Goal: Information Seeking & Learning: Learn about a topic

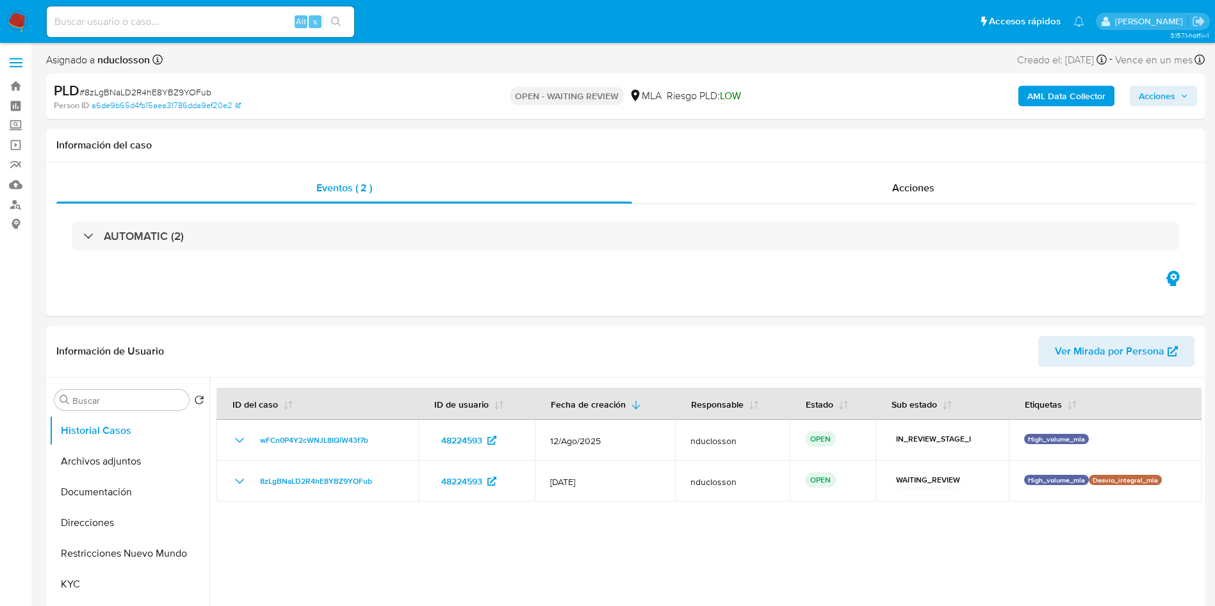
select select "10"
click at [165, 26] on input at bounding box center [200, 21] width 307 height 17
paste input "JaRyEQkNwMJ7SryvDpFhmVnp"
type input "JaRyEQkNwMJ7SryvDpFhmVnp"
click at [339, 28] on button "search-icon" at bounding box center [336, 22] width 26 height 18
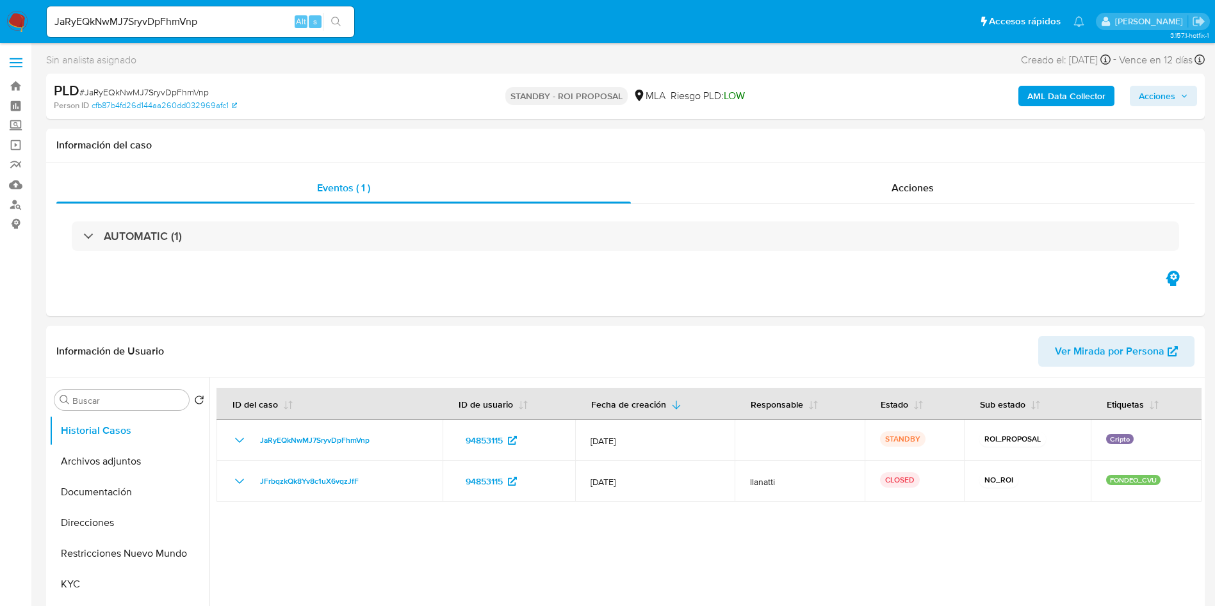
select select "10"
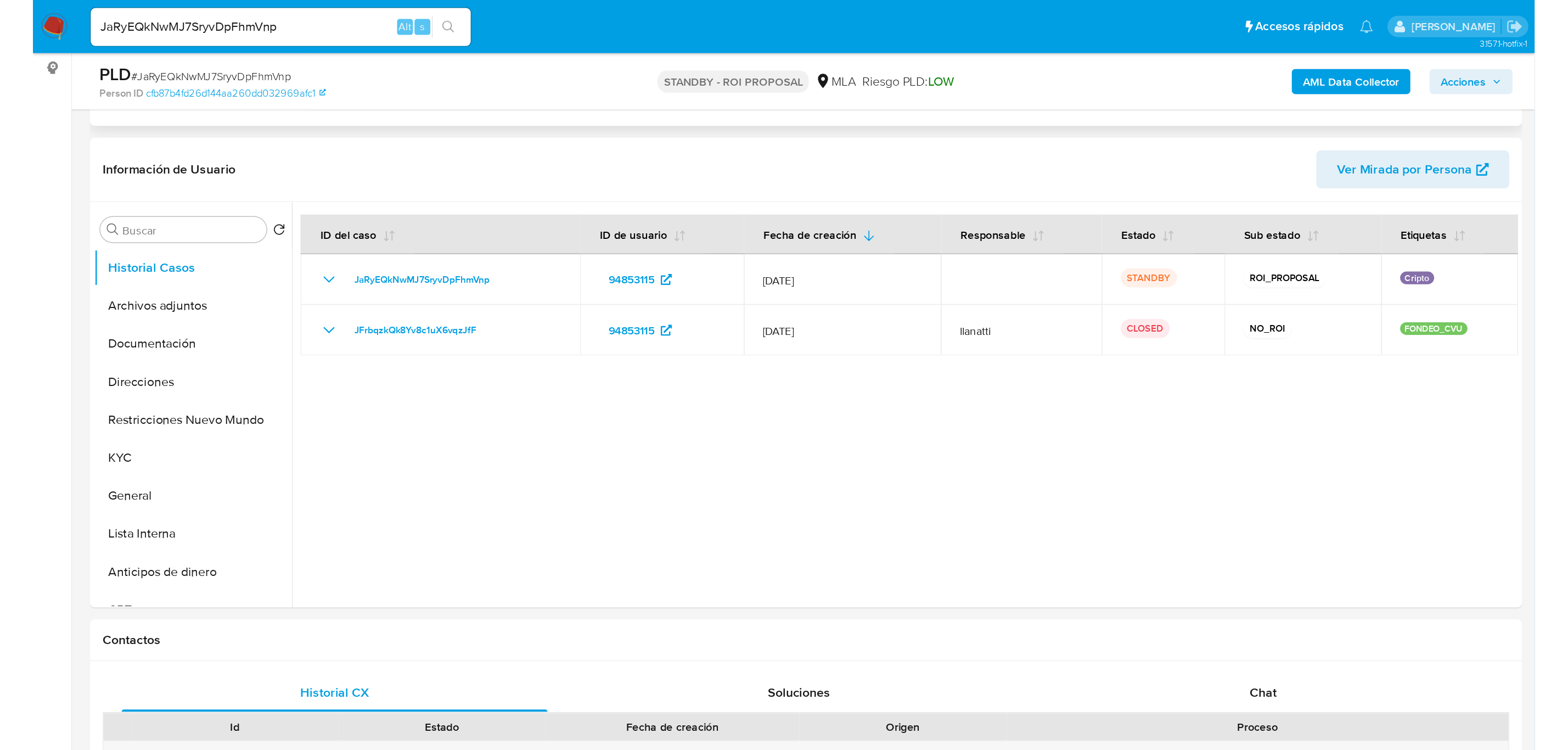
scroll to position [165, 0]
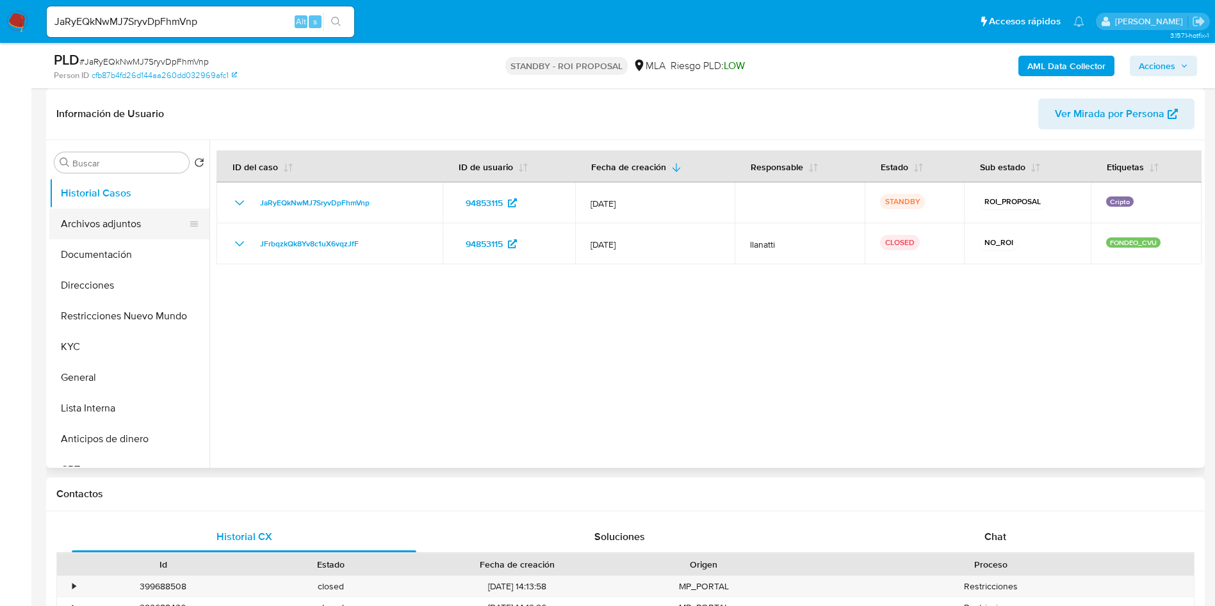
click at [95, 231] on button "Archivos adjuntos" at bounding box center [124, 224] width 150 height 31
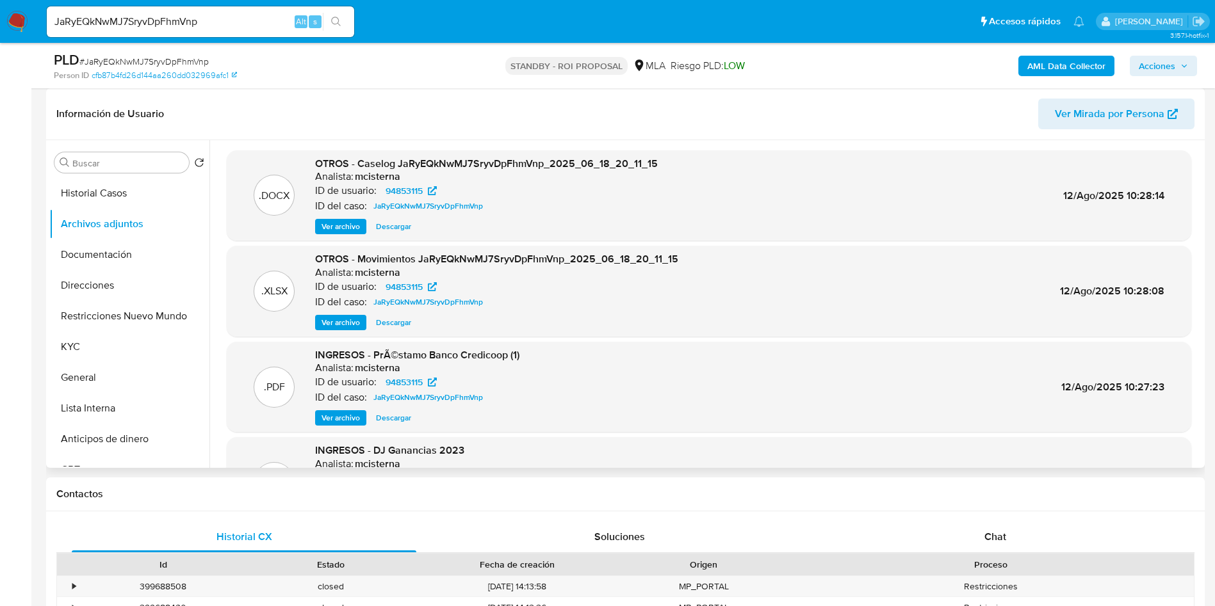
click at [409, 231] on span "Descargar" at bounding box center [393, 226] width 35 height 13
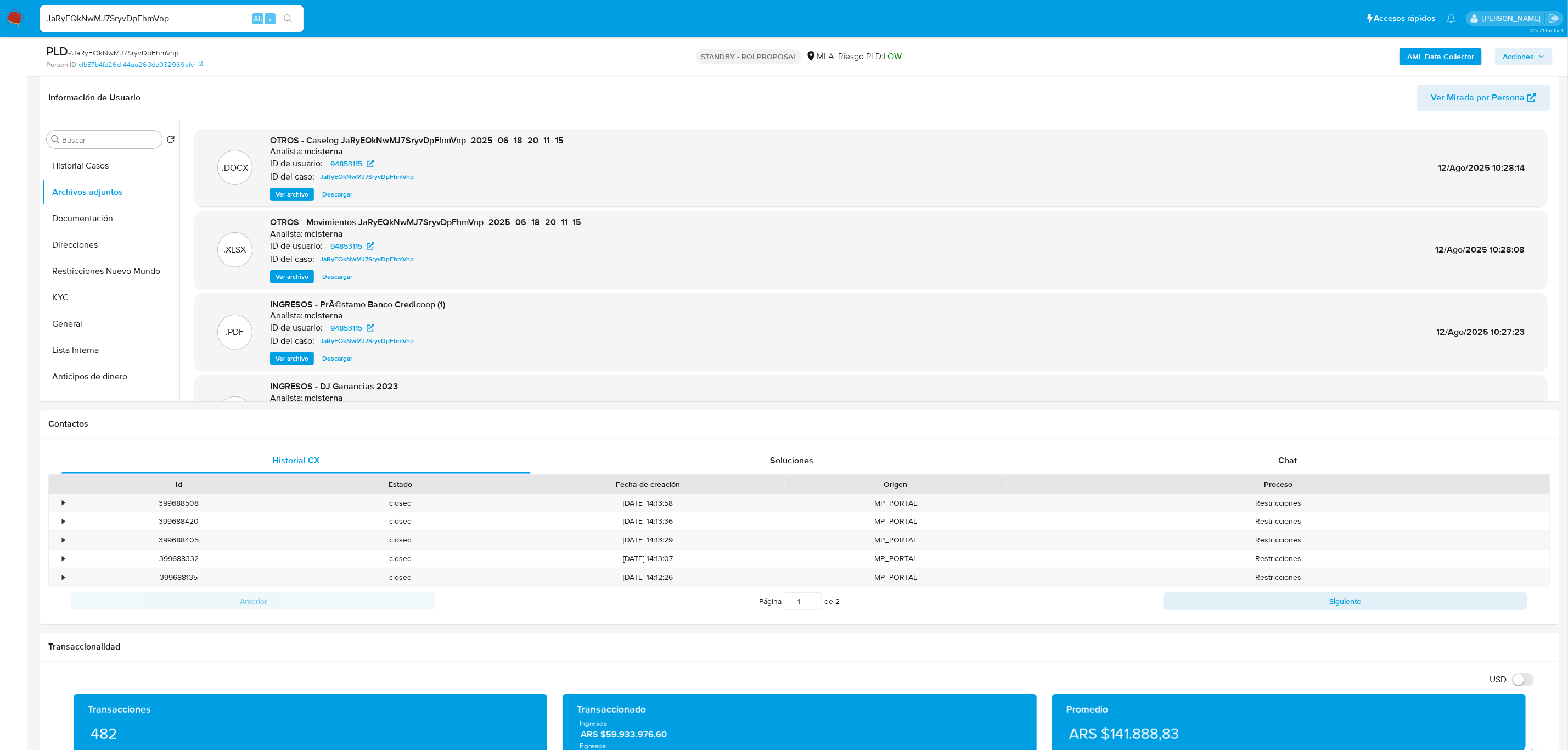
click at [114, 21] on input "JaRyEQkNwMJ7SryvDpFhmVnp" at bounding box center [171, 18] width 263 height 15
paste input "2VAVrweqUOTqsWCg6Vs83BkO"
type input "2VAVrweqUOTqsWCg6Vs83BkO"
click at [293, 11] on button "search-icon" at bounding box center [288, 19] width 22 height 15
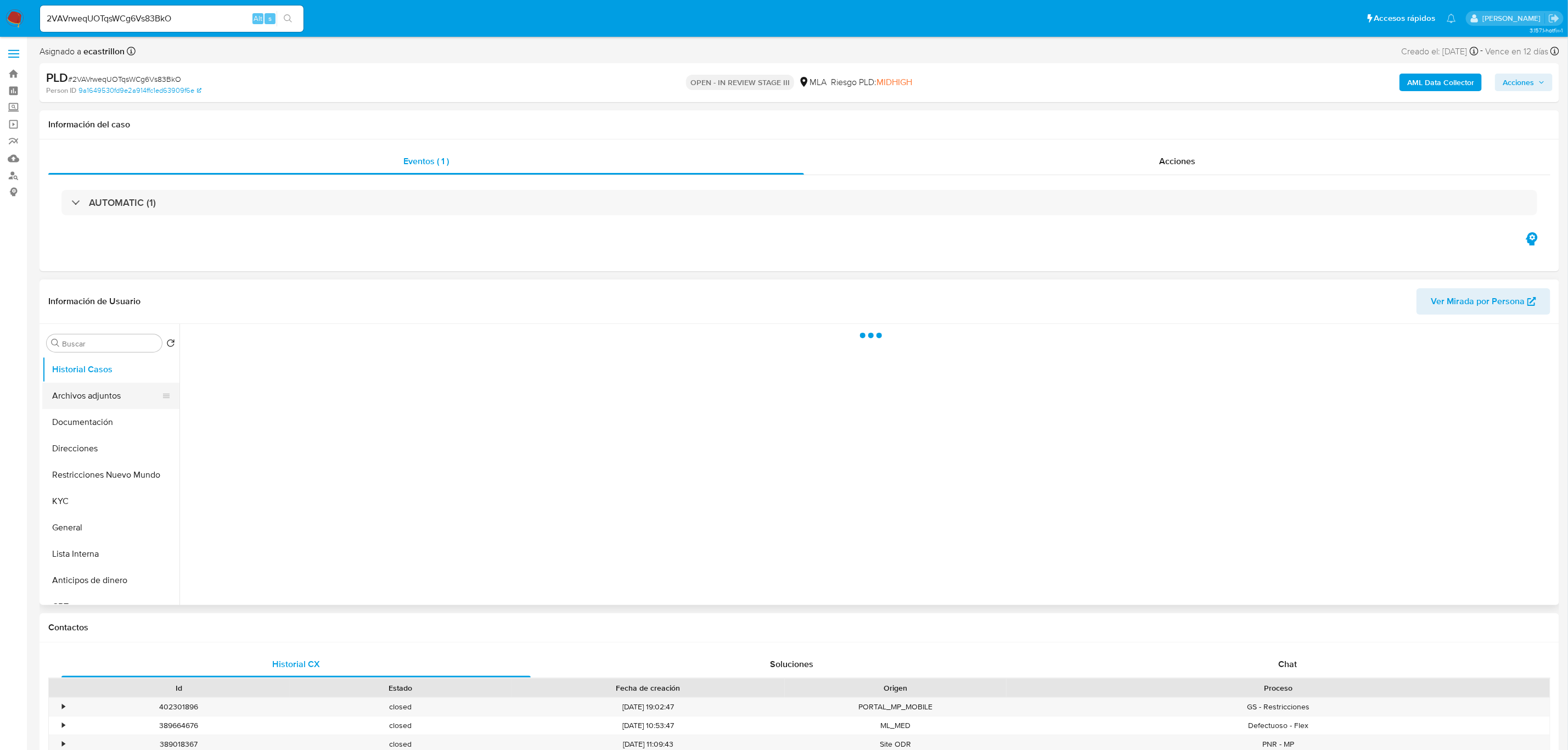
click at [116, 396] on button "Archivos adjuntos" at bounding box center [106, 395] width 129 height 27
select select "10"
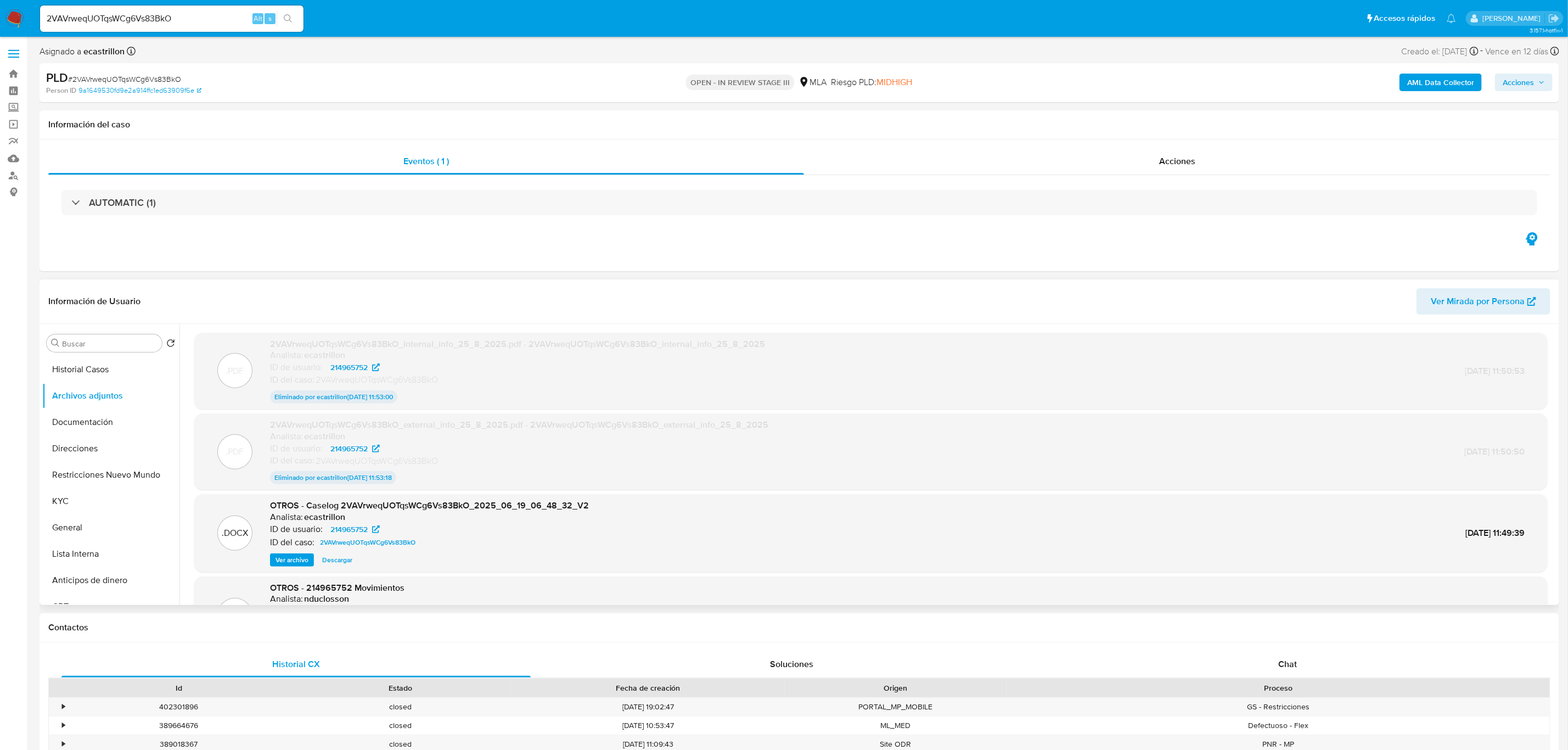
click at [277, 519] on span "Ver archivo" at bounding box center [291, 560] width 33 height 11
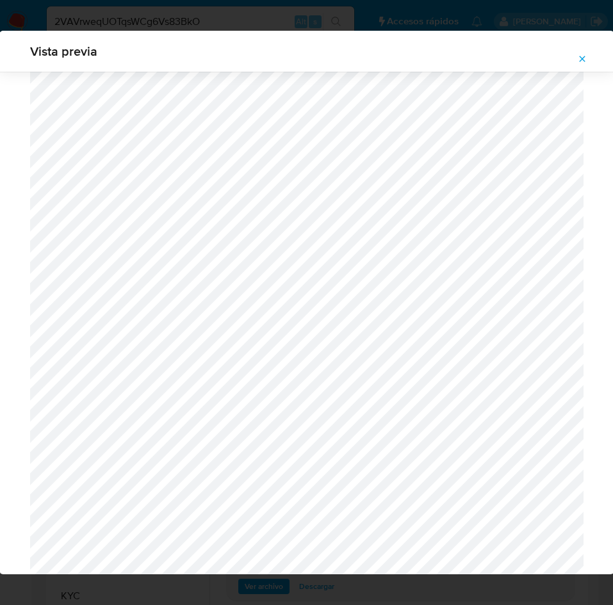
scroll to position [1127, 0]
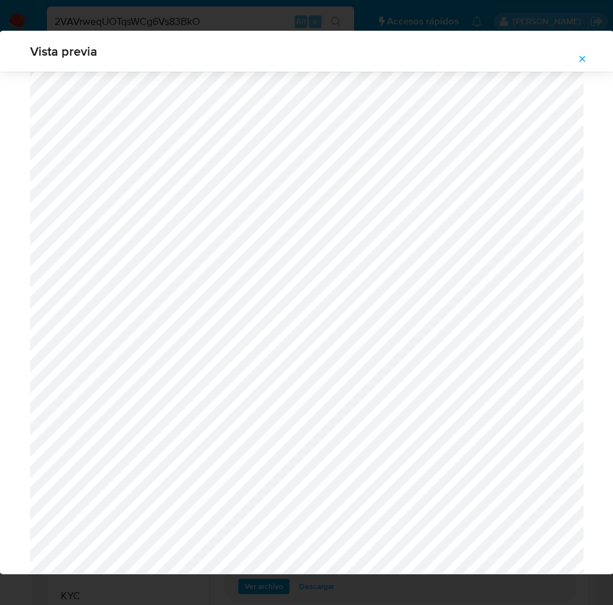
click at [333, 20] on div "Vista previa" at bounding box center [306, 302] width 613 height 605
click at [587, 56] on icon "Attachment preview" at bounding box center [582, 59] width 10 height 10
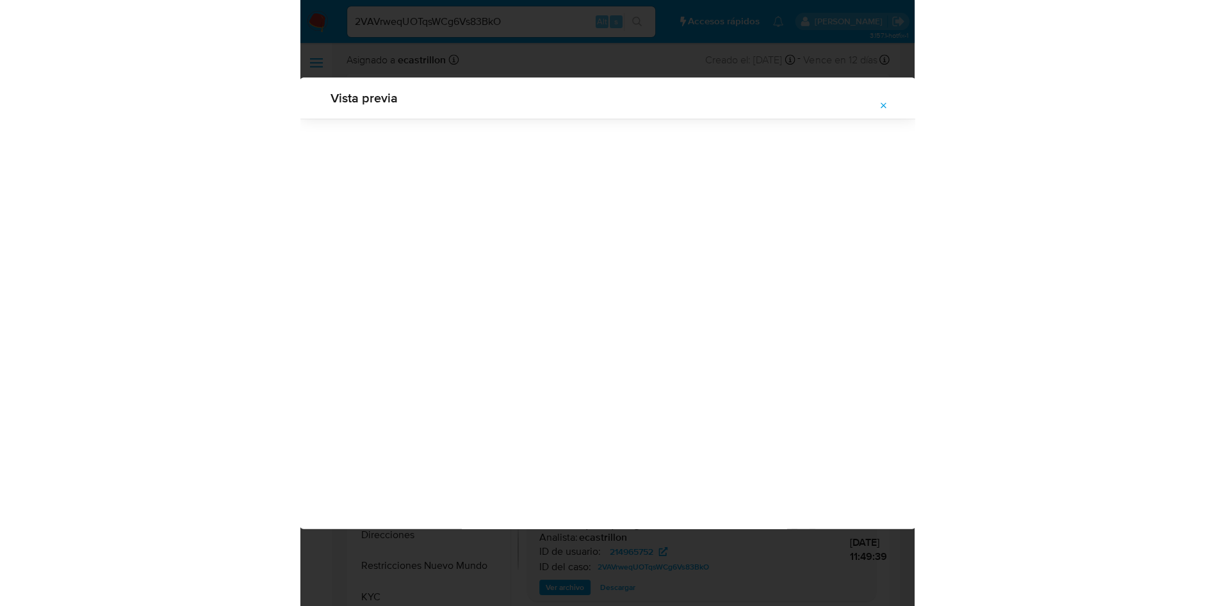
scroll to position [0, 0]
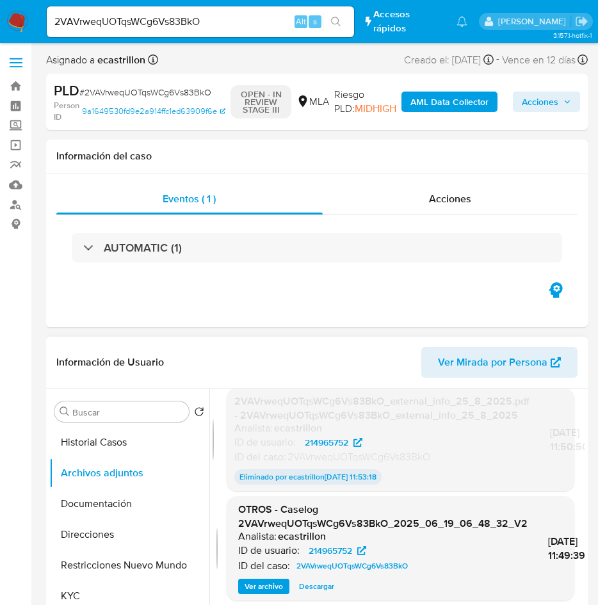
click at [299, 580] on span "Descargar" at bounding box center [316, 586] width 35 height 13
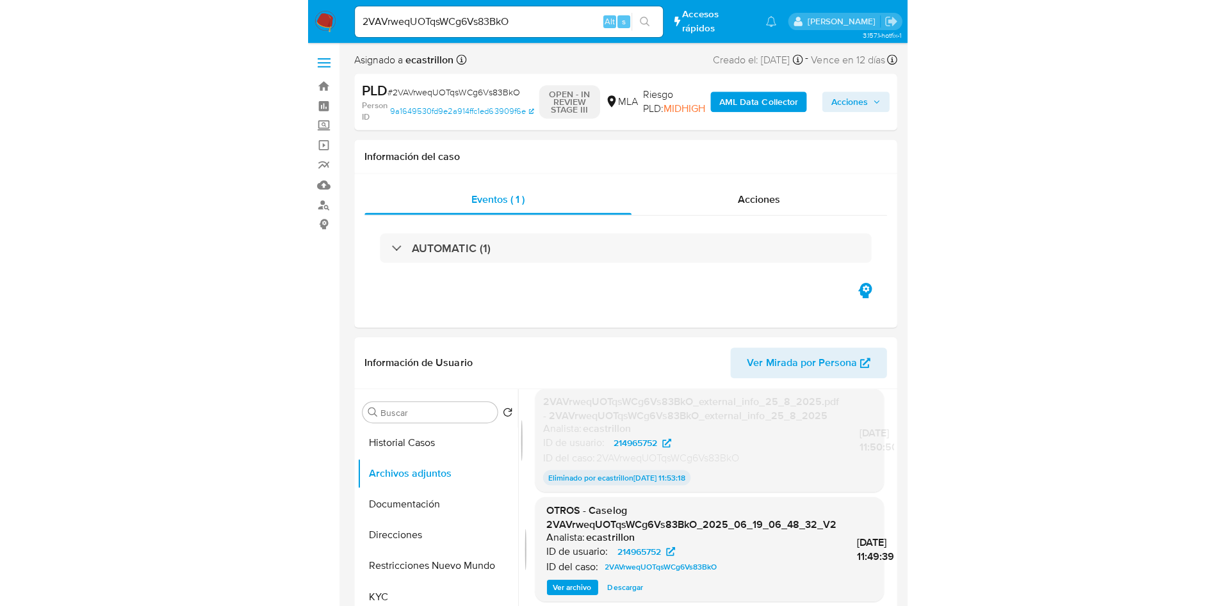
scroll to position [105, 0]
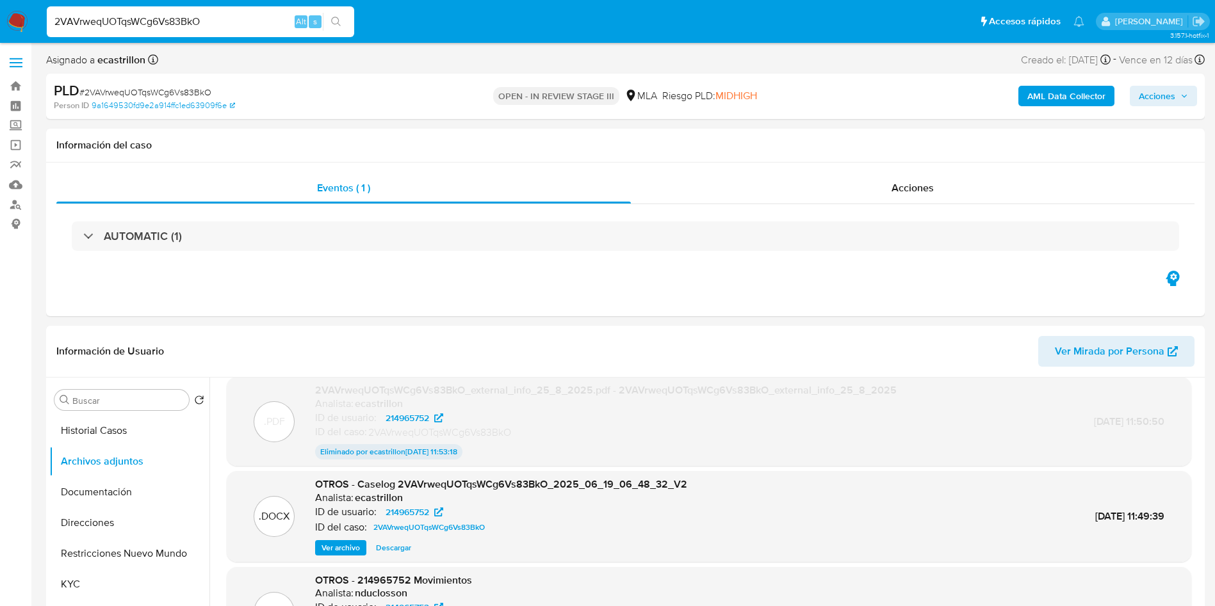
click at [143, 29] on input "2VAVrweqUOTqsWCg6Vs83BkO" at bounding box center [200, 21] width 307 height 17
click at [109, 25] on input "2VAVrweqUOTqsWCg6Vs83BkO" at bounding box center [200, 21] width 307 height 17
paste input "qMFO6fCDLISWzno2q8P9nJ7H"
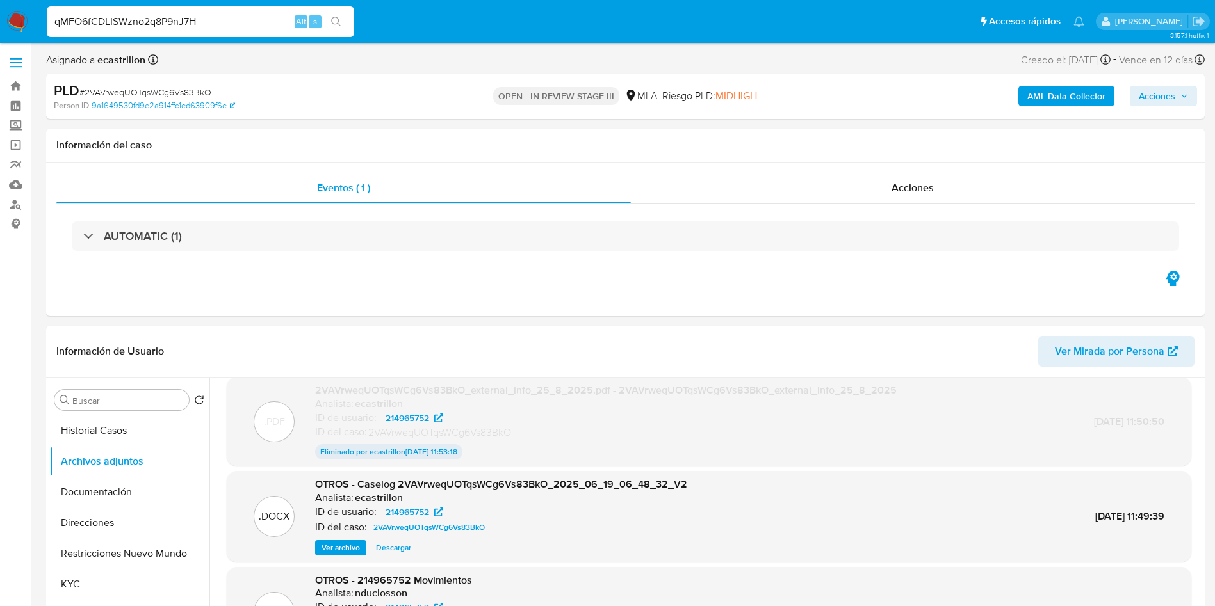
type input "qMFO6fCDLISWzno2q8P9nJ7H"
click at [337, 31] on div "qMFO6fCDLISWzno2q8P9nJ7H Alt s" at bounding box center [200, 21] width 307 height 31
click at [339, 18] on icon "search-icon" at bounding box center [336, 22] width 10 height 10
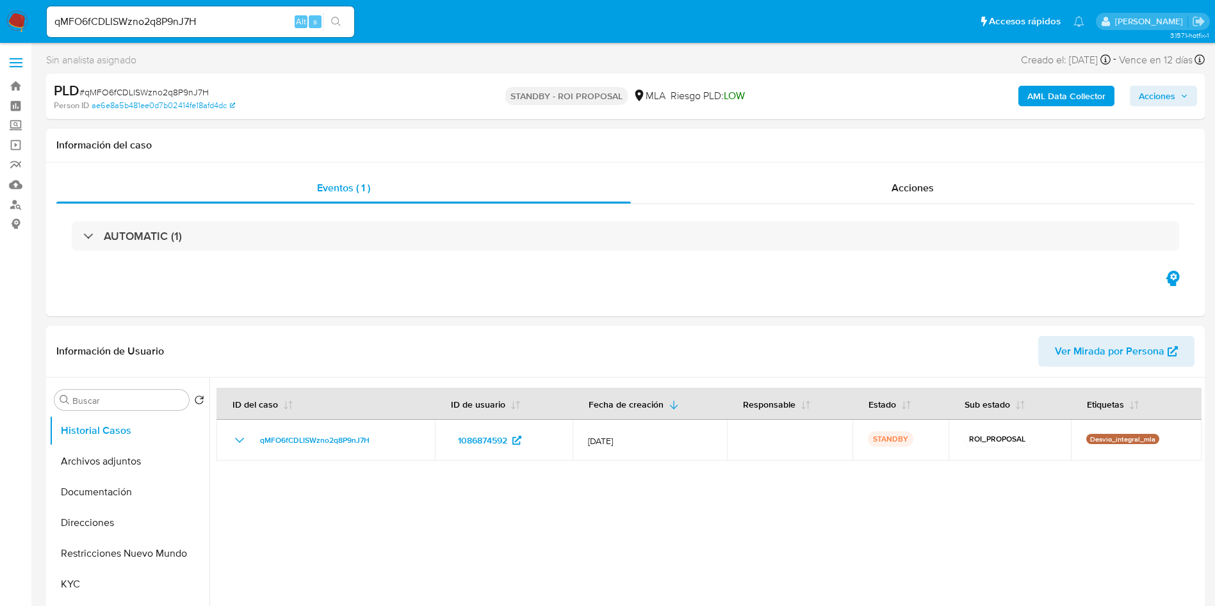
select select "10"
click at [136, 24] on input "qMFO6fCDLISWzno2q8P9nJ7H" at bounding box center [200, 21] width 307 height 17
click at [135, 24] on input "qMFO6fCDLISWzno2q8P9nJ7H" at bounding box center [200, 21] width 307 height 17
paste input "2VAVrweqUOTqsWCg6Vs83BkO"
type input "2VAVrweqUOTqsWCg6Vs83BkO"
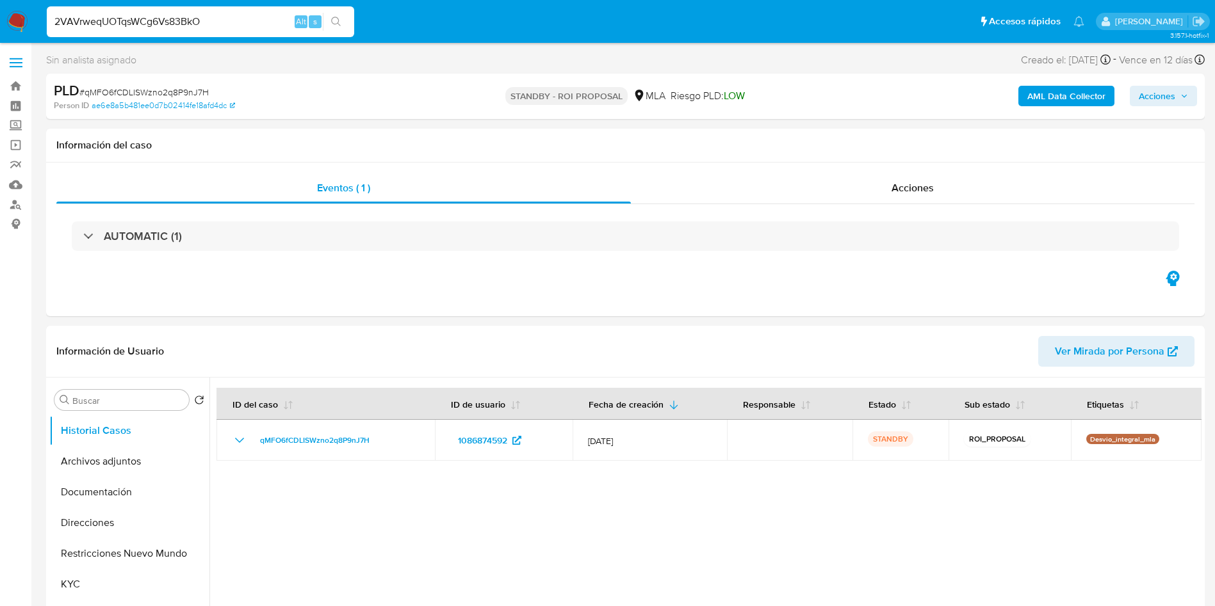
click at [334, 20] on icon "search-icon" at bounding box center [336, 22] width 10 height 10
select select "10"
click at [152, 20] on input "2VAVrweqUOTqsWCg6Vs83BkO" at bounding box center [200, 21] width 307 height 17
paste input "qMFO6fCDLISWzno2q8P9nJ7H"
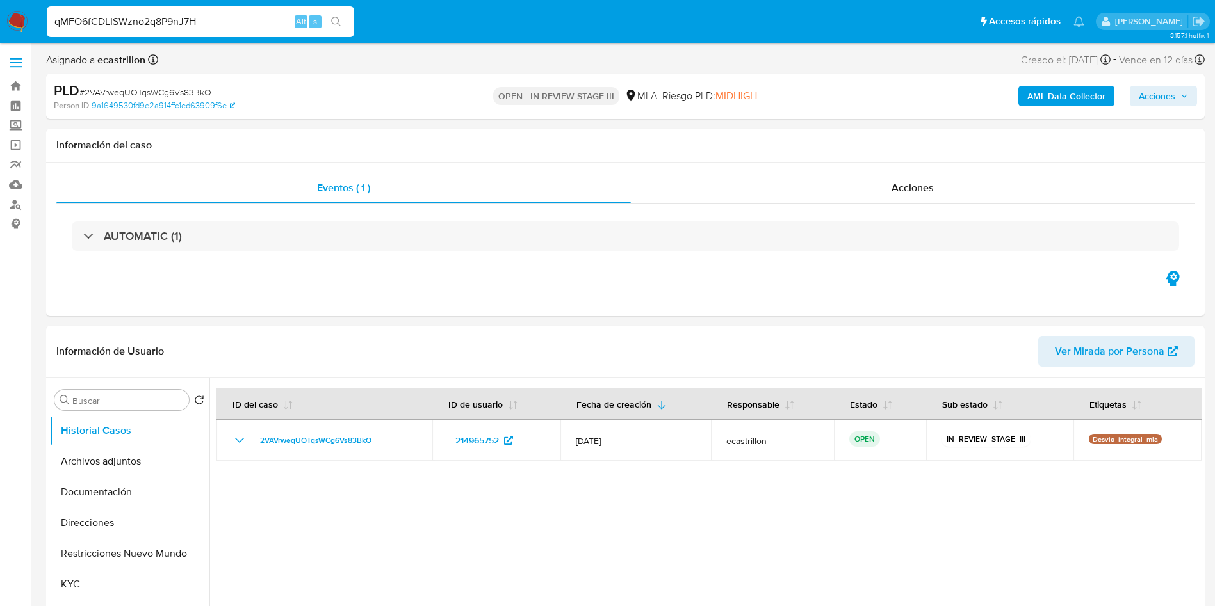
type input "qMFO6fCDLISWzno2q8P9nJ7H"
click at [343, 27] on button "search-icon" at bounding box center [336, 22] width 26 height 18
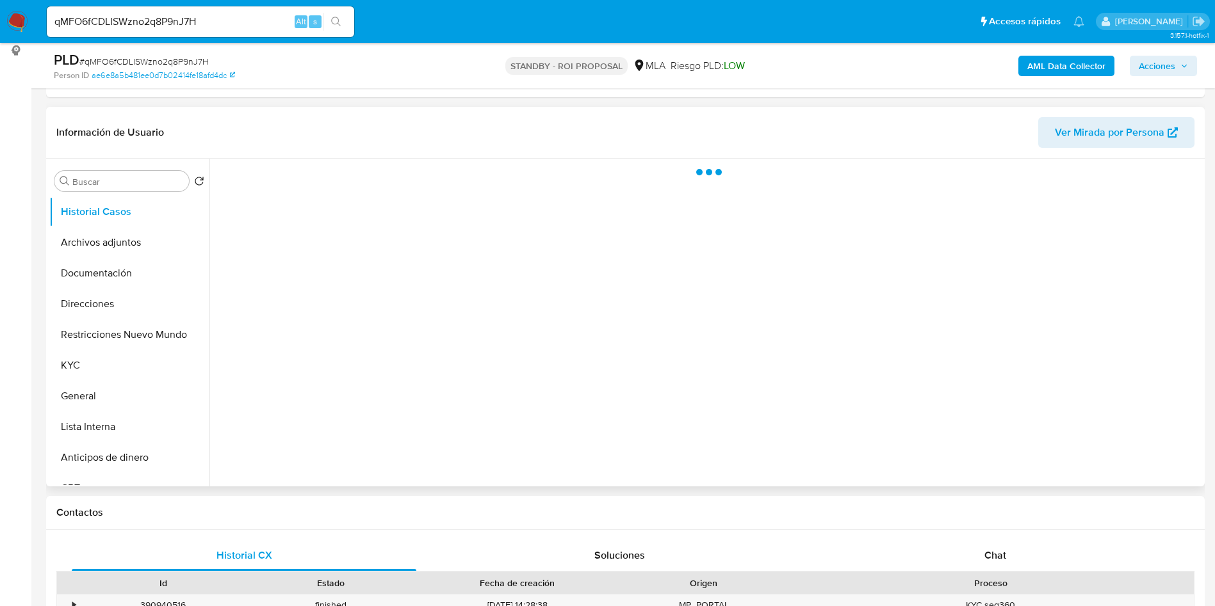
scroll to position [192, 0]
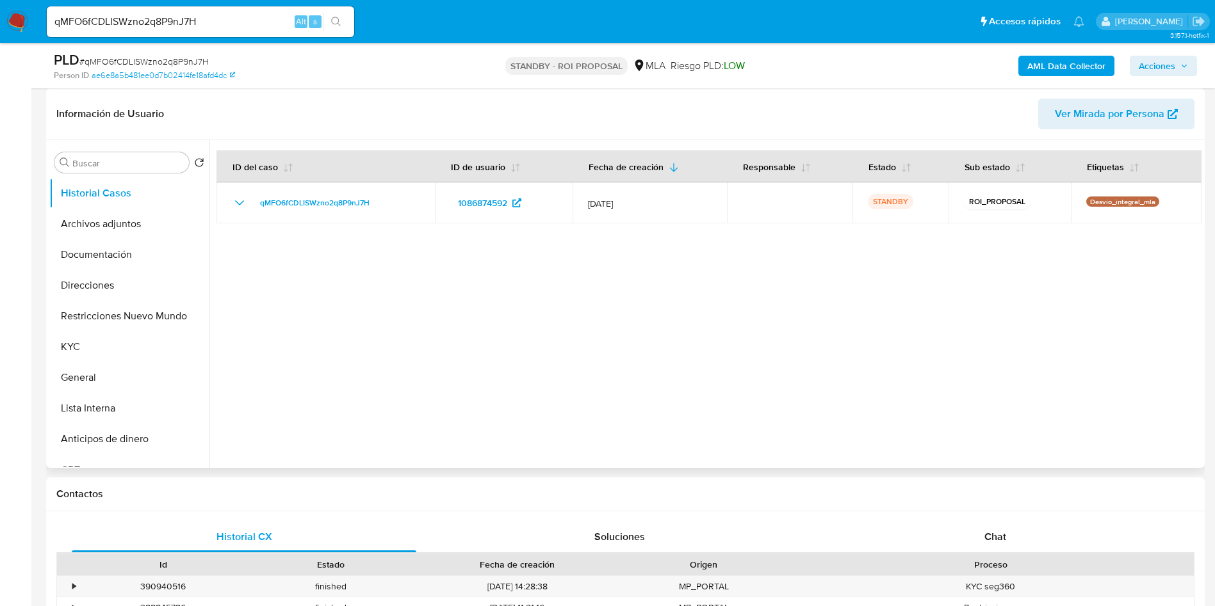
select select "10"
click at [100, 223] on button "Archivos adjuntos" at bounding box center [124, 224] width 150 height 31
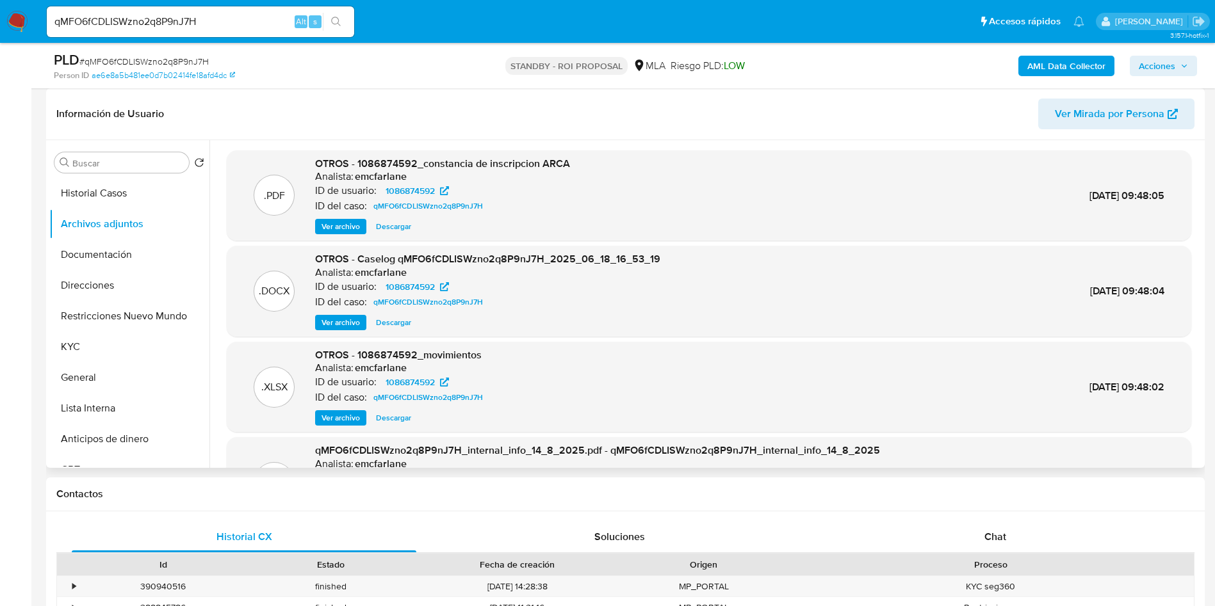
click at [508, 115] on header "Información de Usuario Ver Mirada por Persona" at bounding box center [625, 114] width 1138 height 31
click at [391, 325] on span "Descargar" at bounding box center [393, 322] width 35 height 13
click at [668, 24] on ul "Pausado Ver notificaciones qMFO6fCDLISWzno2q8P9nJ7H Alt s Accesos rápidos Presi…" at bounding box center [565, 21] width 1050 height 32
click at [739, 28] on ul "Pausado Ver notificaciones qMFO6fCDLISWzno2q8P9nJ7H Alt s Accesos rápidos Presi…" at bounding box center [565, 21] width 1050 height 32
click at [127, 28] on input "qMFO6fCDLISWzno2q8P9nJ7H" at bounding box center [200, 21] width 307 height 17
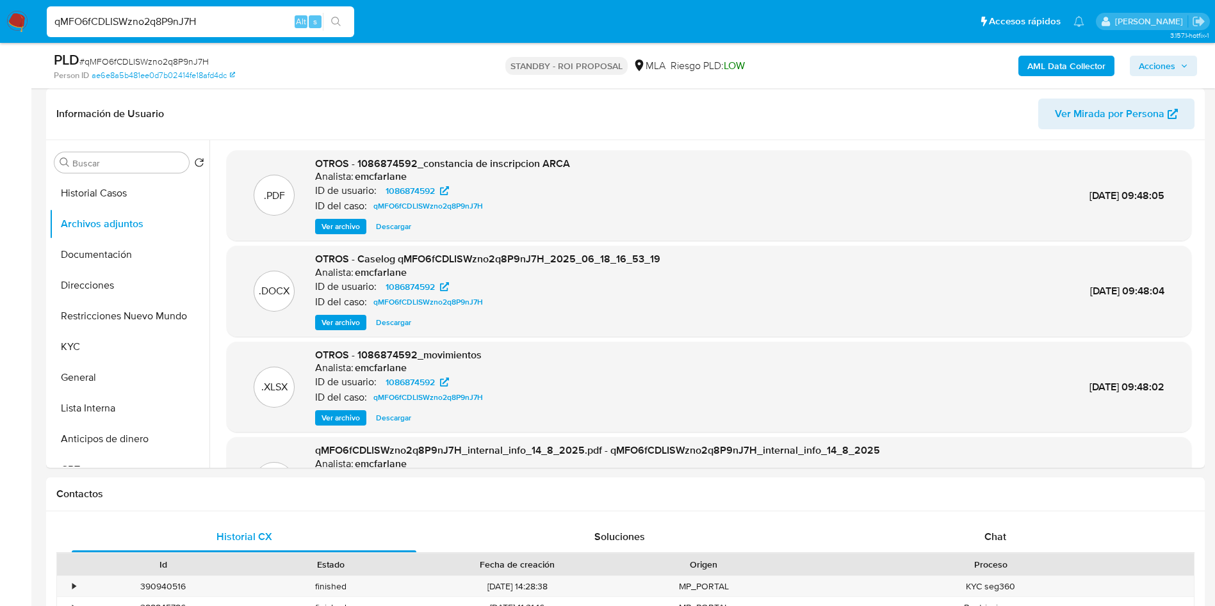
click at [127, 28] on input "qMFO6fCDLISWzno2q8P9nJ7H" at bounding box center [200, 21] width 307 height 17
paste input "i2KZPMa8zuErbhD4CMa5OlHL"
type input "i2KZPMa8zuErbhD4CMa5OlHL"
click at [338, 10] on div "i2KZPMa8zuErbhD4CMa5OlHL Alt s" at bounding box center [200, 21] width 307 height 31
click at [392, 327] on span "Descargar" at bounding box center [393, 322] width 35 height 13
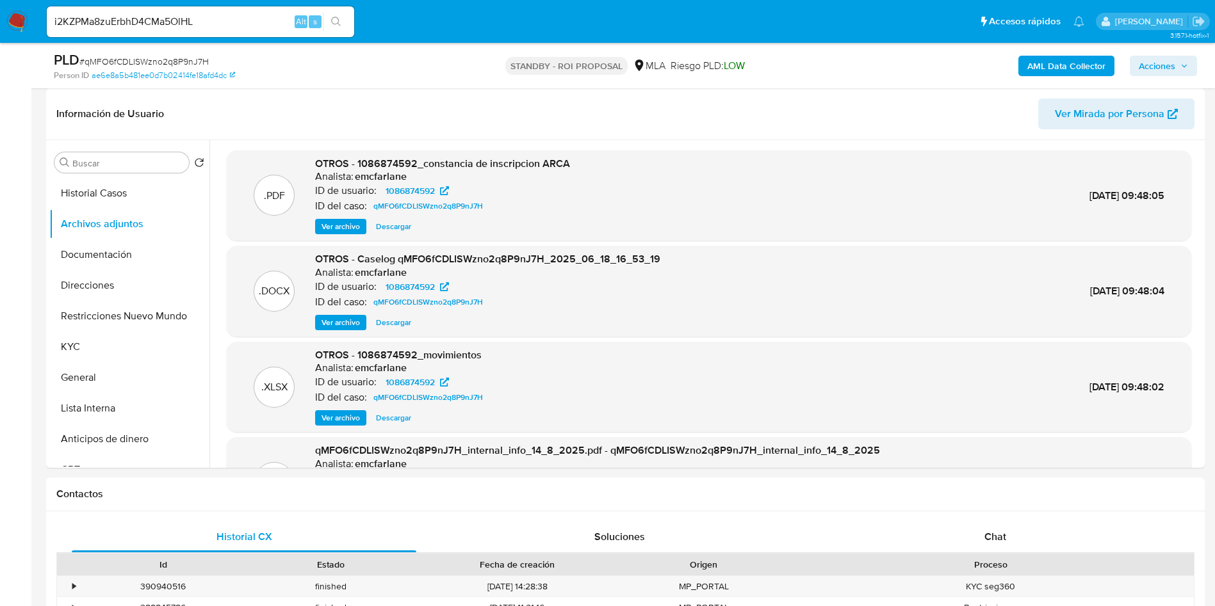
click at [155, 22] on input "i2KZPMa8zuErbhD4CMa5OlHL" at bounding box center [200, 21] width 307 height 17
click at [335, 22] on icon "search-icon" at bounding box center [336, 22] width 10 height 10
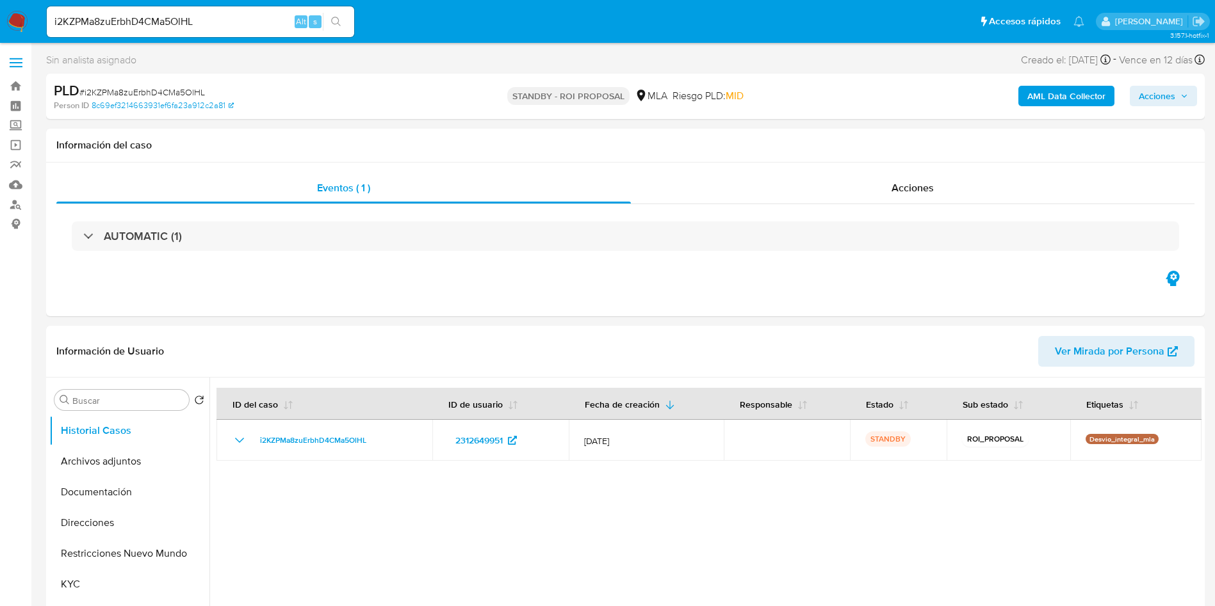
select select "10"
click at [102, 469] on button "Archivos adjuntos" at bounding box center [124, 461] width 150 height 31
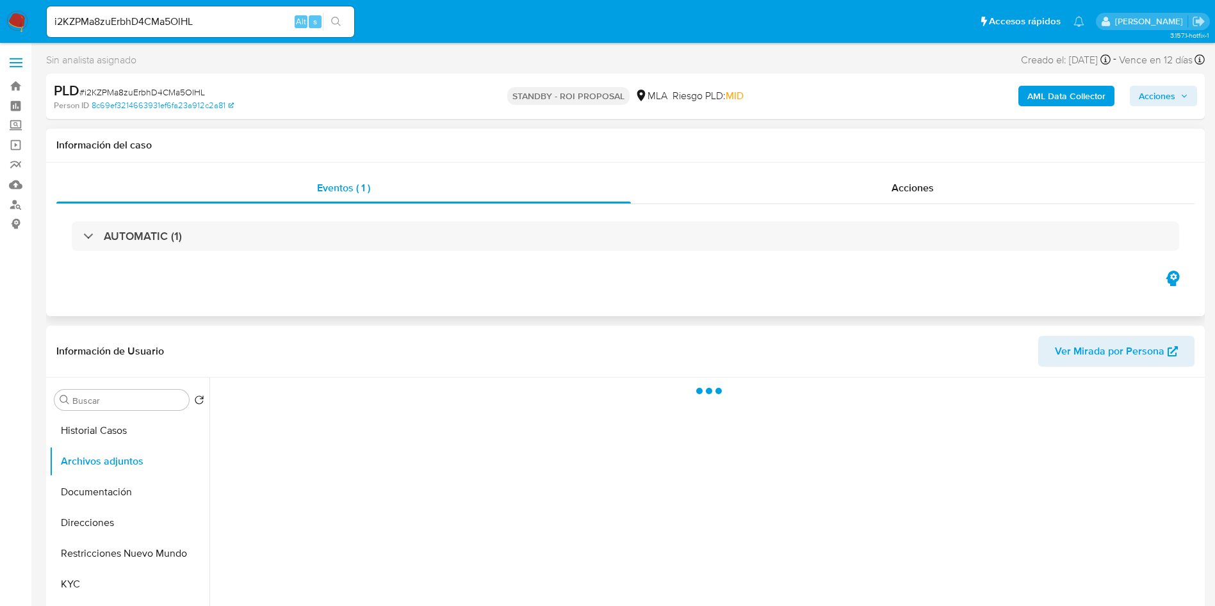
scroll to position [96, 0]
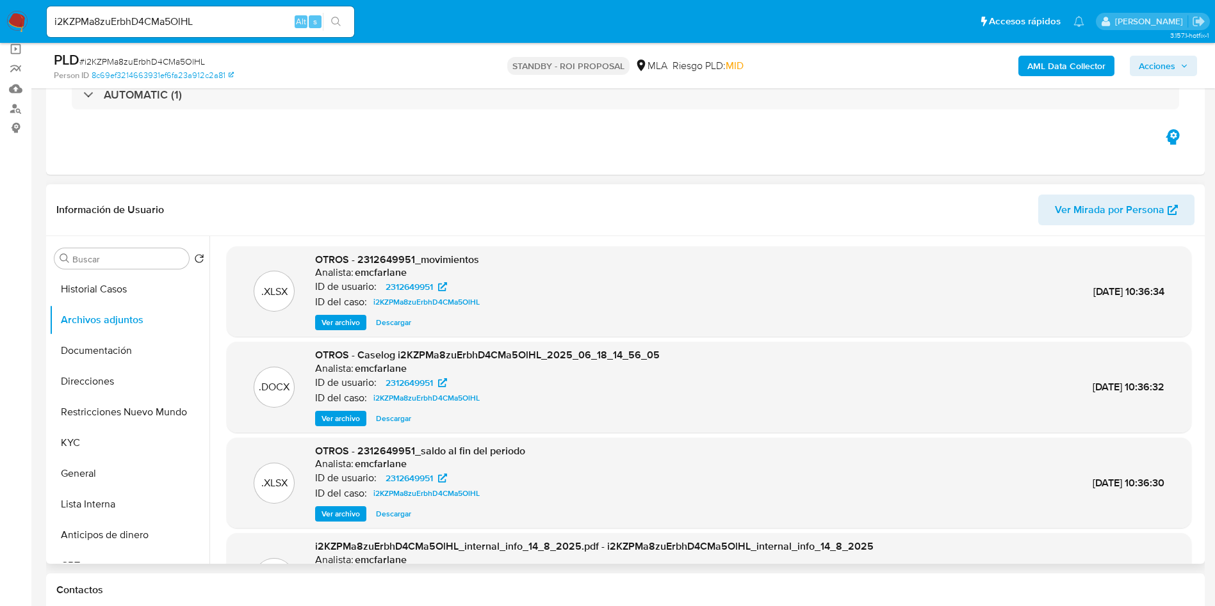
click at [394, 420] on span "Descargar" at bounding box center [393, 418] width 35 height 13
click at [163, 15] on input "i2KZPMa8zuErbhD4CMa5OlHL" at bounding box center [200, 21] width 307 height 17
paste input "ptopuQdt8DBS05D9P62JHtzI"
type input "ptopuQdt8DBS05D9P62JHtzI"
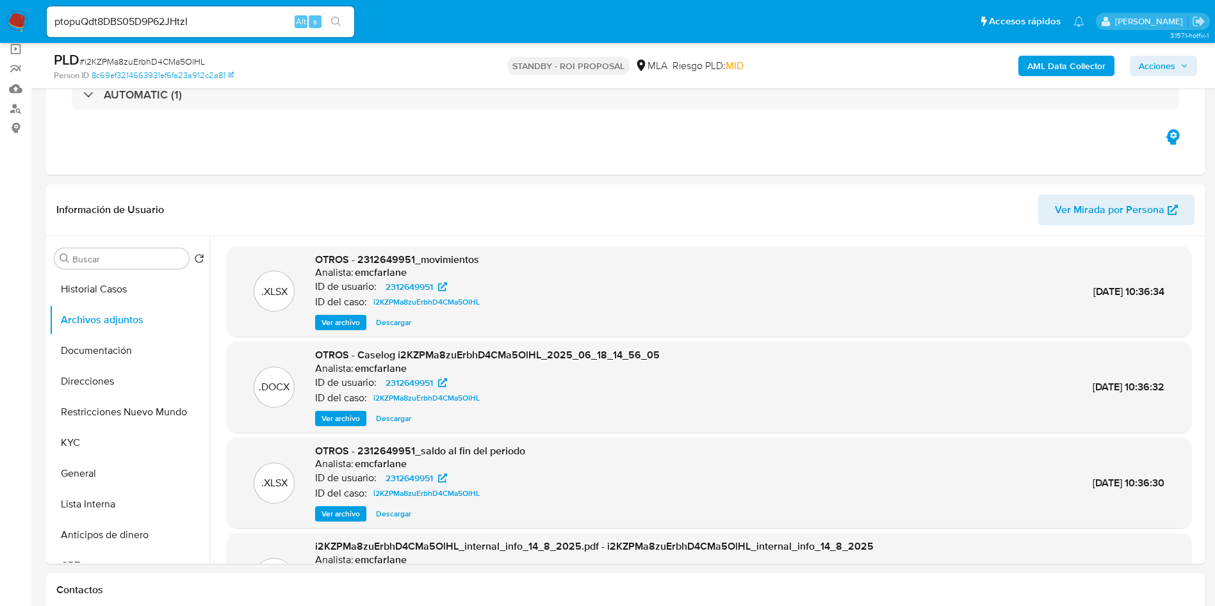
click at [332, 29] on button "search-icon" at bounding box center [336, 22] width 26 height 18
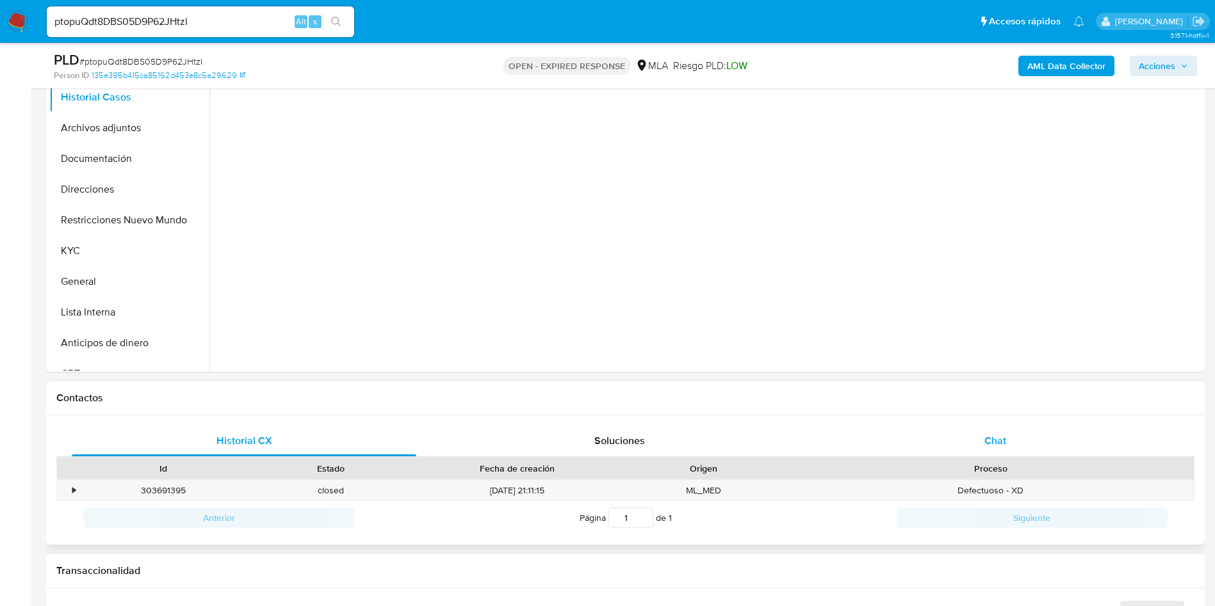
click at [989, 448] on div "Chat" at bounding box center [995, 441] width 345 height 31
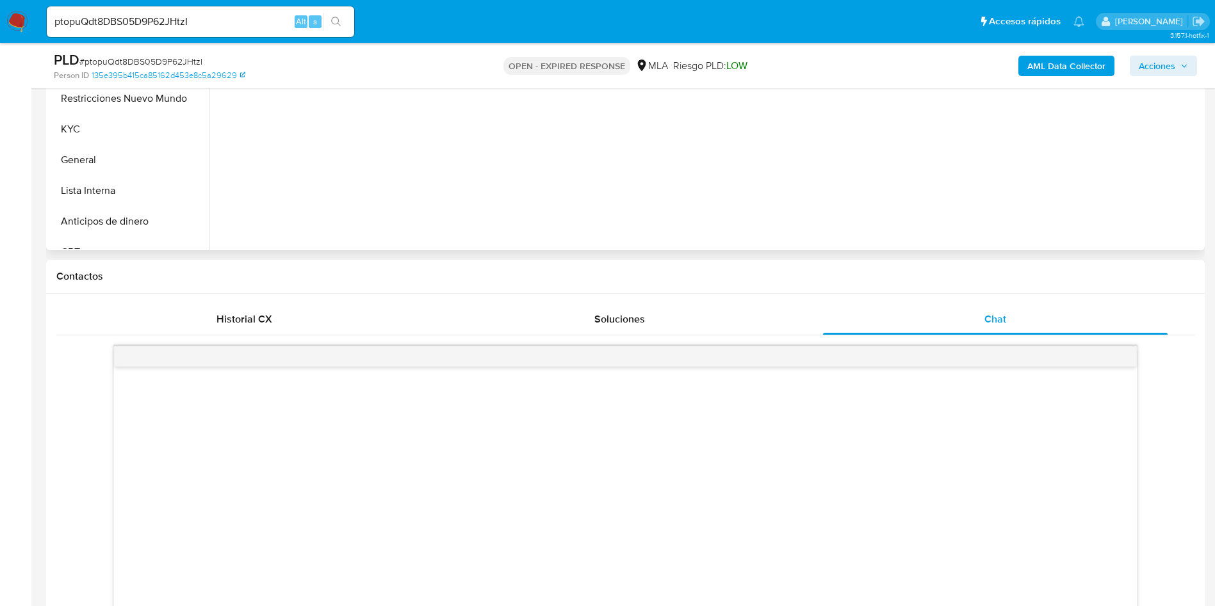
scroll to position [480, 0]
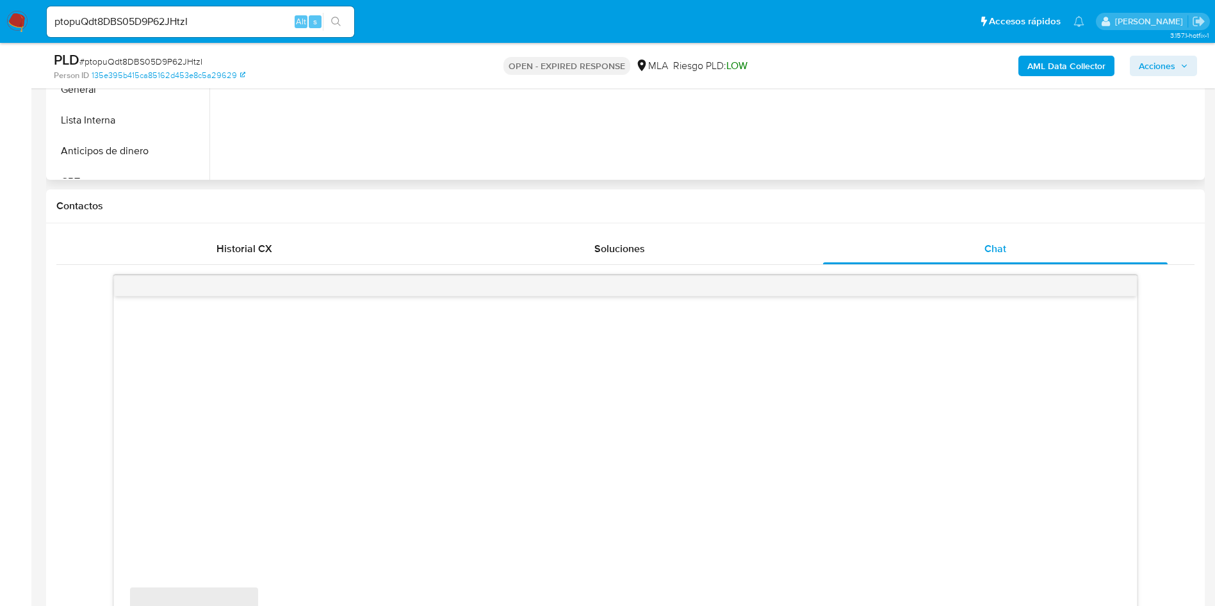
select select "10"
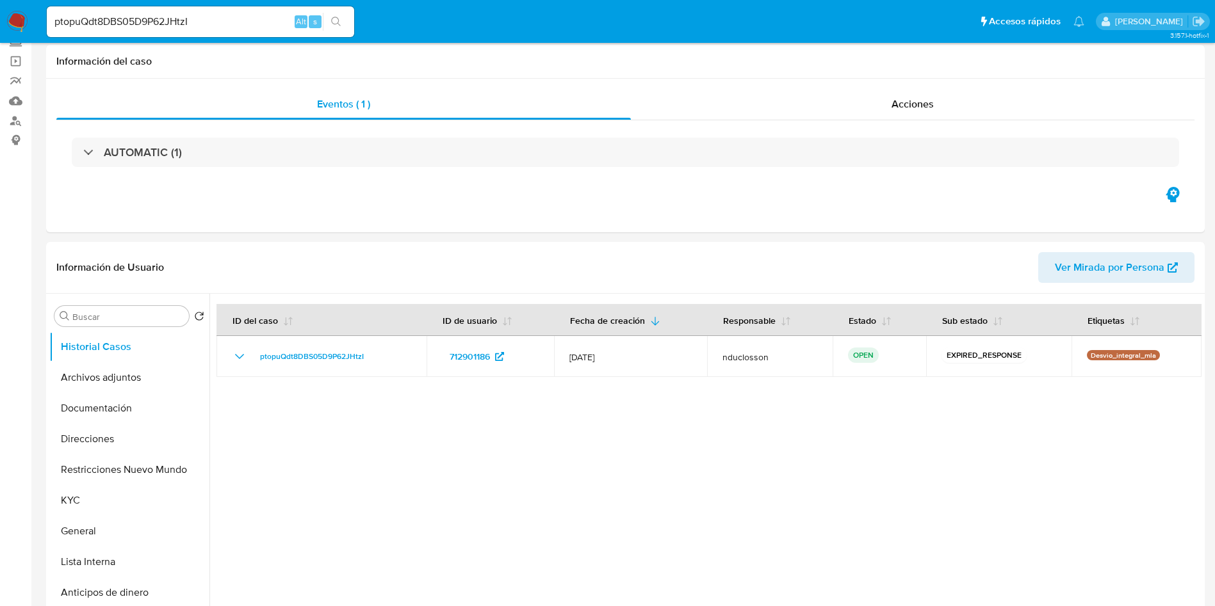
scroll to position [0, 0]
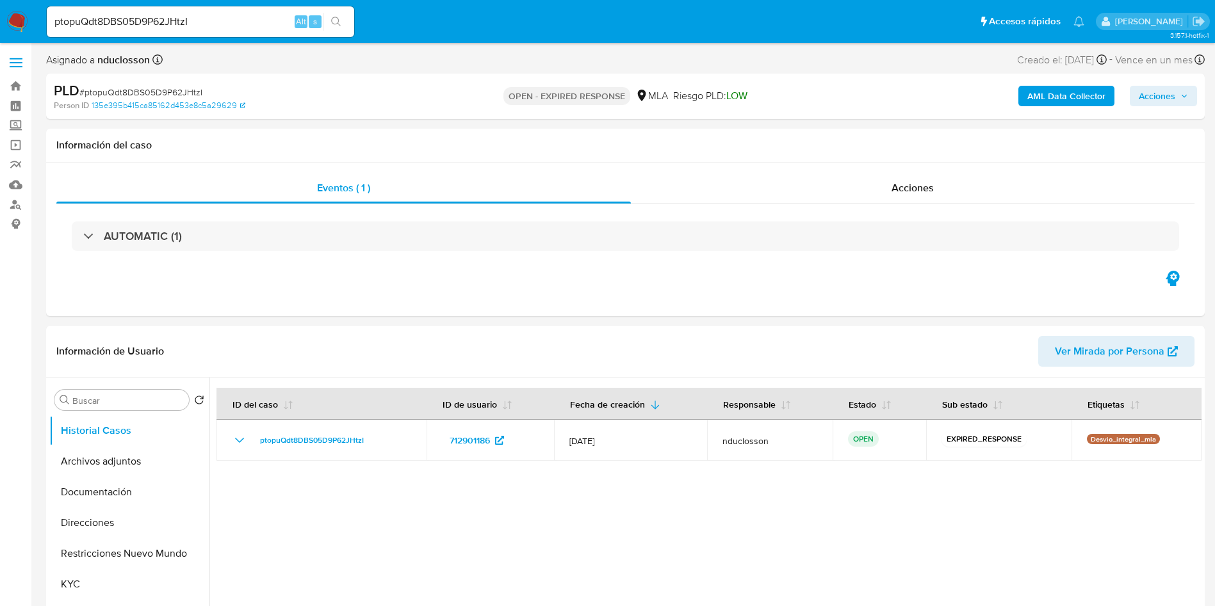
click at [93, 27] on input "ptopuQdt8DBS05D9P62JHtzI" at bounding box center [200, 21] width 307 height 17
paste input "seuxbkgYqHM77QWlpjMDazF7"
type input "seuxbkgYqHM77QWlpjMDazF7"
click at [336, 17] on icon "search-icon" at bounding box center [336, 22] width 10 height 10
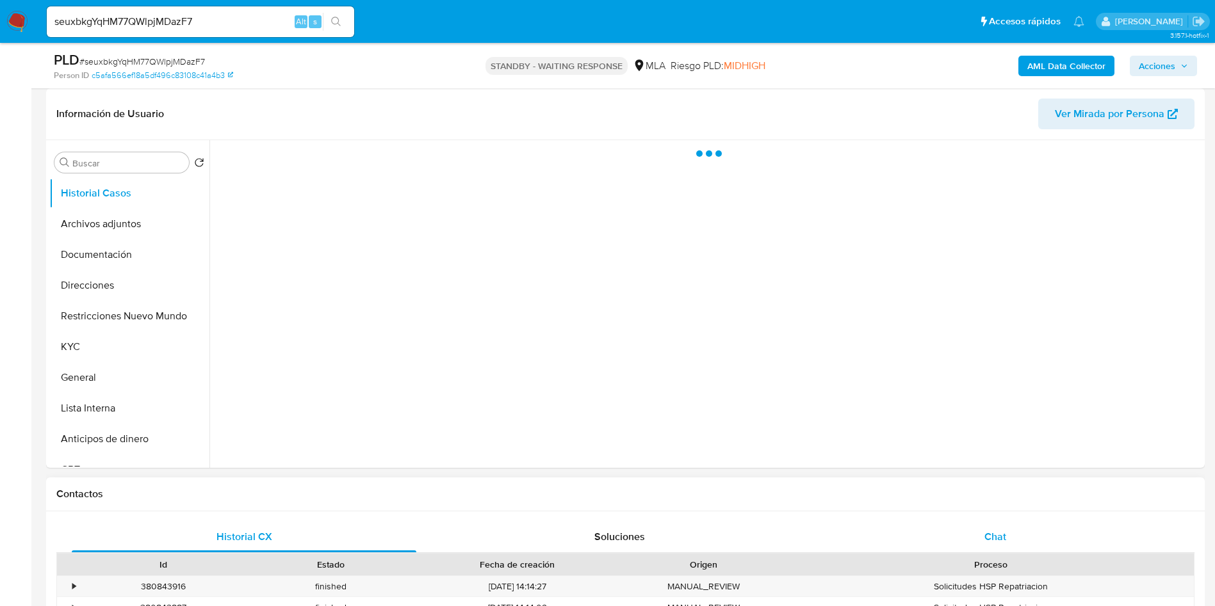
click at [1048, 540] on div "Chat" at bounding box center [995, 537] width 345 height 31
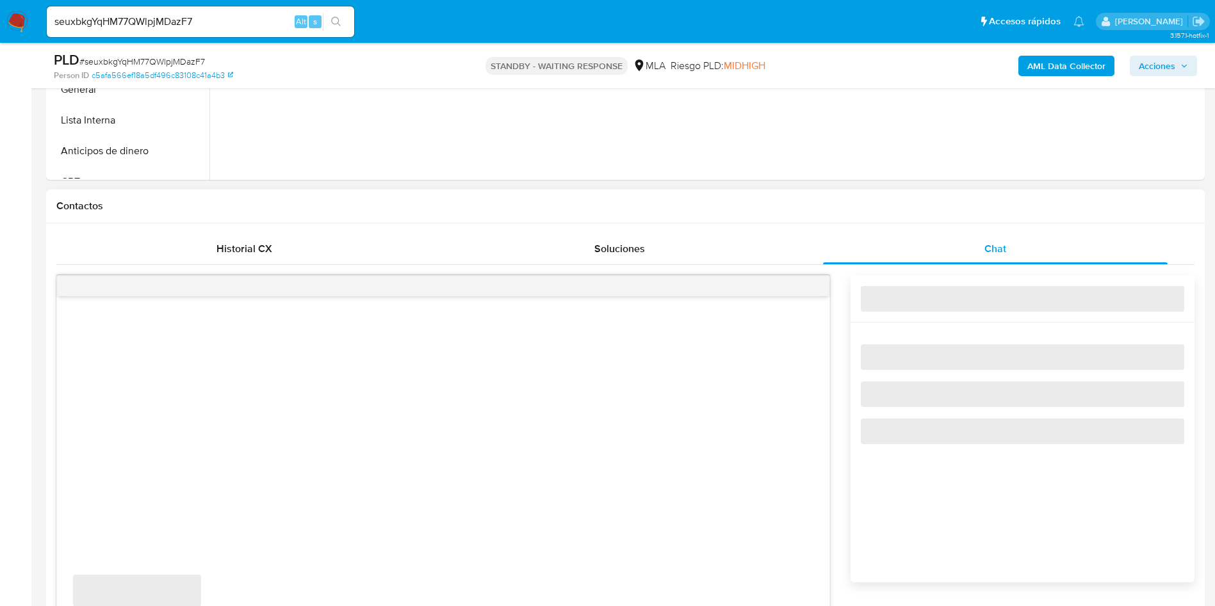
select select "10"
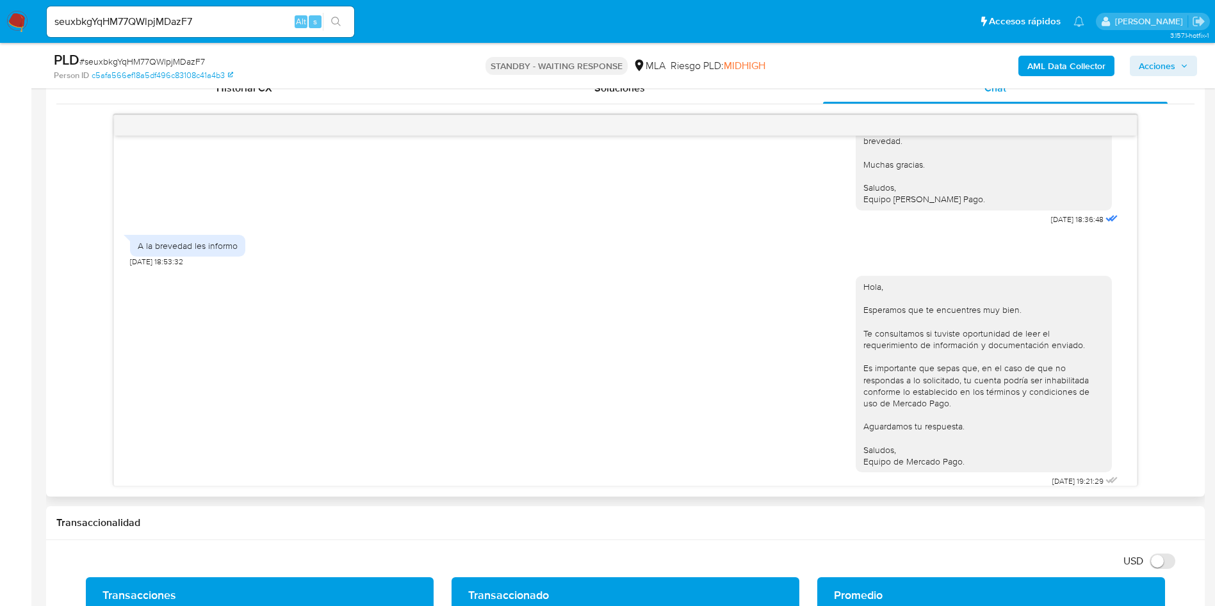
scroll to position [672, 0]
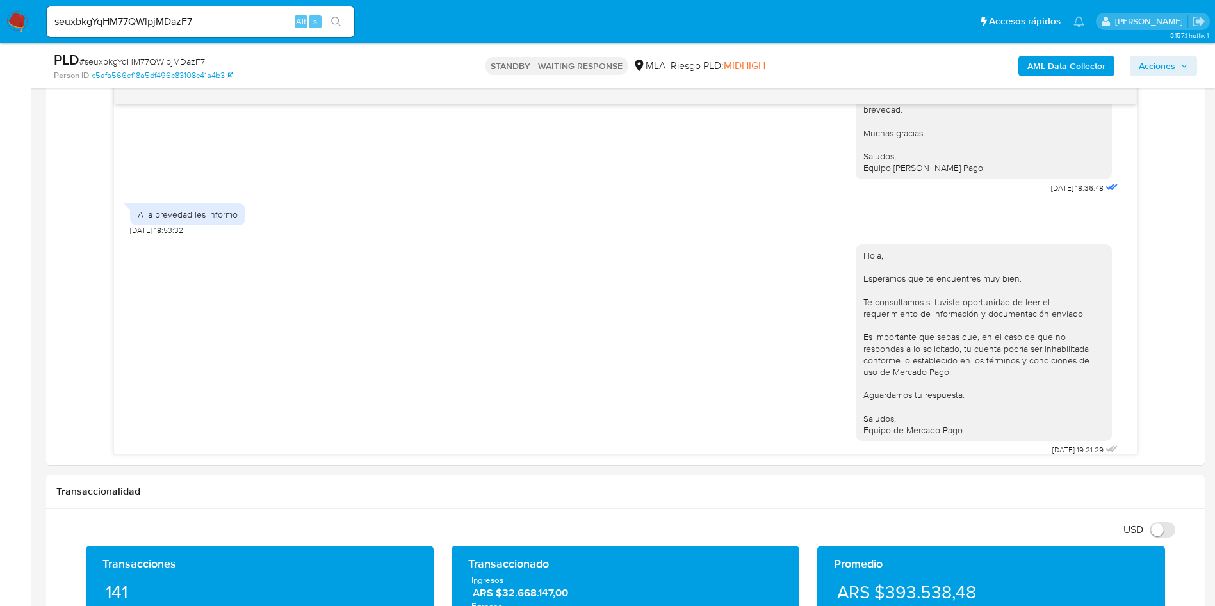
click at [126, 20] on input "seuxbkgYqHM77QWlpjMDazF7" at bounding box center [200, 21] width 307 height 17
paste input "iAZCTMw0Y1b3IvmMiJXDTFT0"
type input "iAZCTMw0Y1b3IvmMiJXDTFT0"
click at [334, 23] on icon "search-icon" at bounding box center [336, 22] width 10 height 10
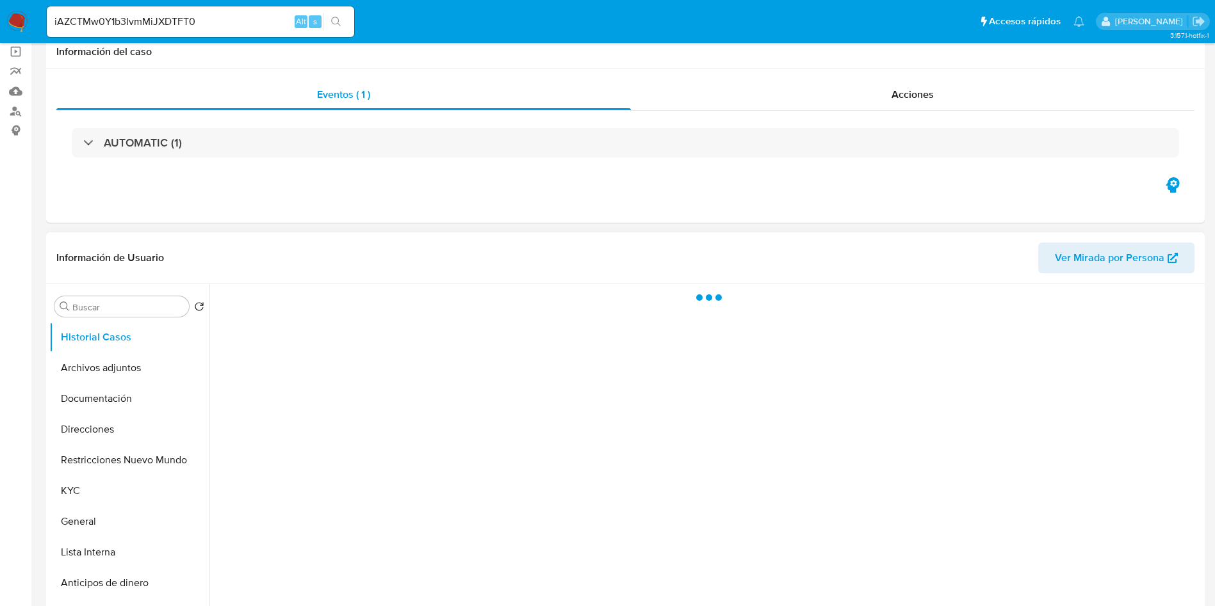
scroll to position [288, 0]
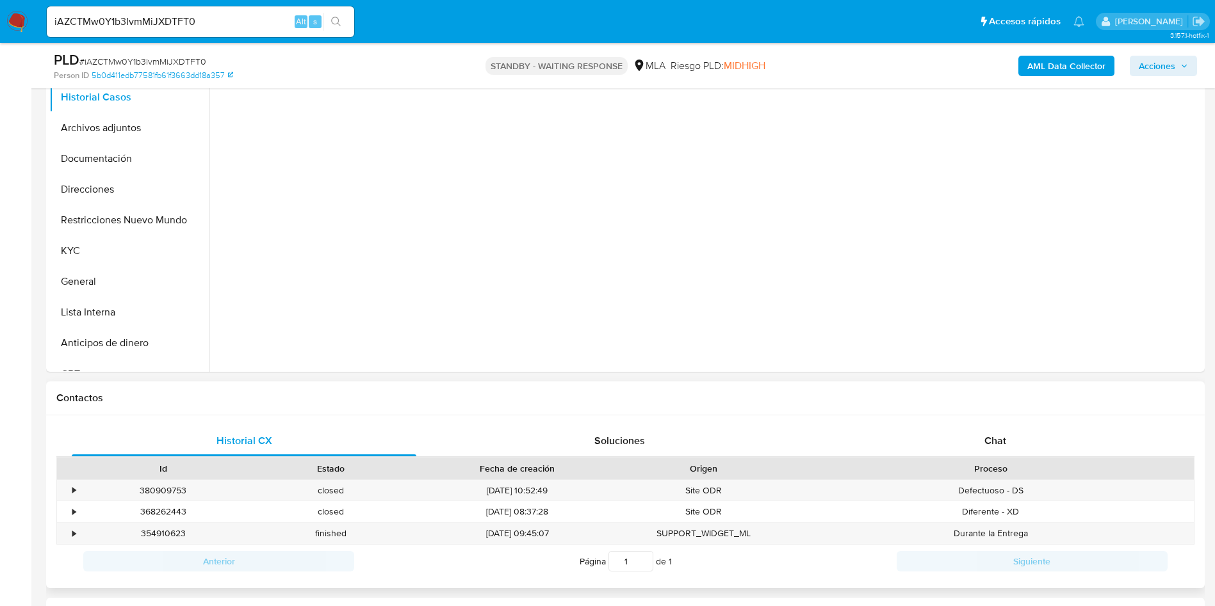
click at [973, 462] on div "Proceso" at bounding box center [991, 468] width 388 height 13
click at [975, 425] on div "Historial CX Soluciones Chat Id Estado Fecha de creación Origen Proceso • 38090…" at bounding box center [625, 503] width 1158 height 174
select select "10"
click at [971, 447] on div "Chat" at bounding box center [995, 441] width 345 height 31
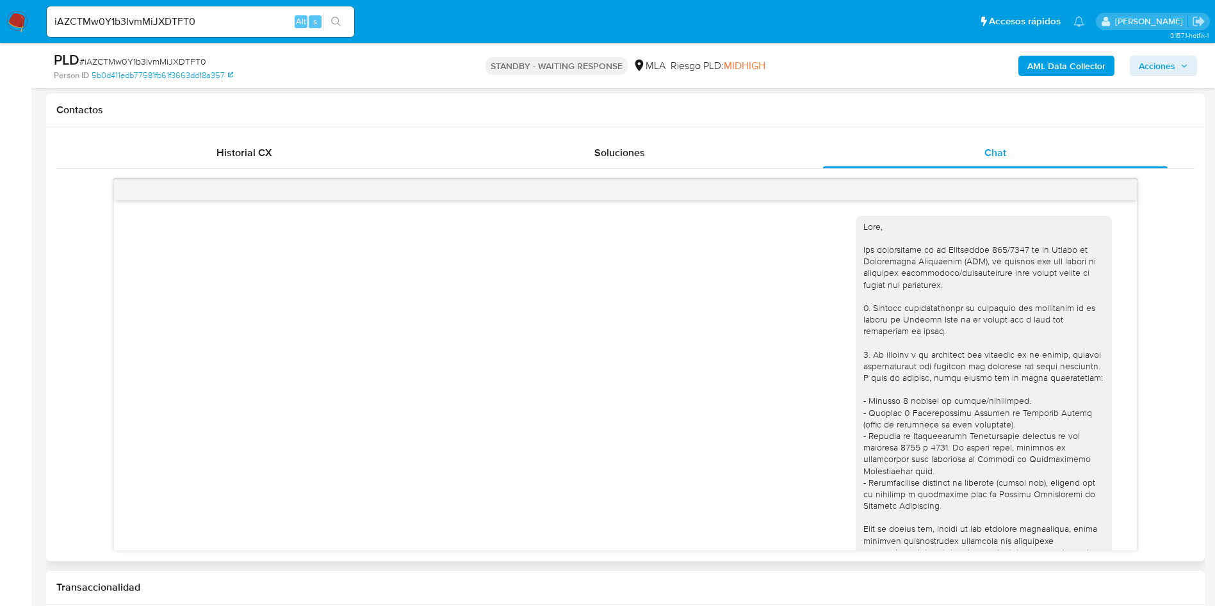
scroll to position [1314, 0]
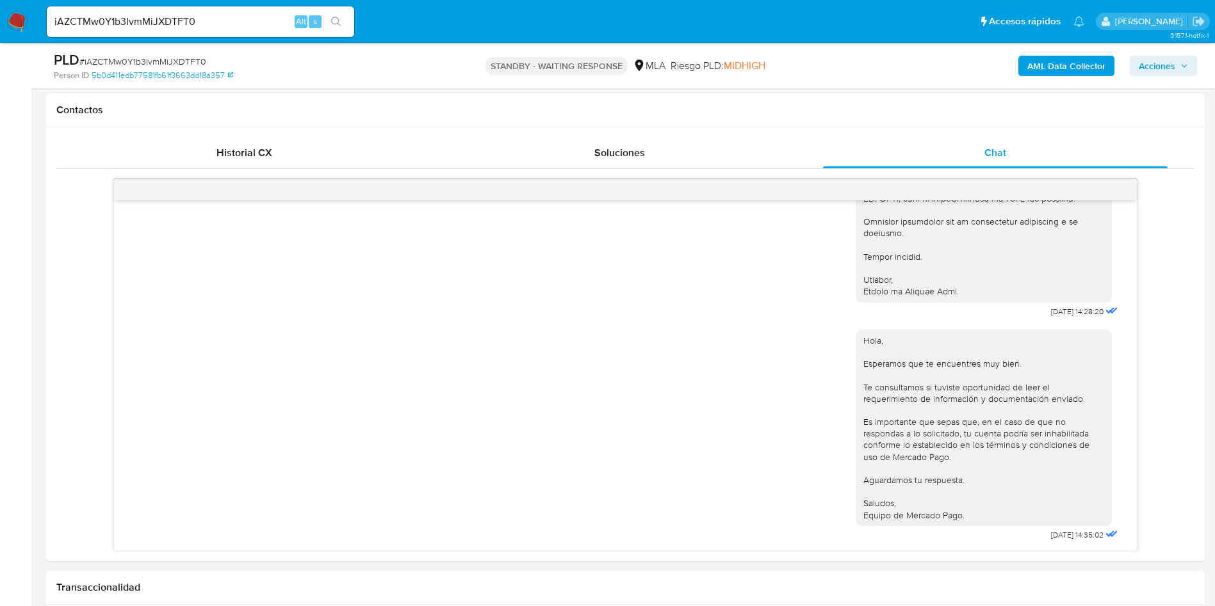
click at [127, 15] on input "iAZCTMw0Y1b3IvmMiJXDTFT0" at bounding box center [200, 21] width 307 height 17
paste input "yfgEZy50PClBbZzOsz94D6h"
type input "iyfgEZy50PClBbZzOsz94D6h"
click at [335, 25] on icon "search-icon" at bounding box center [336, 22] width 10 height 10
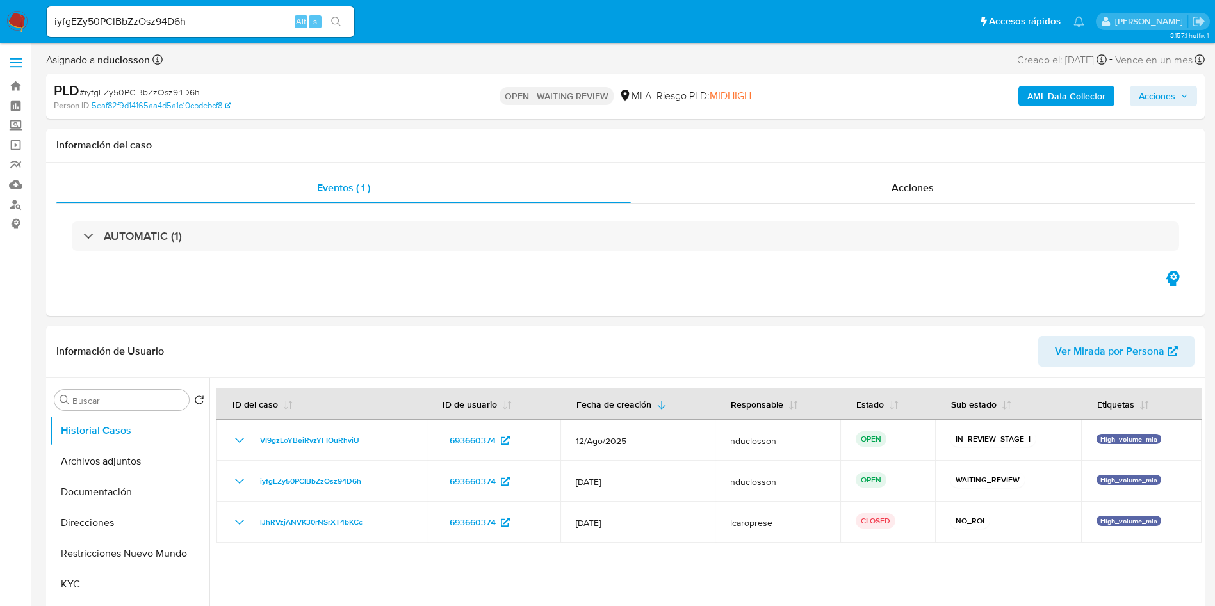
select select "10"
click at [152, 38] on div "iyfgEZy50PClBbZzOsz94D6h Alt s" at bounding box center [200, 22] width 307 height 36
click at [122, 24] on input "iyfgEZy50PClBbZzOsz94D6h" at bounding box center [200, 21] width 307 height 17
click at [341, 17] on icon "search-icon" at bounding box center [336, 22] width 10 height 10
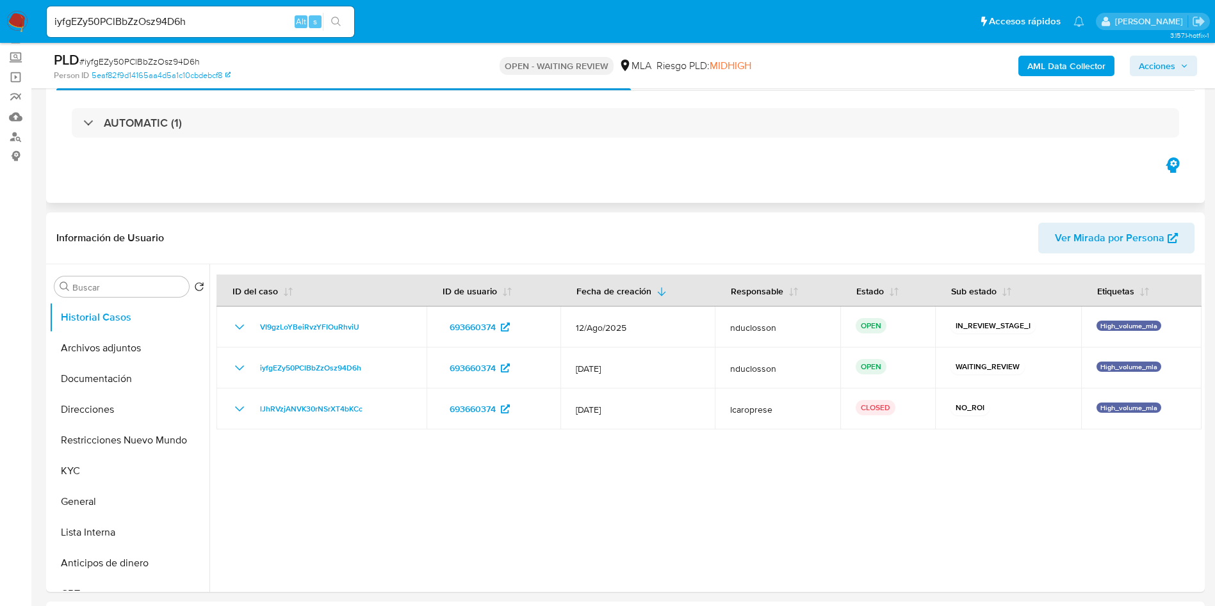
scroll to position [96, 0]
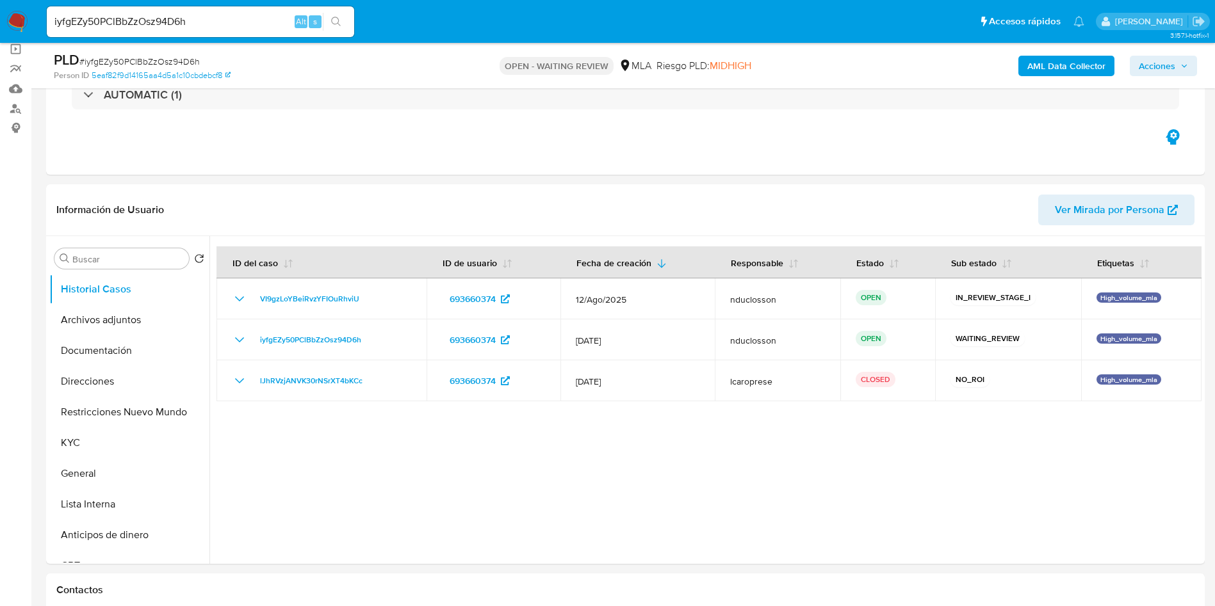
click at [161, 30] on div "iyfgEZy50PClBbZzOsz94D6h Alt s" at bounding box center [200, 21] width 307 height 31
click at [152, 28] on input "iyfgEZy50PClBbZzOsz94D6h" at bounding box center [200, 21] width 307 height 17
paste input "9M7kSyGL8YZqTEGcbAcePdPT"
type input "9M7kSyGL8YZqTEGcbAcePdPT"
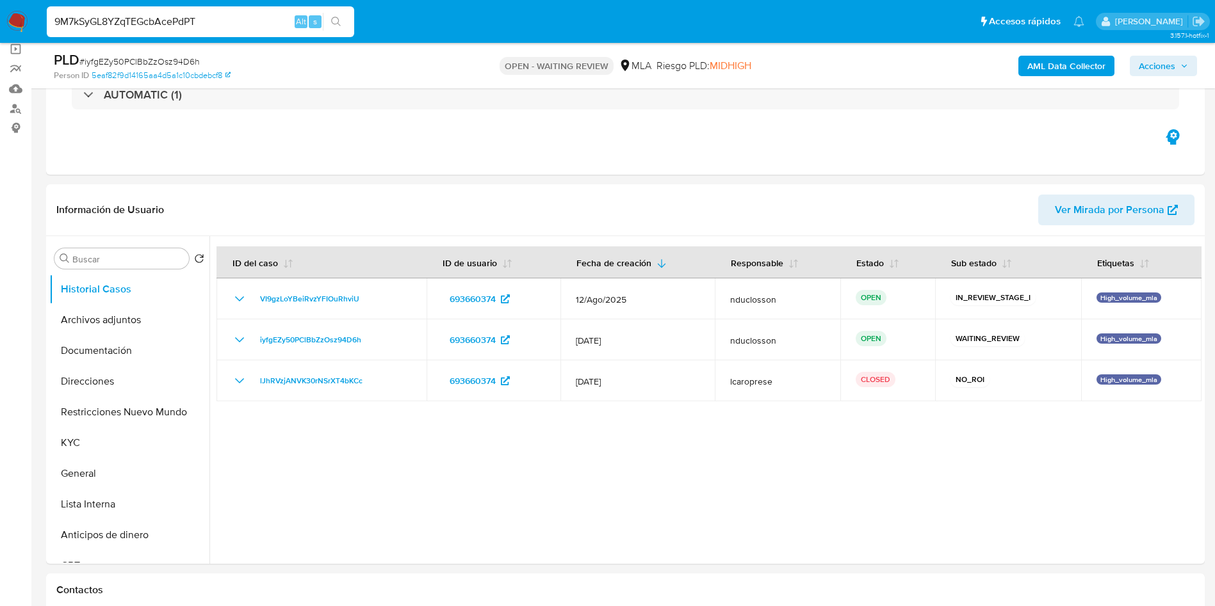
click at [333, 8] on div "9M7kSyGL8YZqTEGcbAcePdPT Alt s" at bounding box center [200, 21] width 307 height 31
click at [336, 25] on icon "search-icon" at bounding box center [336, 22] width 10 height 10
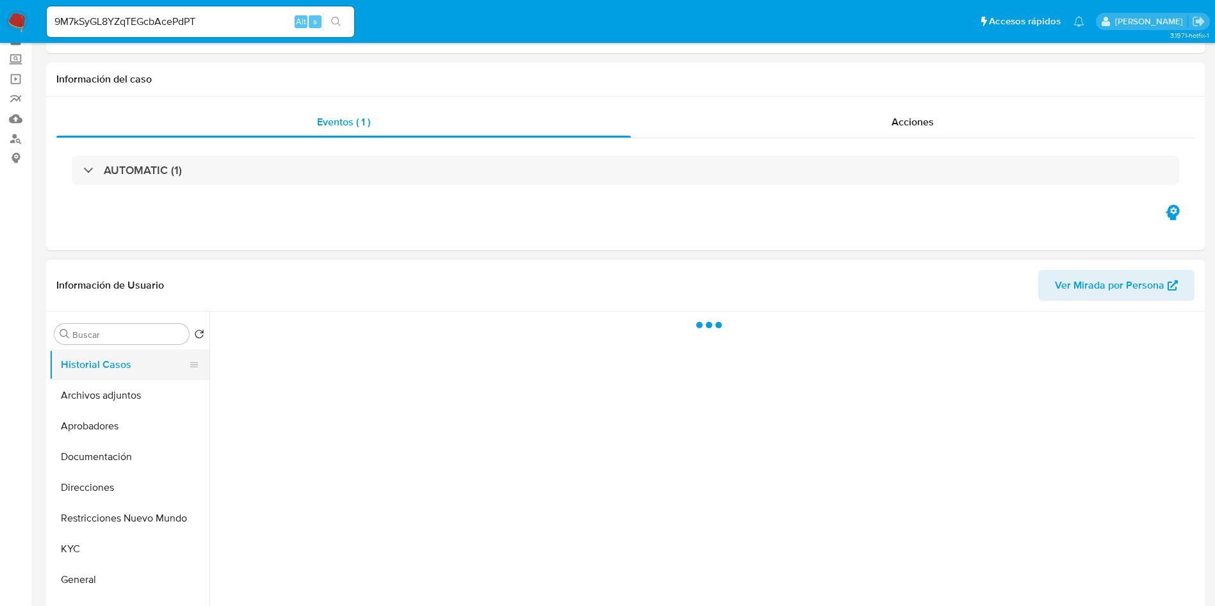
scroll to position [96, 0]
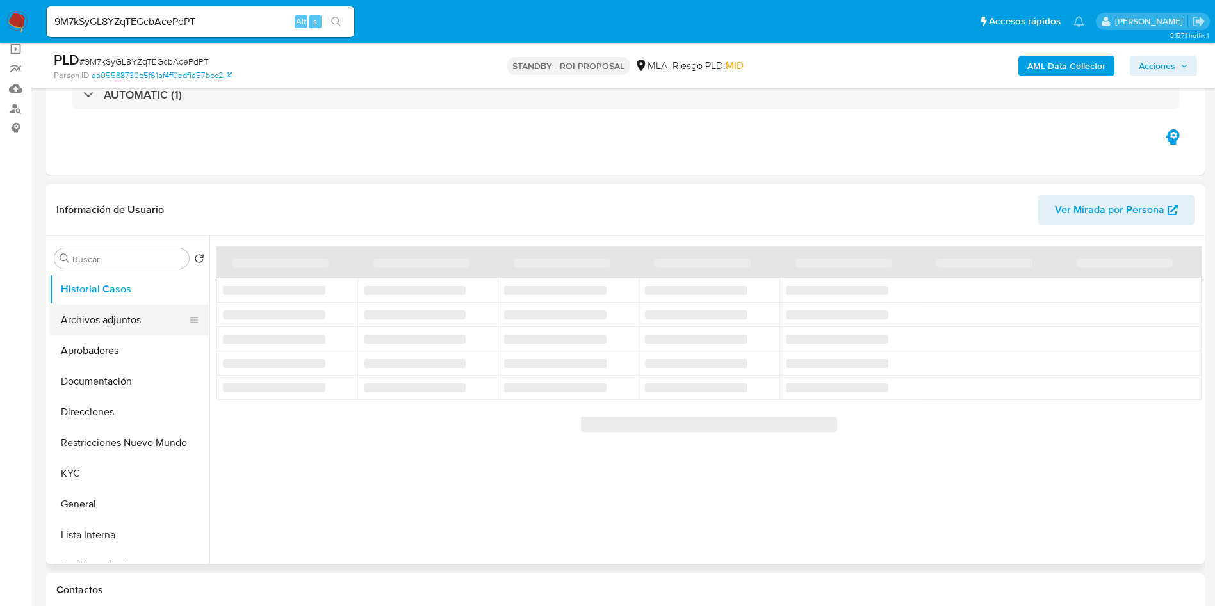
click at [85, 316] on button "Archivos adjuntos" at bounding box center [124, 320] width 150 height 31
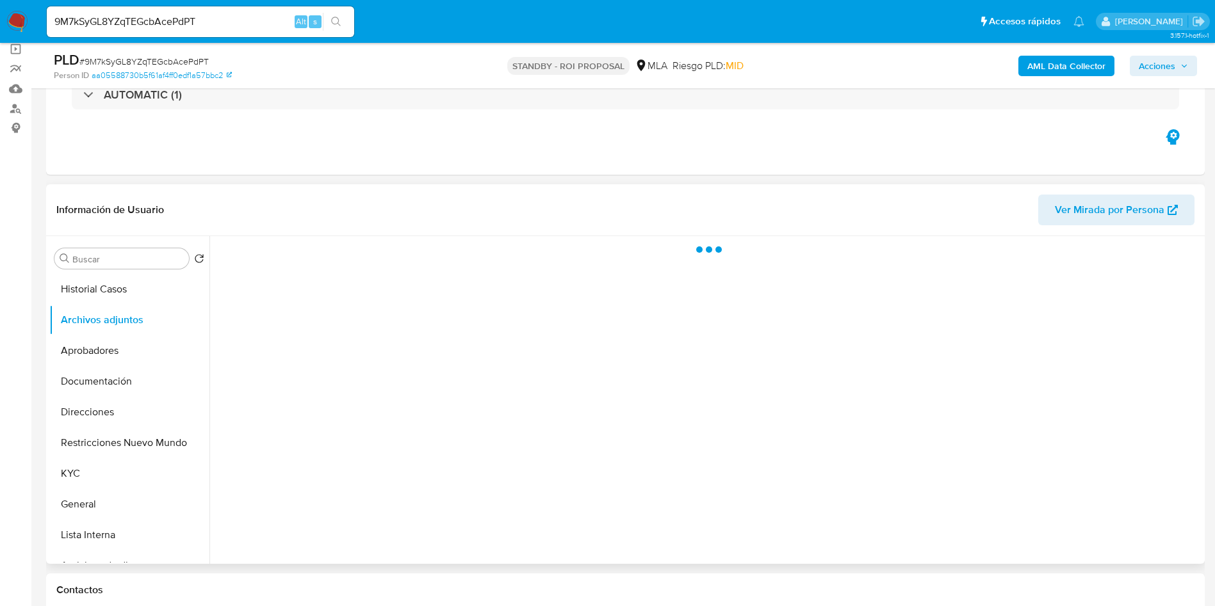
select select "10"
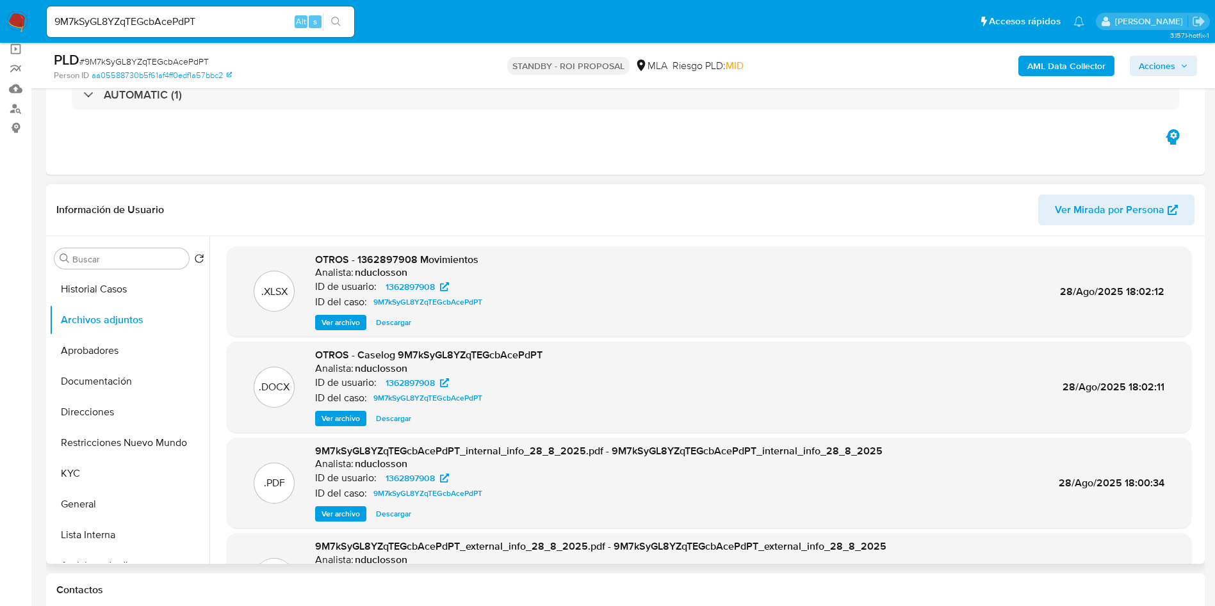
scroll to position [192, 0]
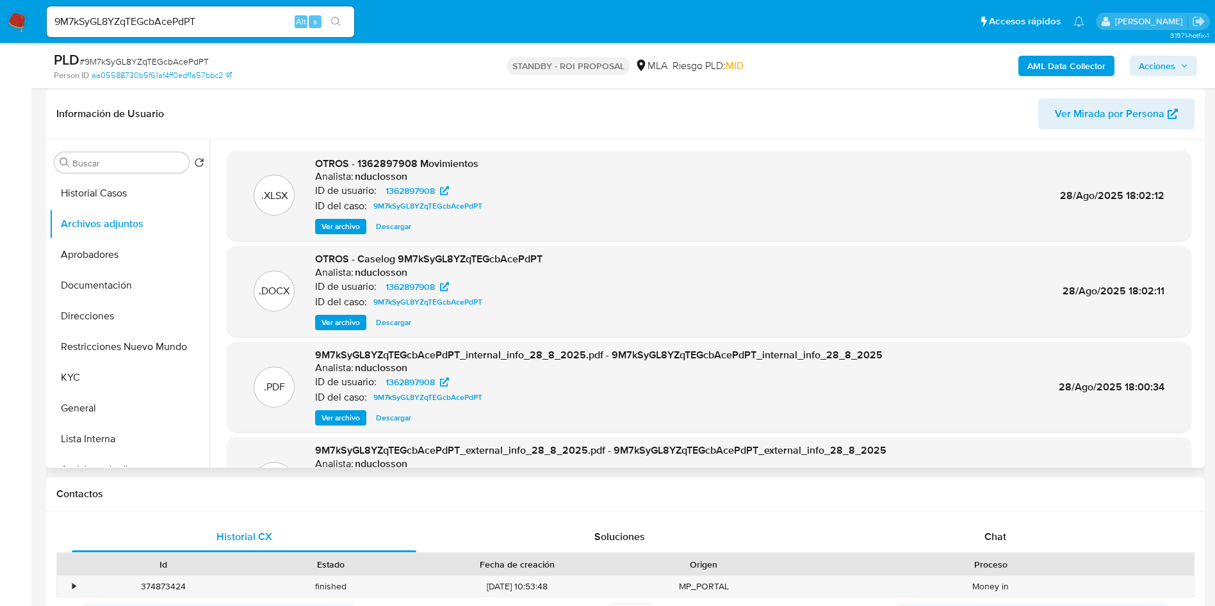
click at [359, 224] on span "Ver archivo" at bounding box center [340, 226] width 38 height 13
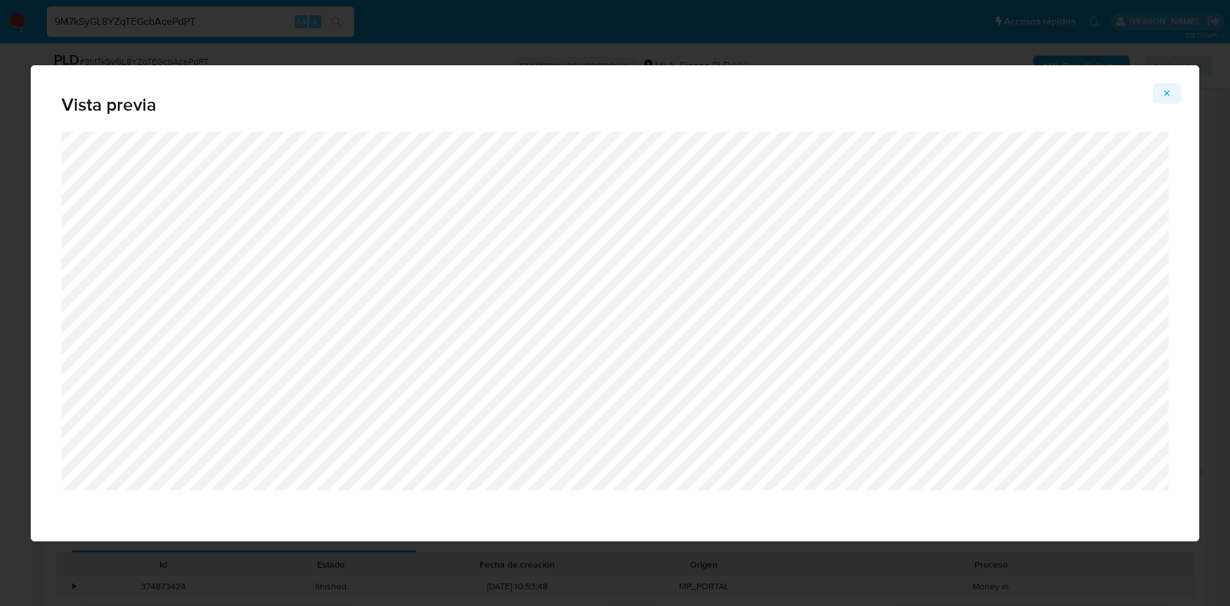
click at [1167, 90] on icon "Attachment preview" at bounding box center [1167, 93] width 10 height 10
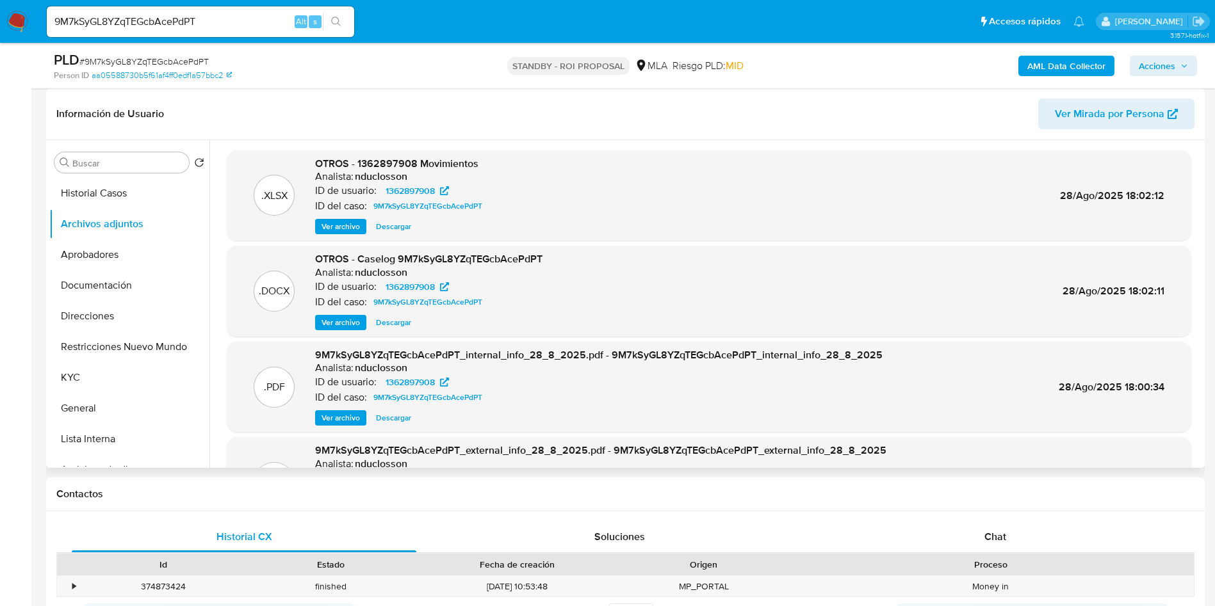
click at [138, 60] on span "# 9M7kSyGL8YZqTEGcbAcePdPT" at bounding box center [143, 61] width 129 height 13
copy span "9M7kSyGL8YZqTEGcbAcePdPT"
click at [115, 57] on span "# 9M7kSyGL8YZqTEGcbAcePdPT" at bounding box center [143, 61] width 129 height 13
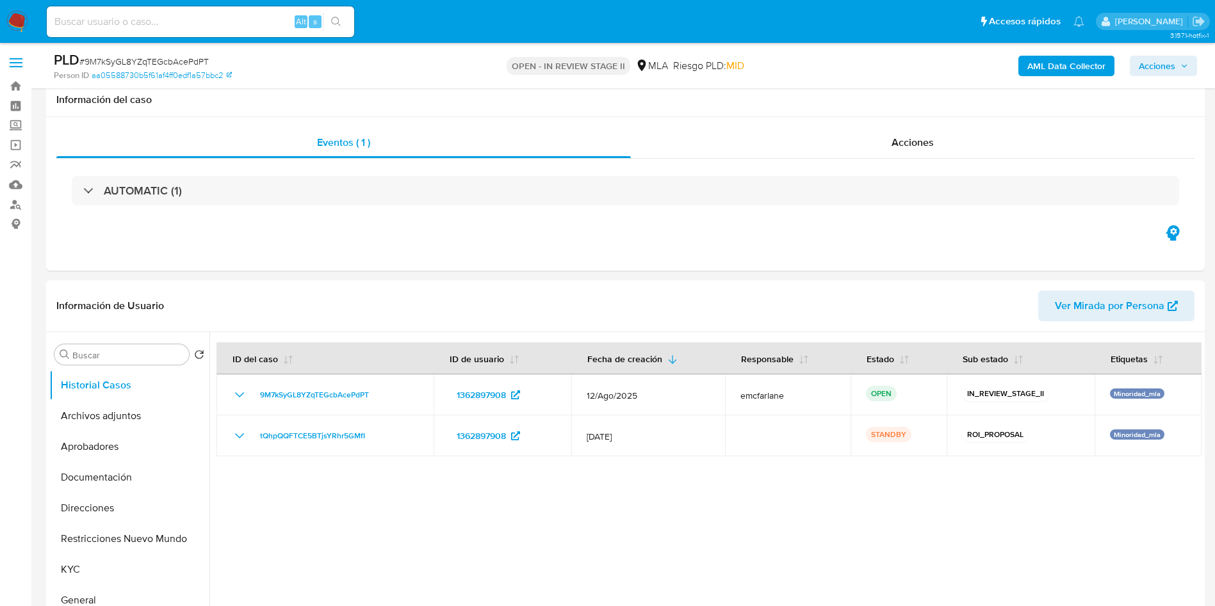
select select "10"
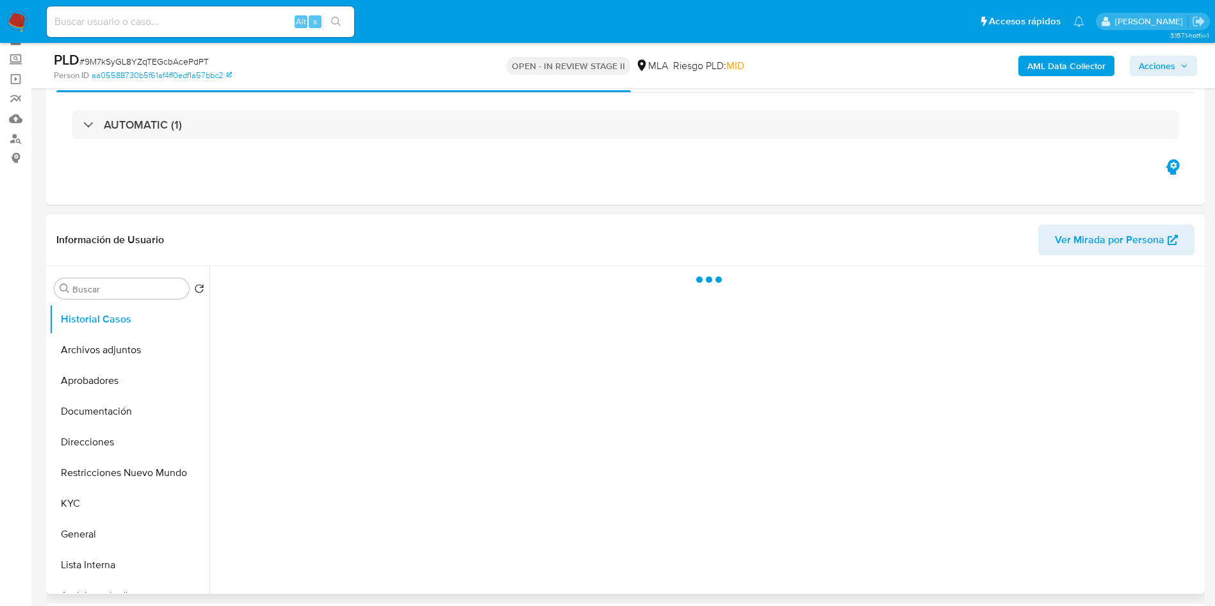
scroll to position [96, 0]
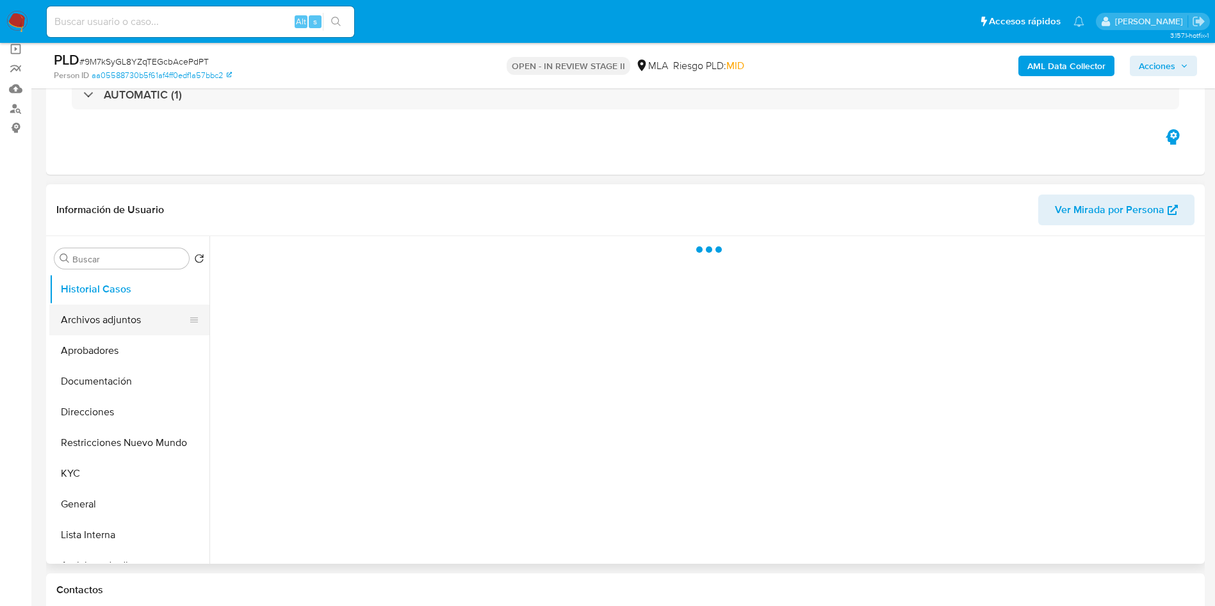
click at [102, 322] on button "Archivos adjuntos" at bounding box center [124, 320] width 150 height 31
select select "10"
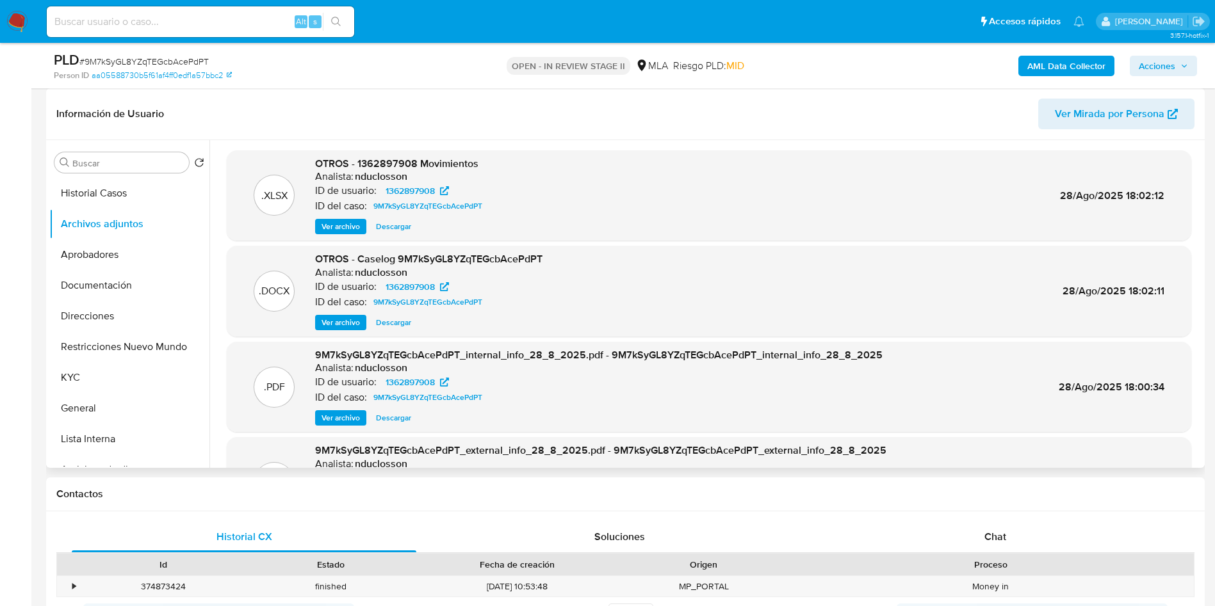
scroll to position [72, 0]
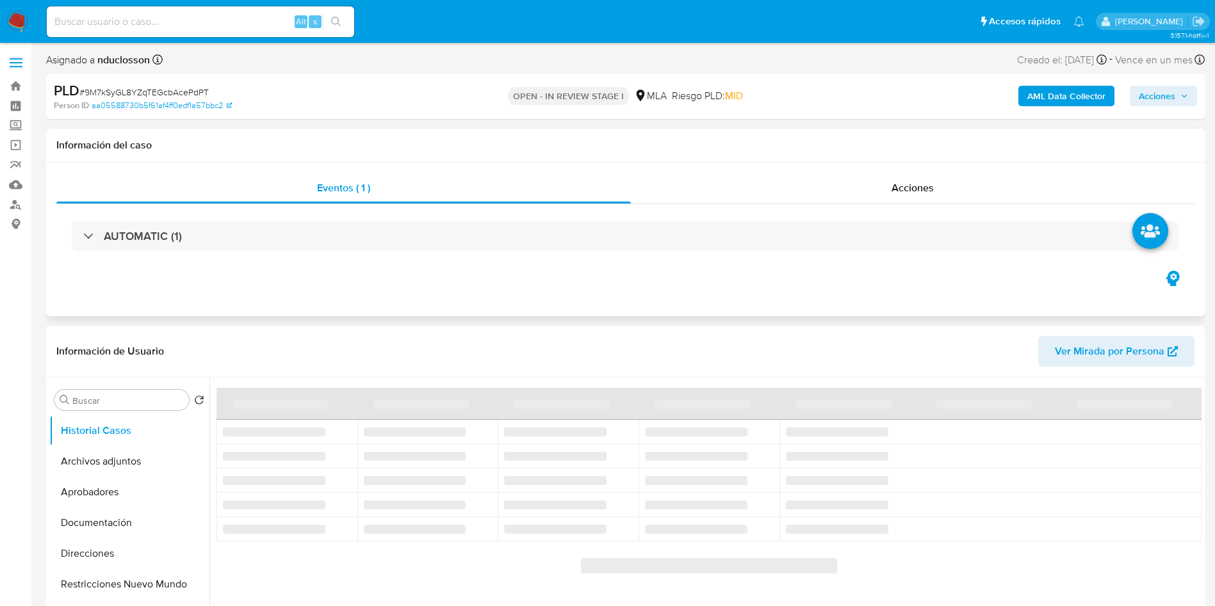
select select "10"
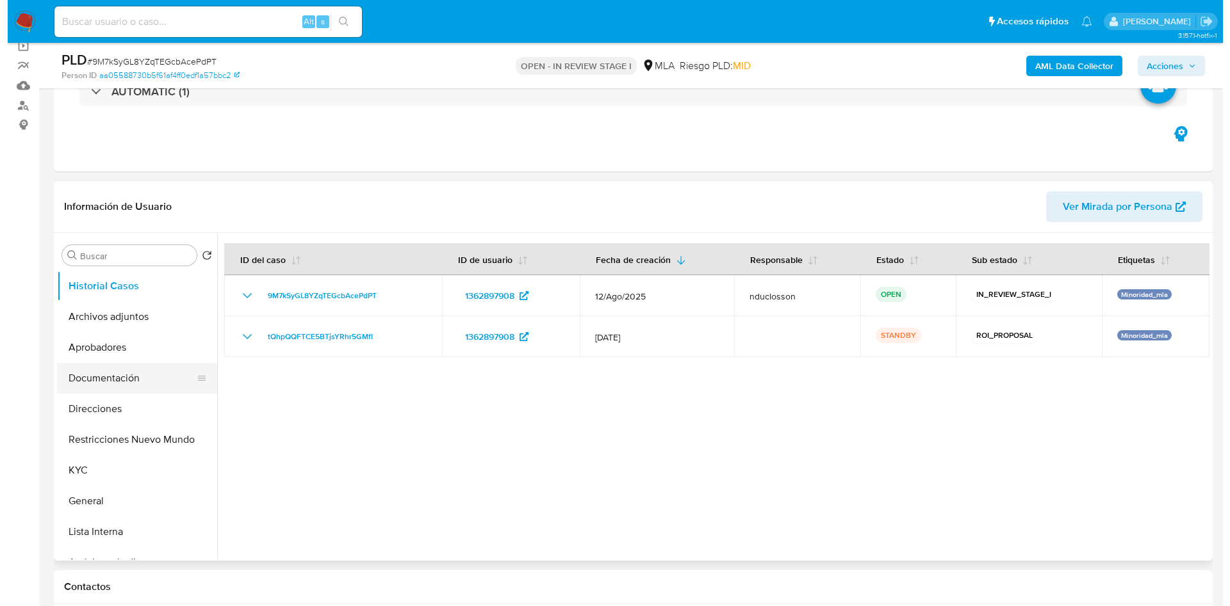
scroll to position [192, 0]
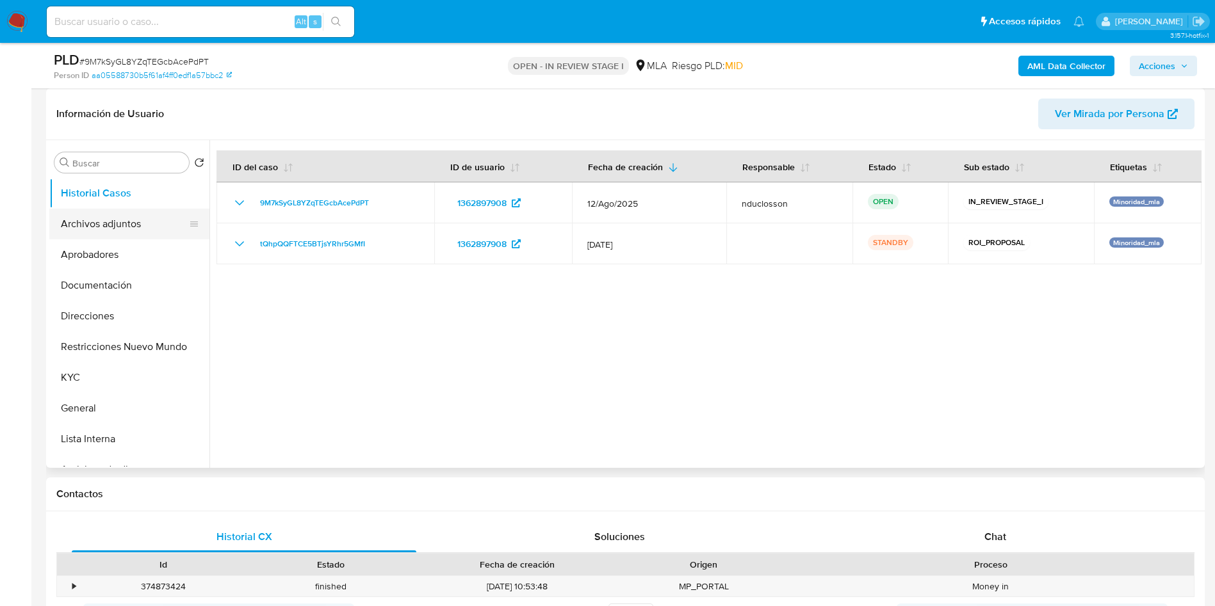
click at [106, 225] on button "Archivos adjuntos" at bounding box center [124, 224] width 150 height 31
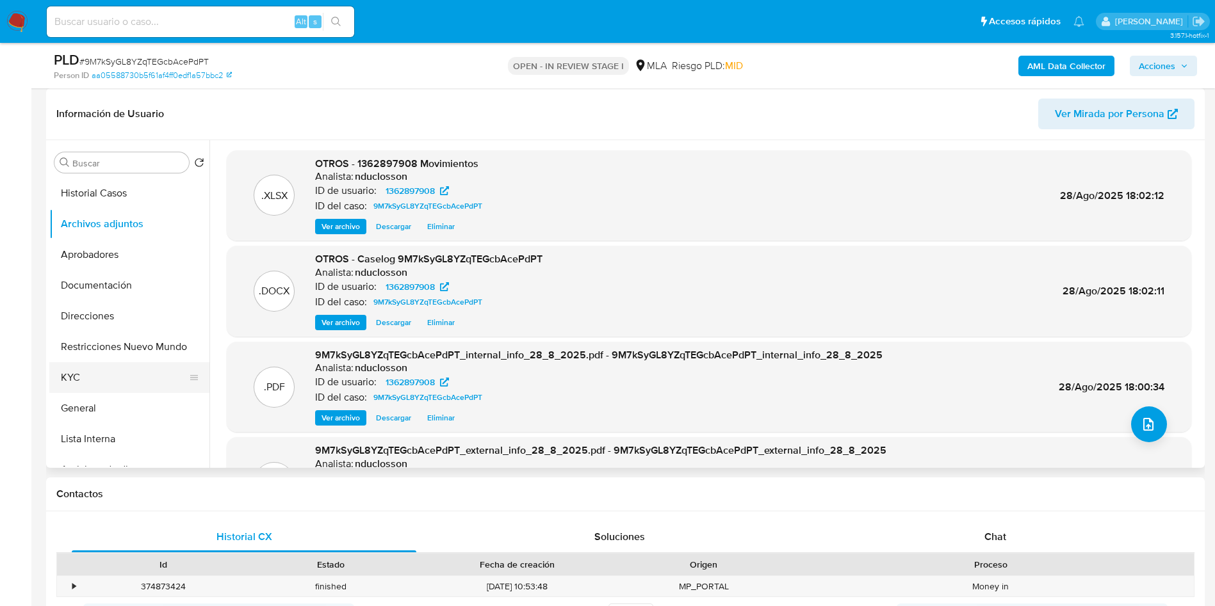
click at [122, 376] on button "KYC" at bounding box center [124, 377] width 150 height 31
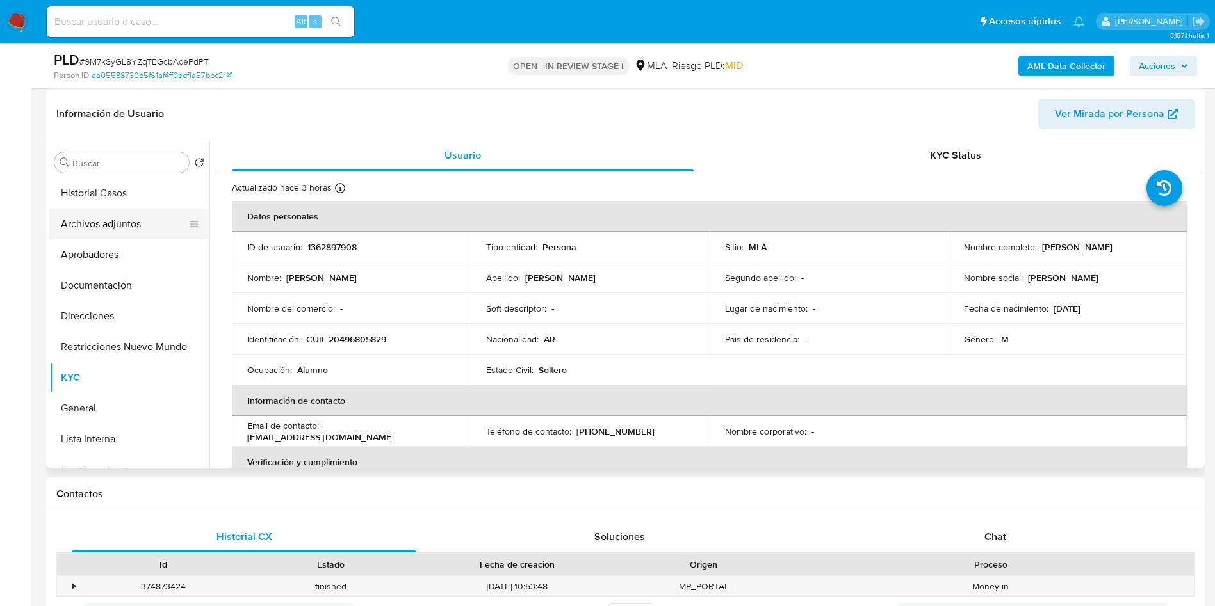
click at [131, 223] on button "Archivos adjuntos" at bounding box center [124, 224] width 150 height 31
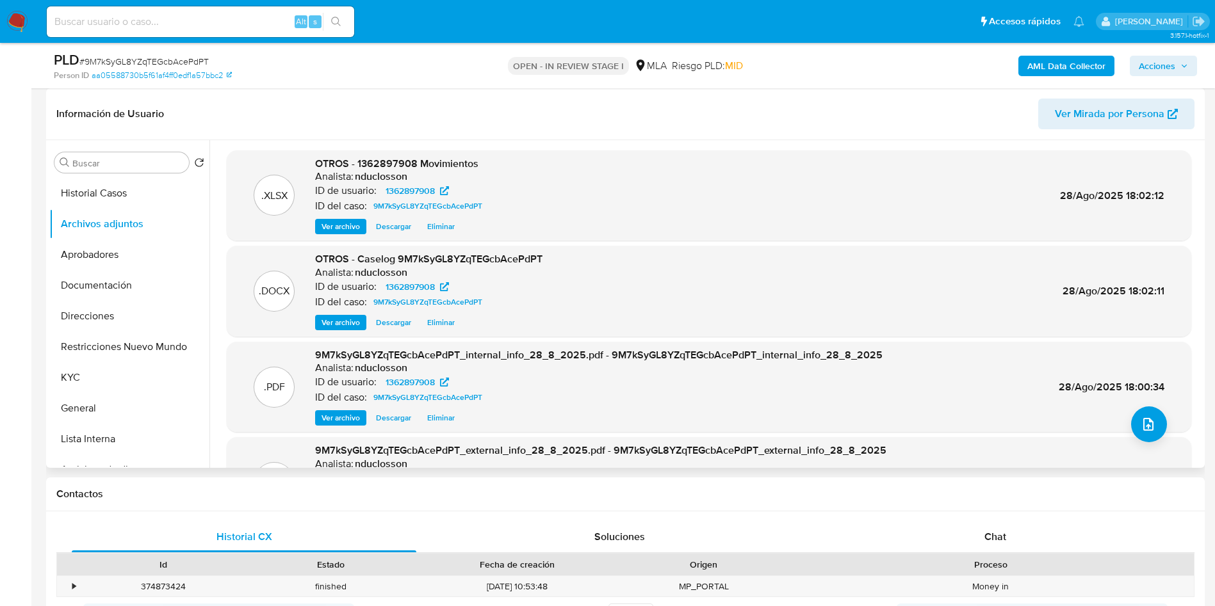
click at [454, 230] on span "Eliminar" at bounding box center [441, 226] width 28 height 13
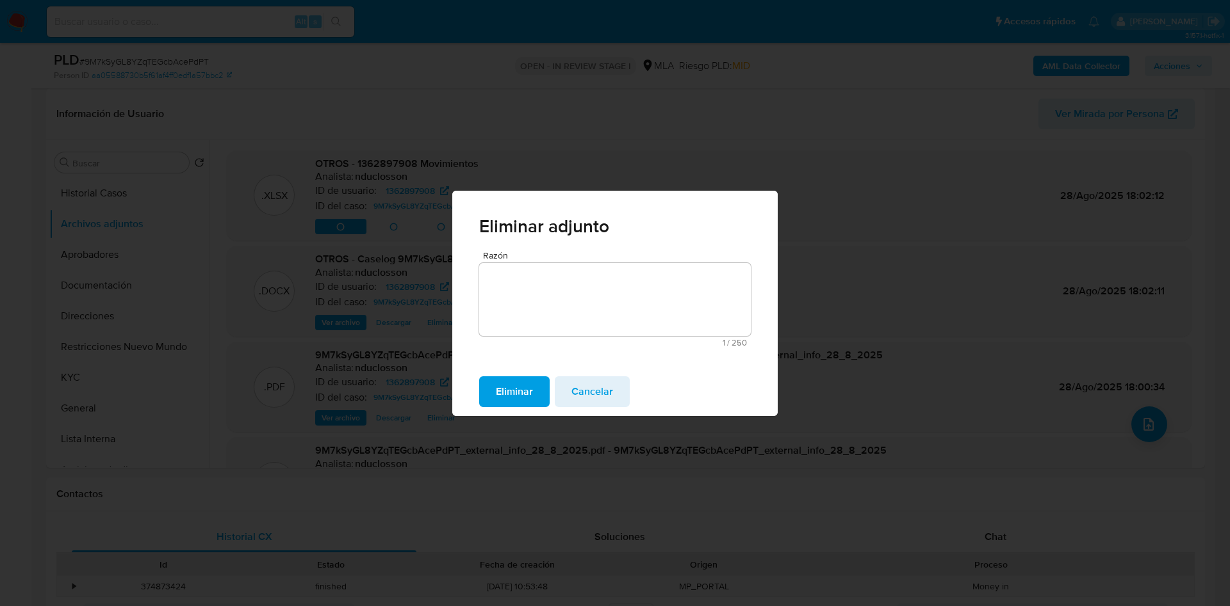
click at [523, 395] on span "Eliminar" at bounding box center [514, 392] width 37 height 28
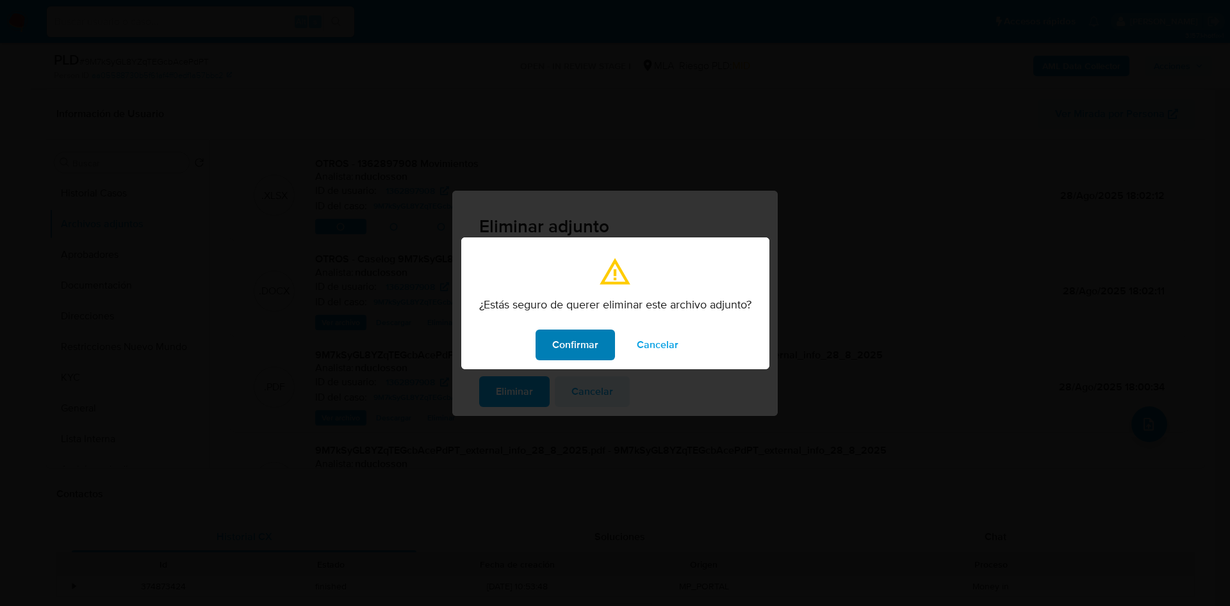
click at [570, 348] on span "Confirmar" at bounding box center [575, 345] width 46 height 28
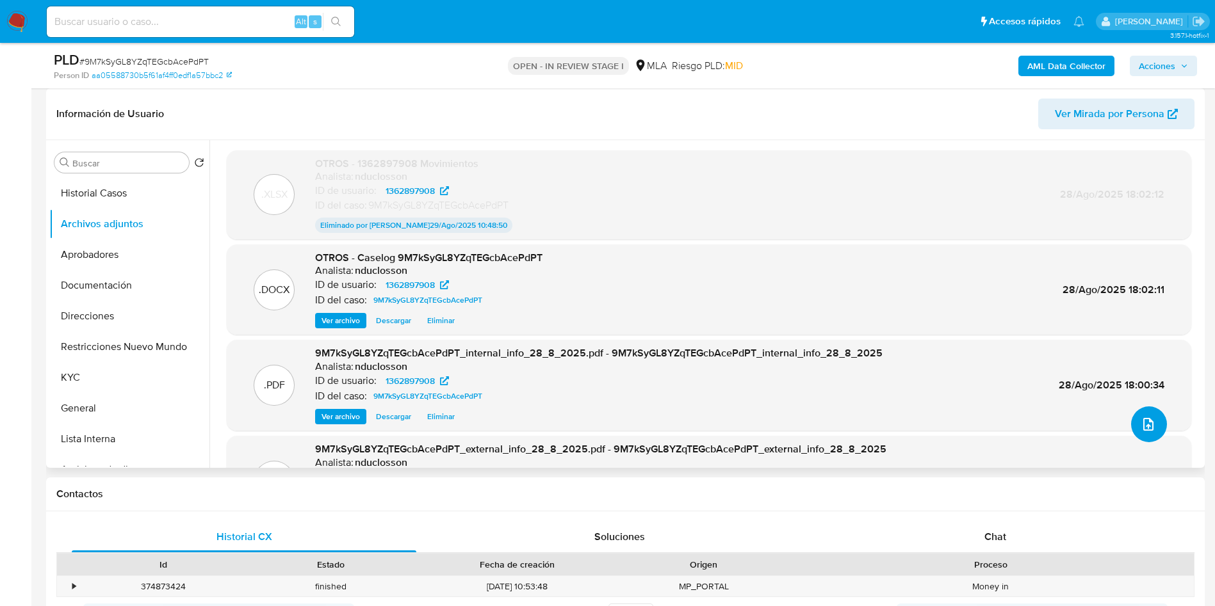
click at [1143, 425] on icon "upload-file" at bounding box center [1148, 424] width 10 height 13
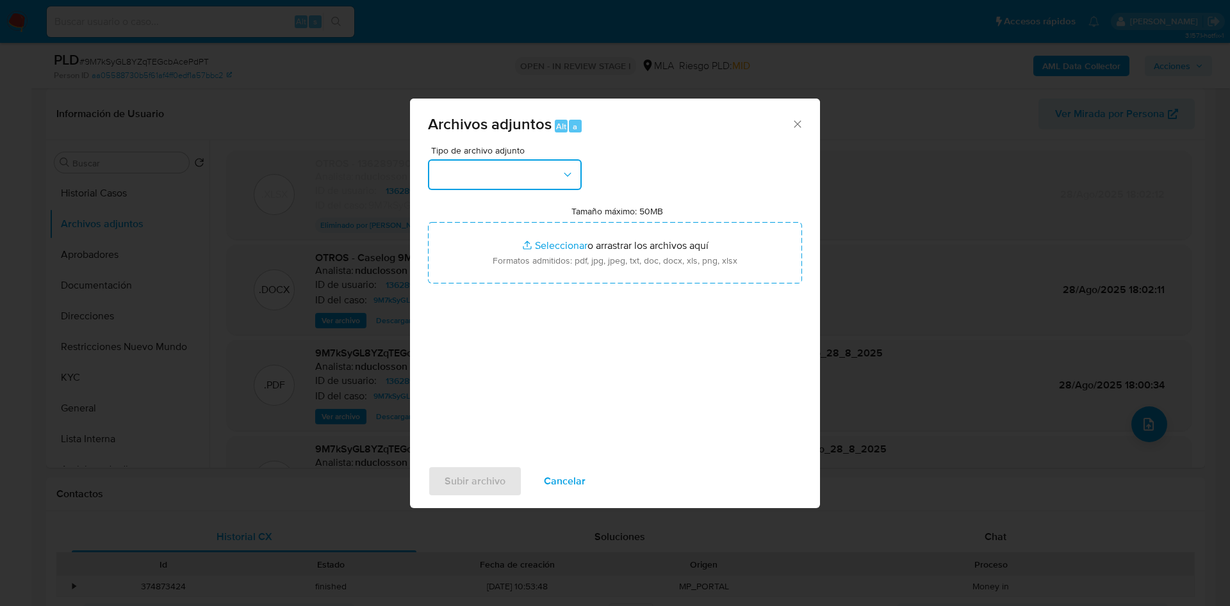
click at [559, 172] on button "button" at bounding box center [505, 174] width 154 height 31
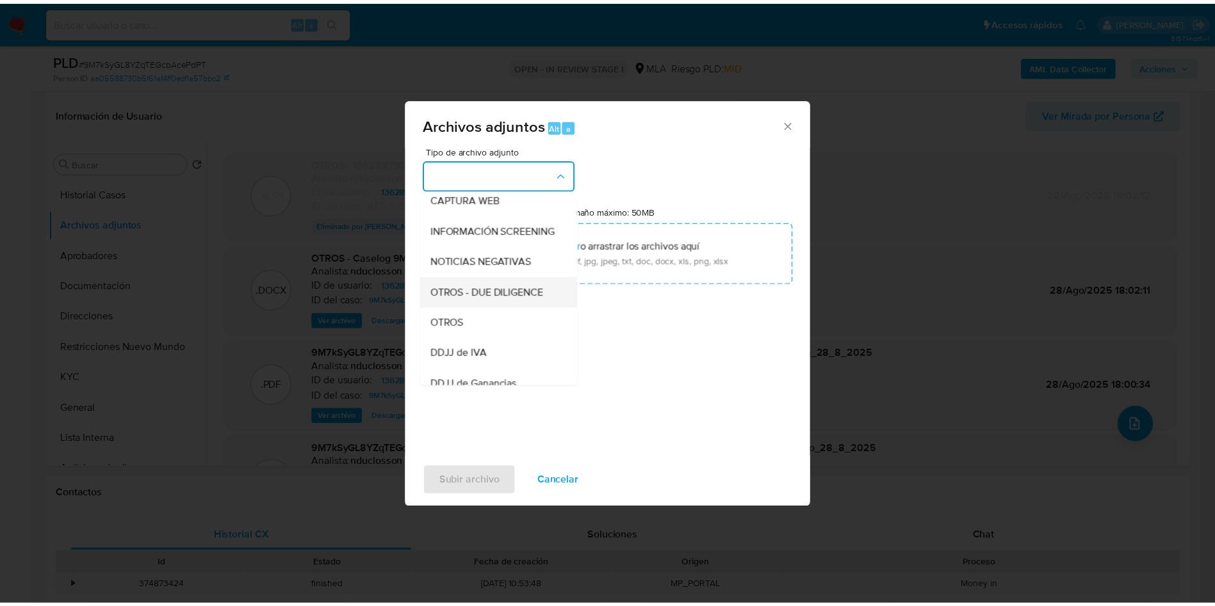
scroll to position [163, 0]
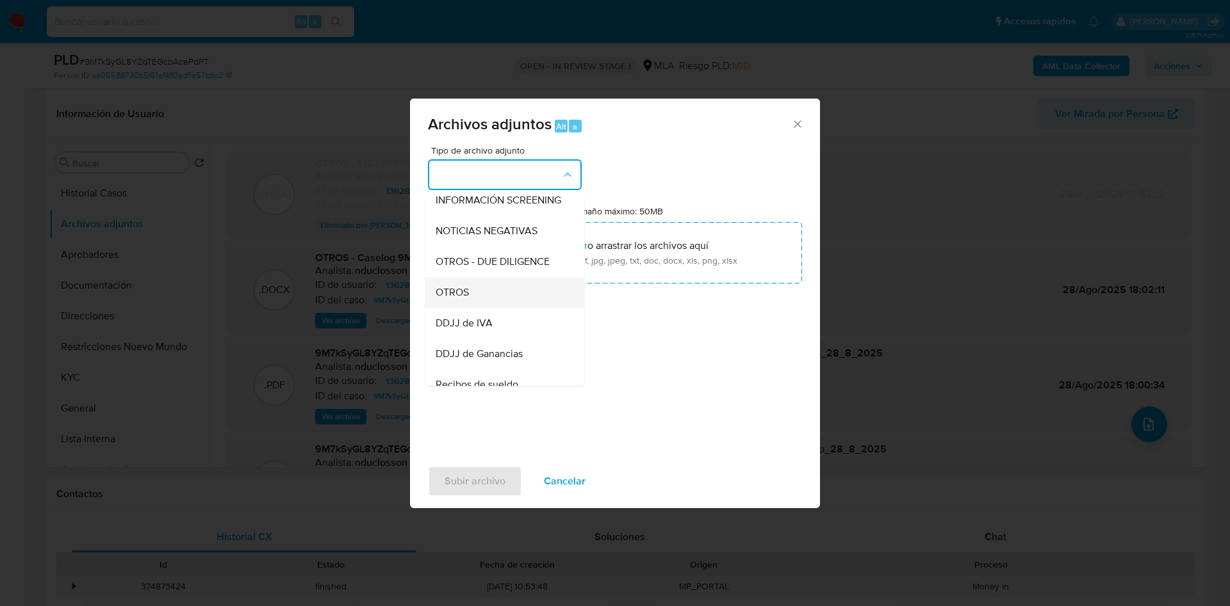
click at [453, 293] on div "OTROS" at bounding box center [500, 292] width 131 height 31
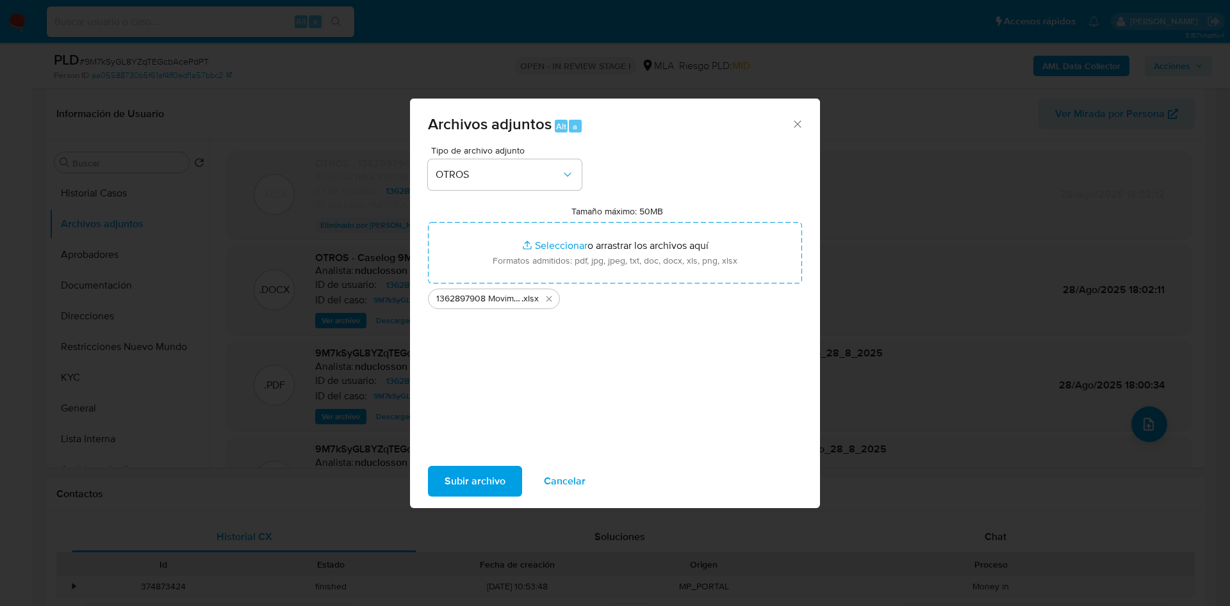
click at [484, 491] on span "Subir archivo" at bounding box center [474, 481] width 61 height 28
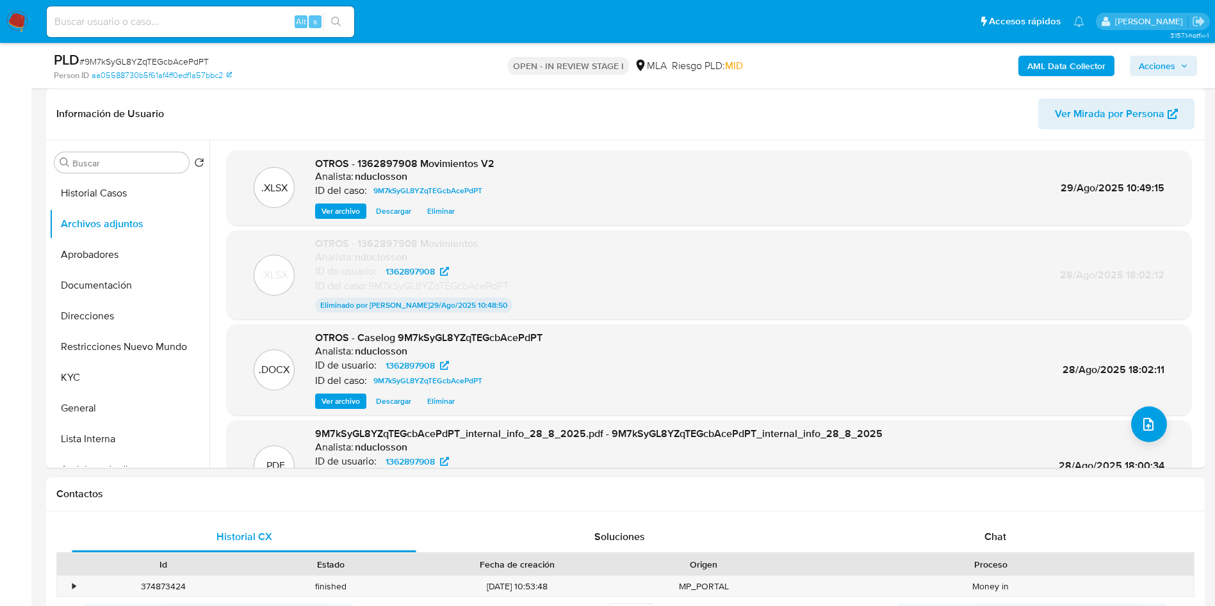
click at [1160, 53] on div "AML Data Collector Acciones" at bounding box center [1008, 66] width 378 height 30
click at [1157, 66] on span "Acciones" at bounding box center [1157, 66] width 37 height 20
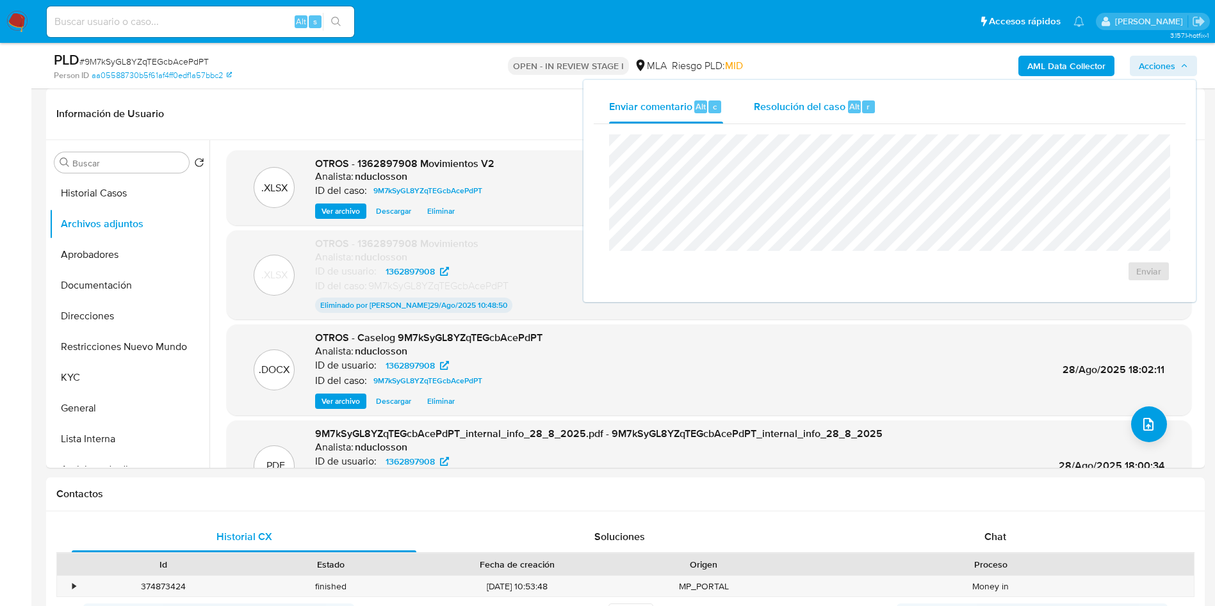
click at [825, 114] on div "Resolución del caso Alt r" at bounding box center [815, 106] width 122 height 33
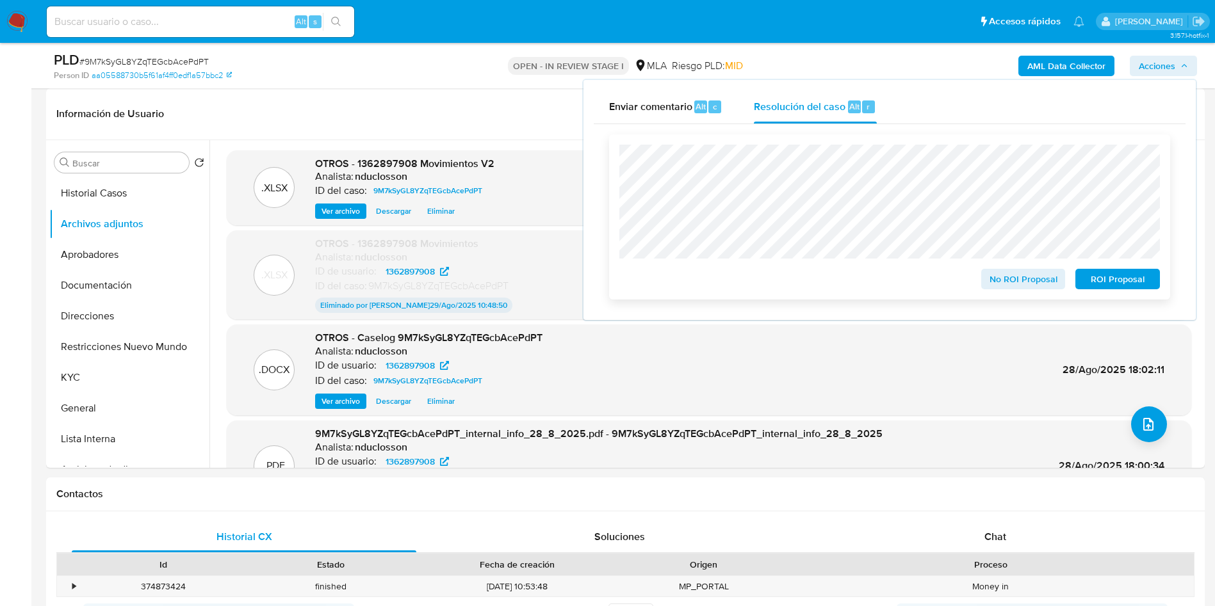
click at [1139, 278] on span "ROI Proposal" at bounding box center [1117, 279] width 67 height 18
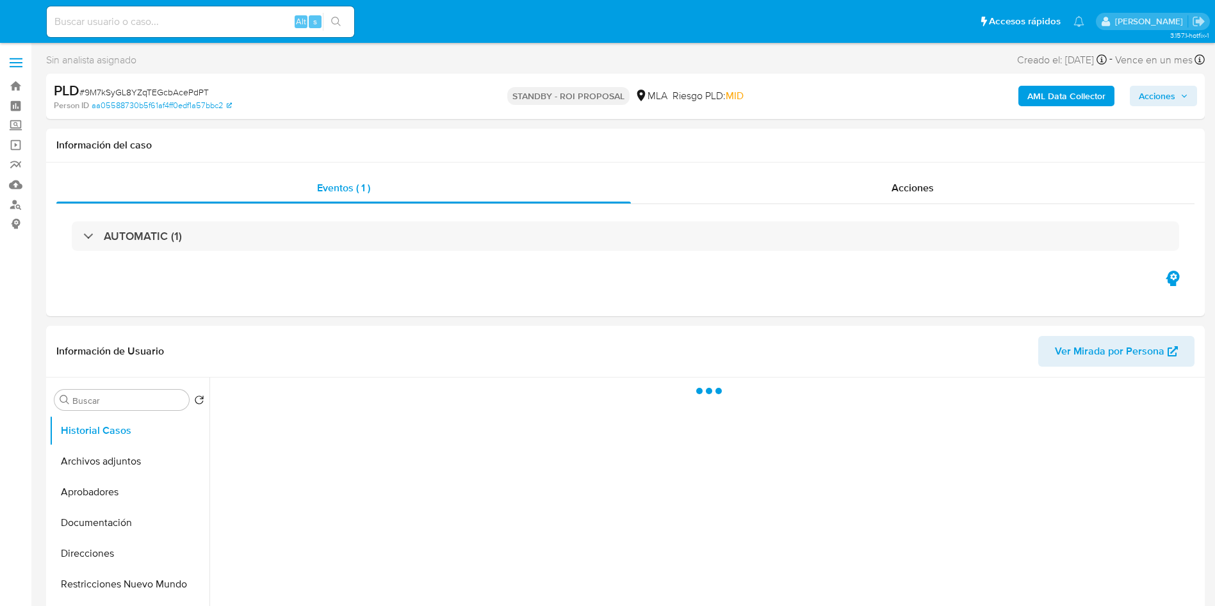
select select "10"
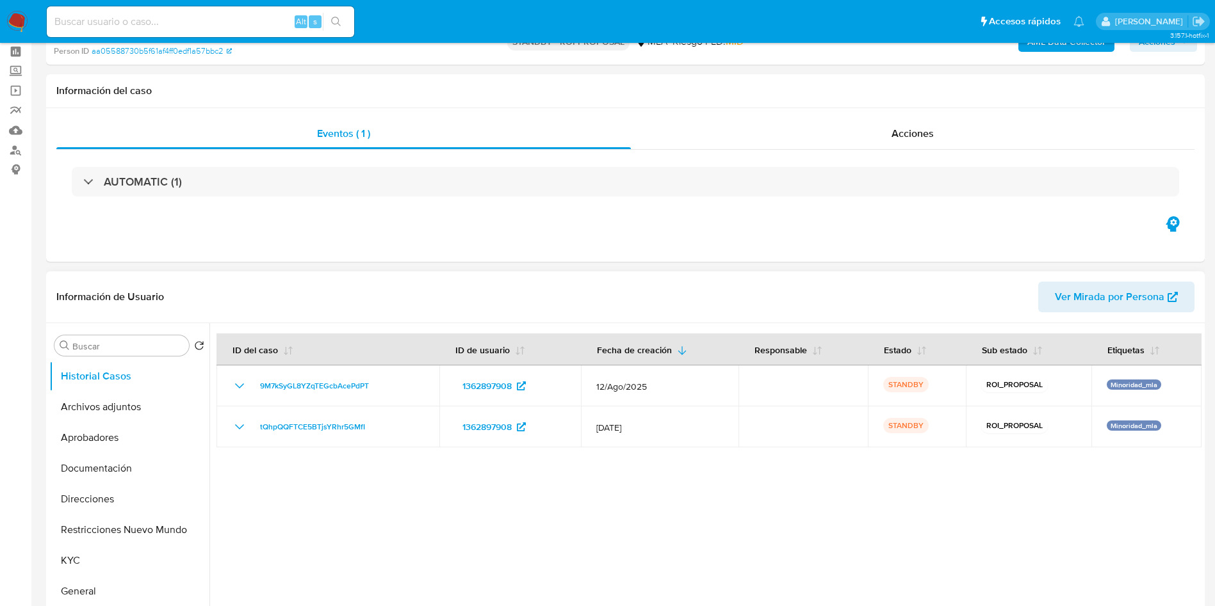
scroll to position [96, 0]
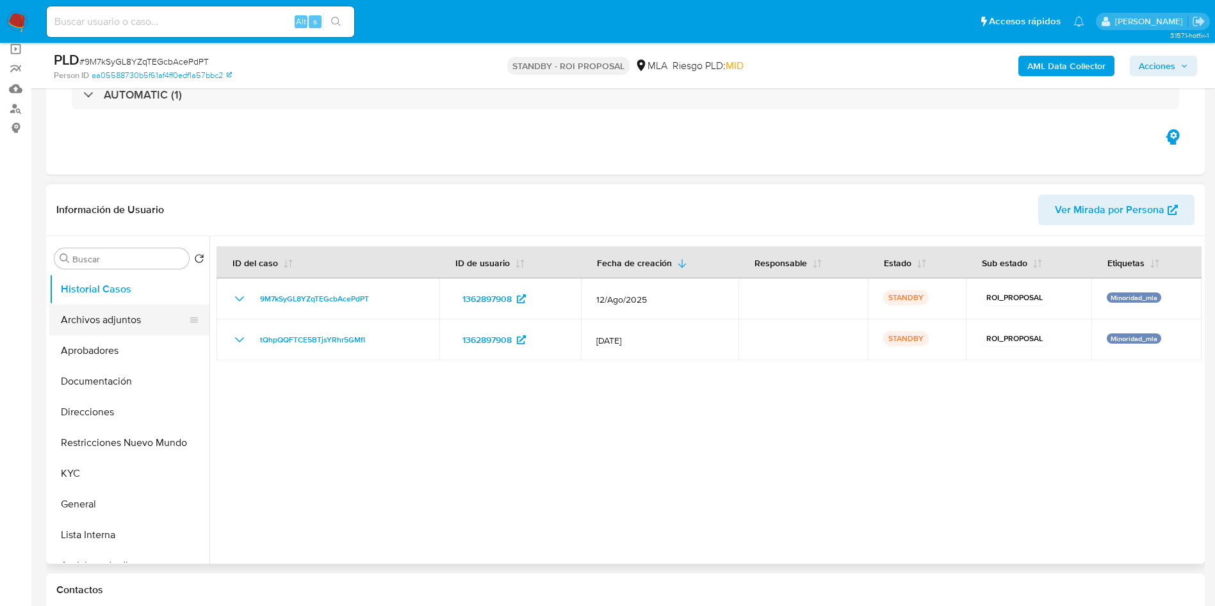
click at [104, 334] on button "Archivos adjuntos" at bounding box center [124, 320] width 150 height 31
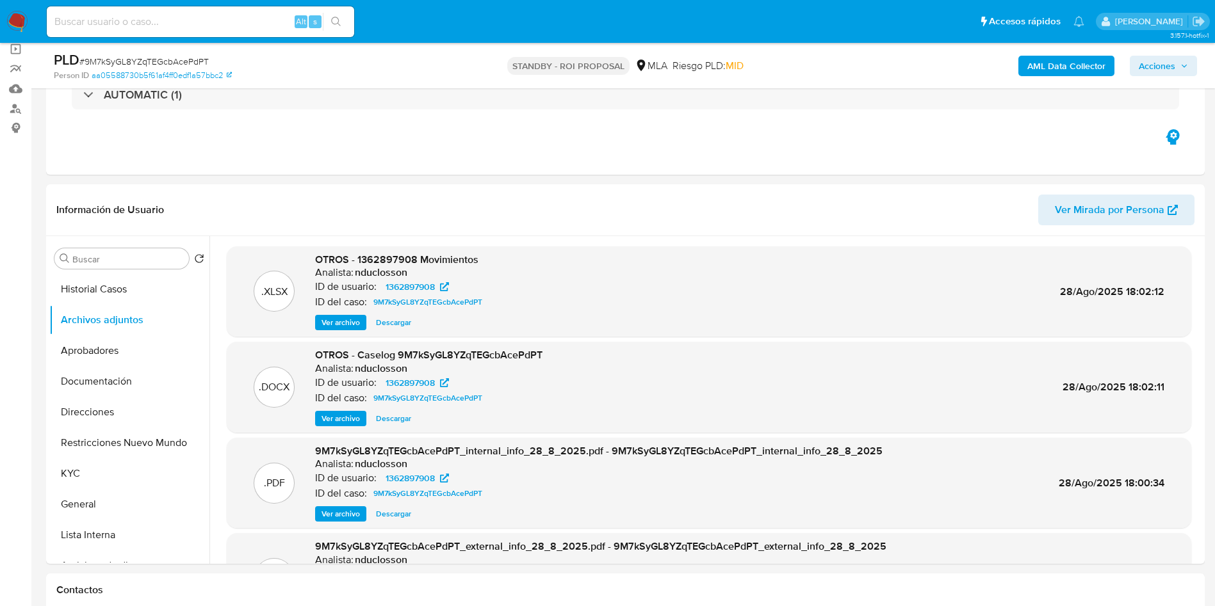
click at [141, 21] on input at bounding box center [200, 21] width 307 height 17
paste input "iyfgEZy50PClBbZzOsz94D6h"
type input "iyfgEZy50PClBbZzOsz94D6h"
click at [337, 19] on icon "search-icon" at bounding box center [336, 22] width 10 height 10
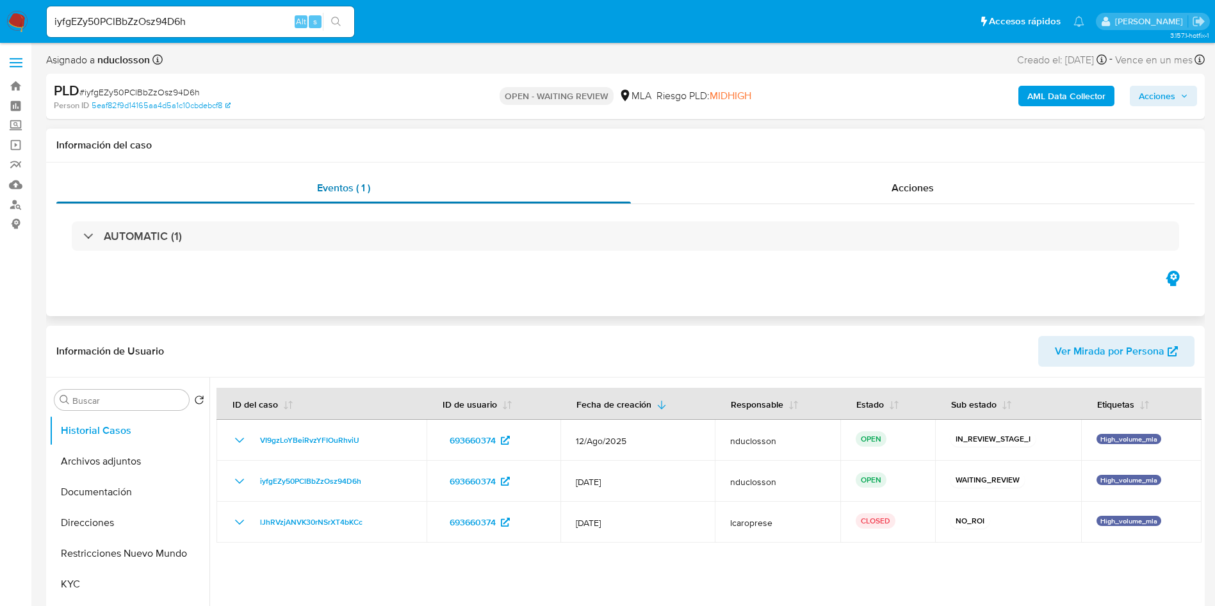
select select "10"
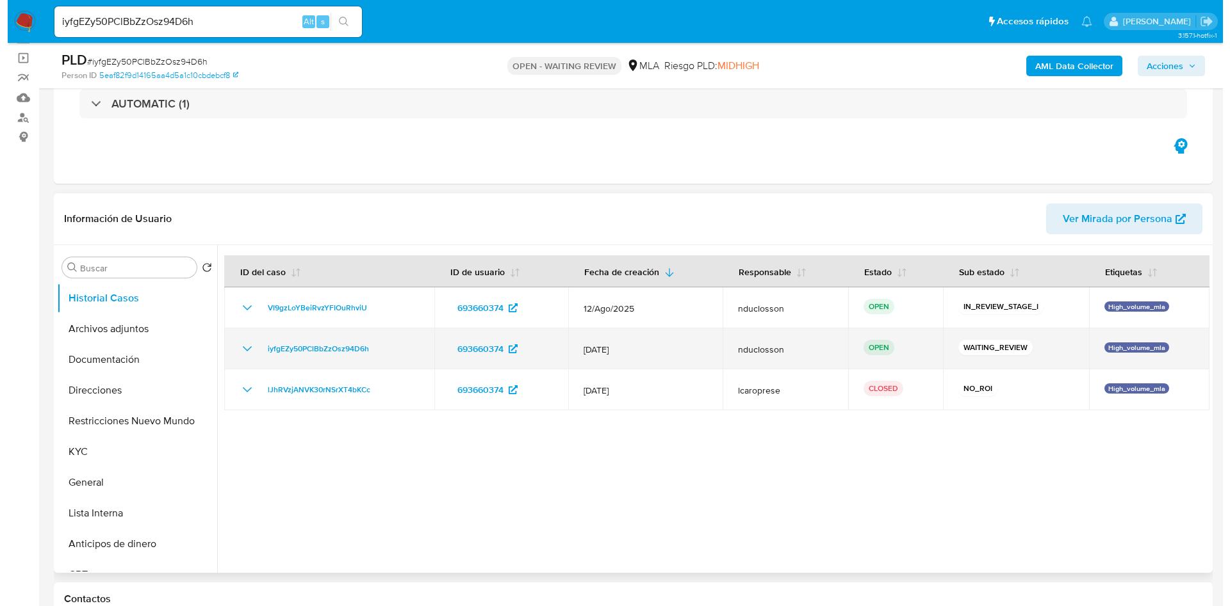
scroll to position [192, 0]
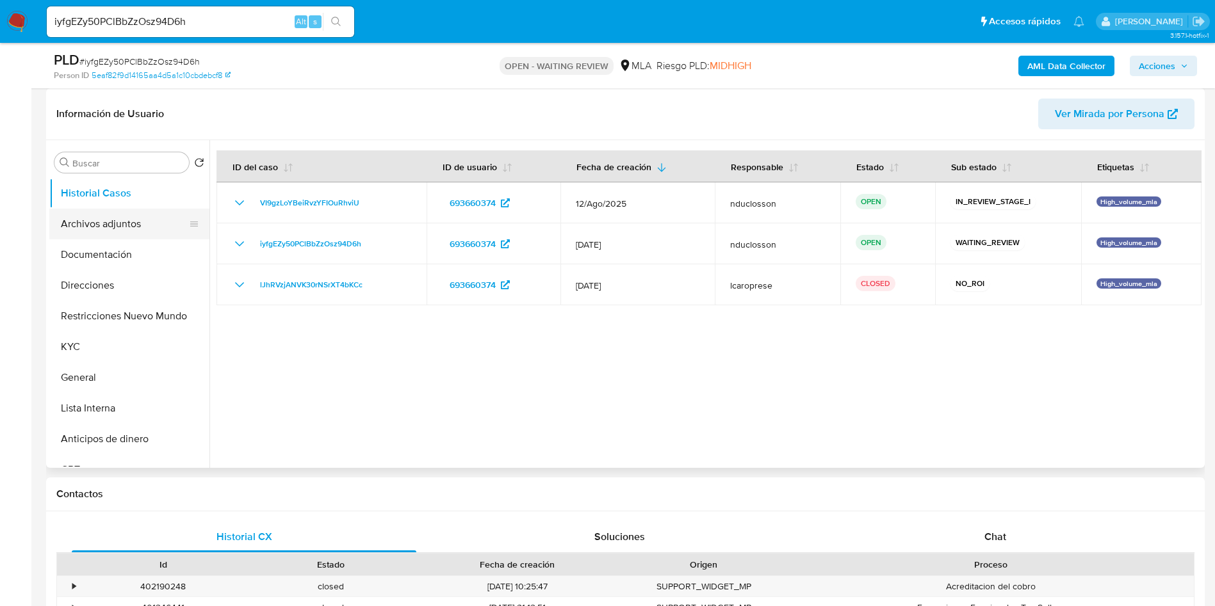
click at [102, 213] on button "Archivos adjuntos" at bounding box center [124, 224] width 150 height 31
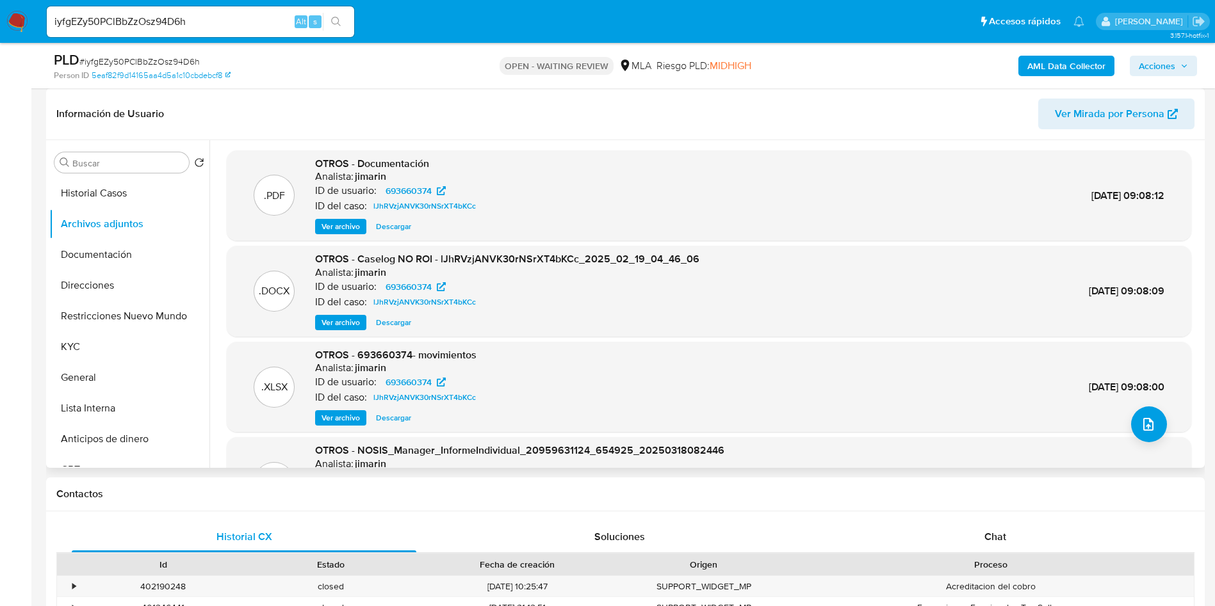
click at [353, 321] on span "Ver archivo" at bounding box center [340, 322] width 38 height 13
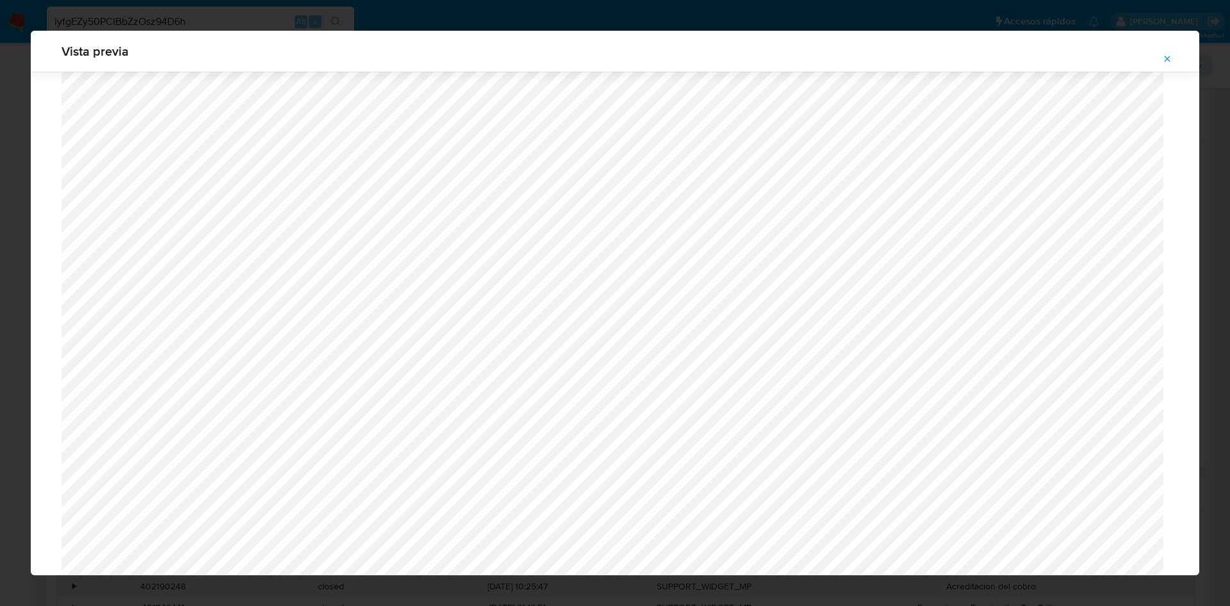
scroll to position [1127, 0]
click at [1165, 57] on icon "Attachment preview" at bounding box center [1167, 59] width 6 height 6
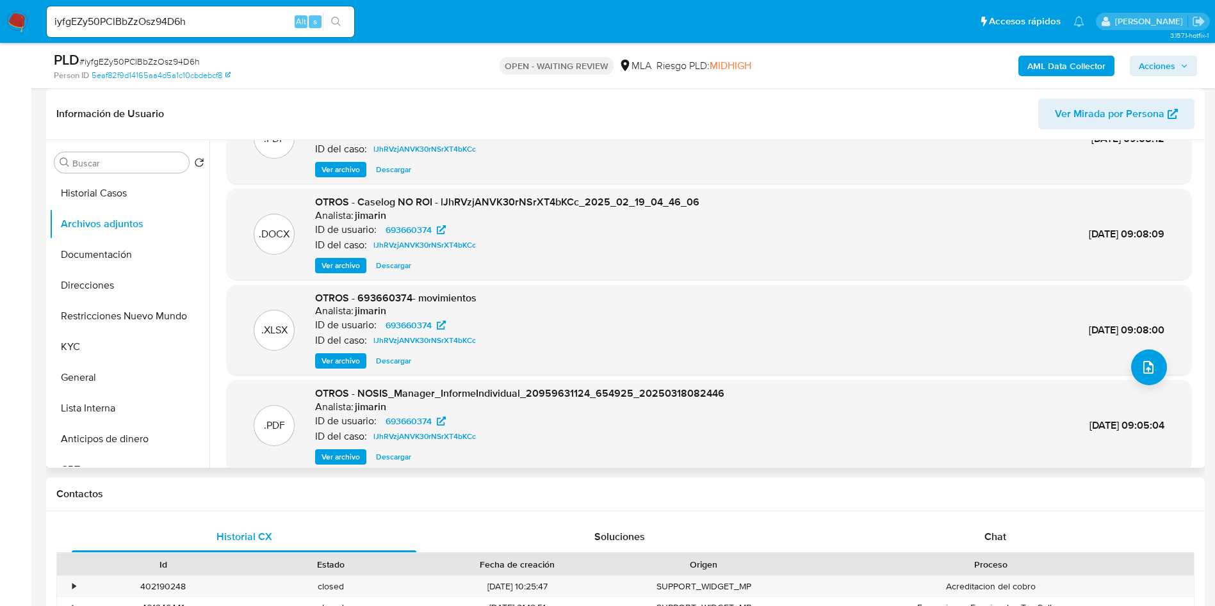
scroll to position [108, 0]
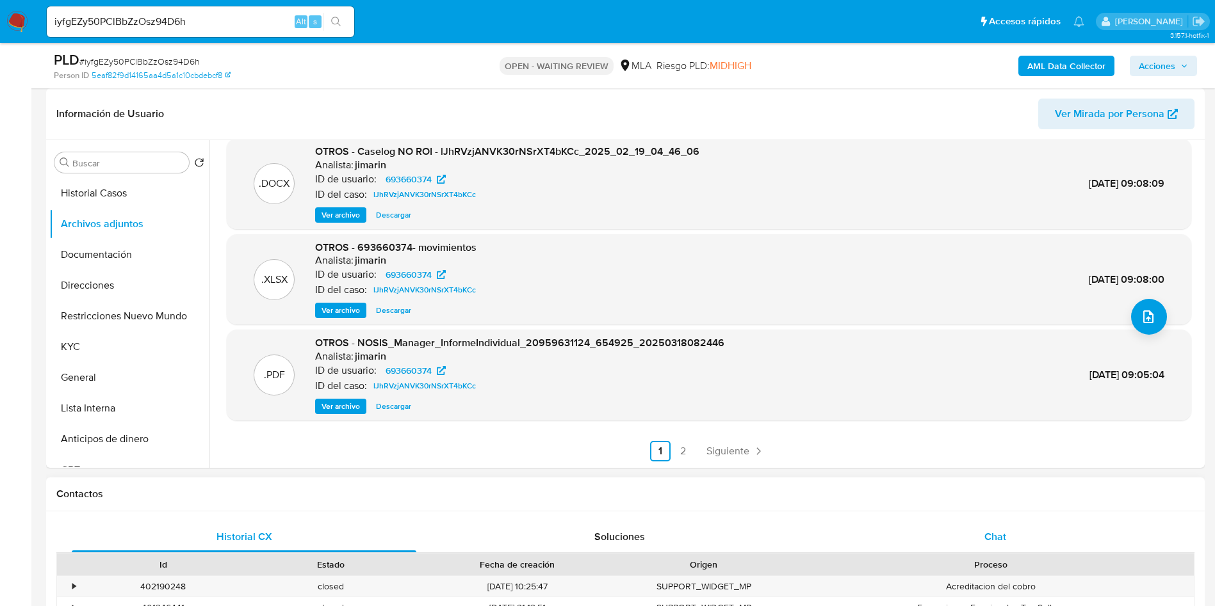
click at [1018, 545] on div "Chat" at bounding box center [995, 537] width 345 height 31
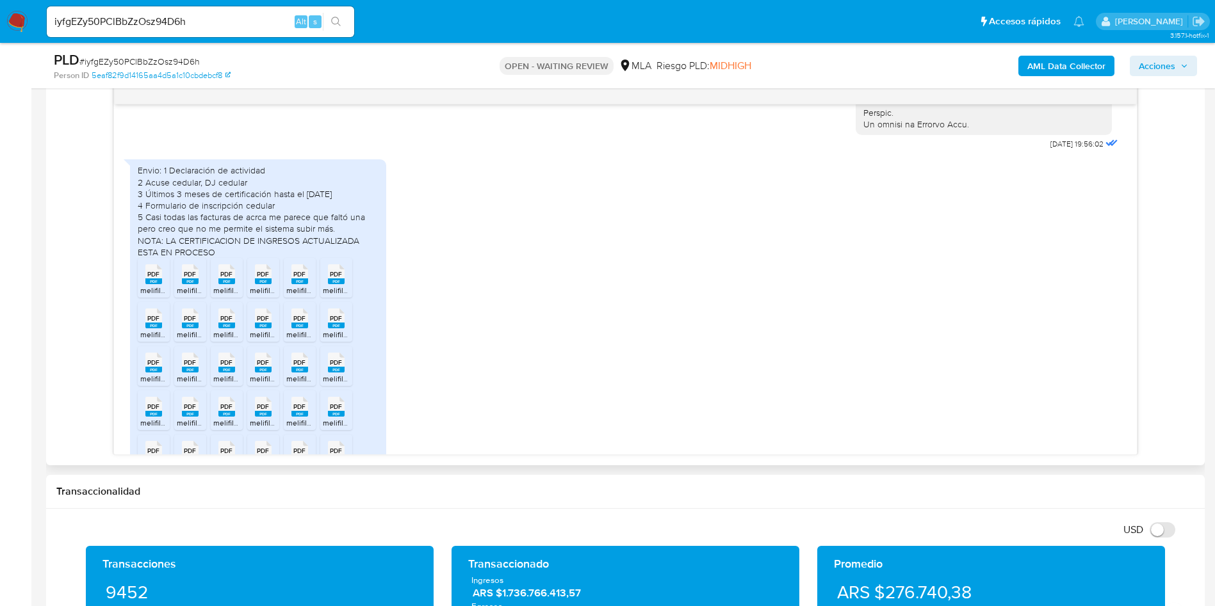
scroll to position [650, 0]
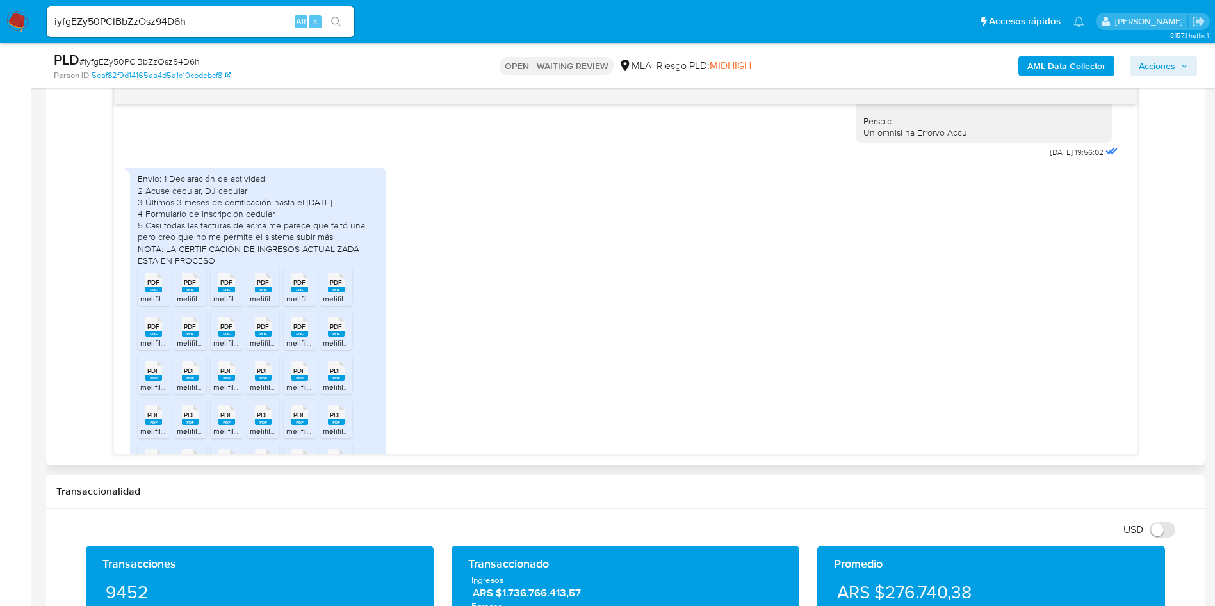
click at [150, 287] on span "PDF" at bounding box center [153, 283] width 12 height 8
click at [182, 294] on icon "PDF" at bounding box center [190, 283] width 17 height 22
click at [225, 287] on span "PDF" at bounding box center [226, 283] width 12 height 8
click at [263, 287] on span "PDF" at bounding box center [263, 283] width 12 height 8
click at [162, 293] on icon at bounding box center [153, 283] width 17 height 20
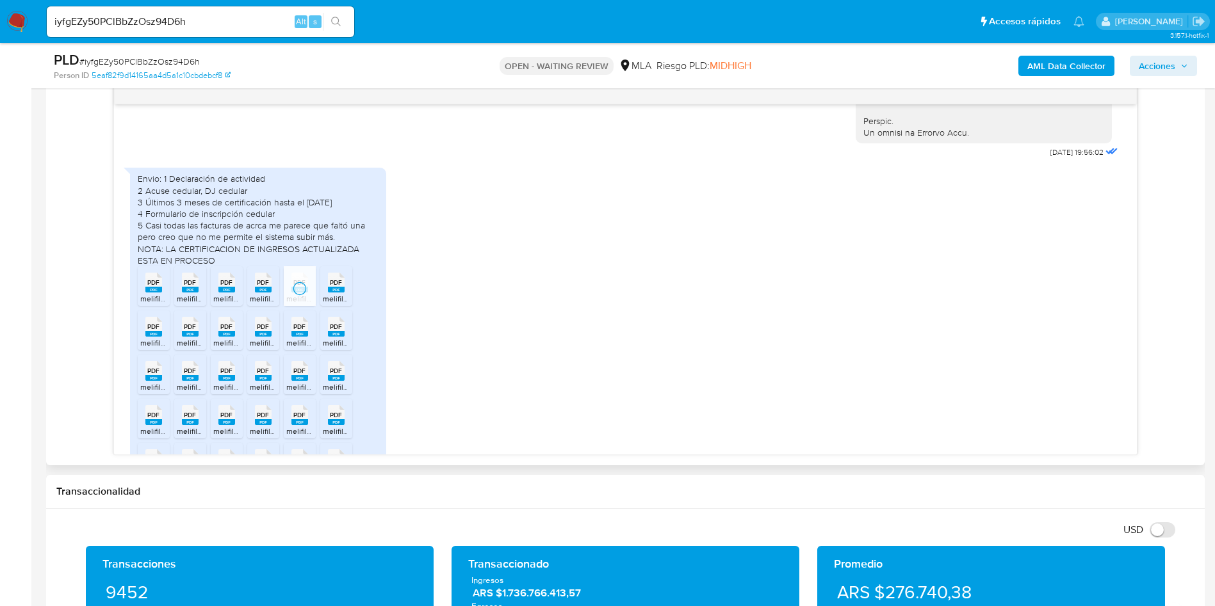
click at [329, 293] on rect at bounding box center [336, 290] width 17 height 6
click at [148, 331] on span "PDF" at bounding box center [153, 327] width 12 height 8
click at [177, 338] on div "PDF PDF" at bounding box center [190, 325] width 27 height 25
click at [227, 331] on span "PDF" at bounding box center [226, 327] width 12 height 8
click at [250, 338] on div "PDF PDF" at bounding box center [263, 325] width 27 height 25
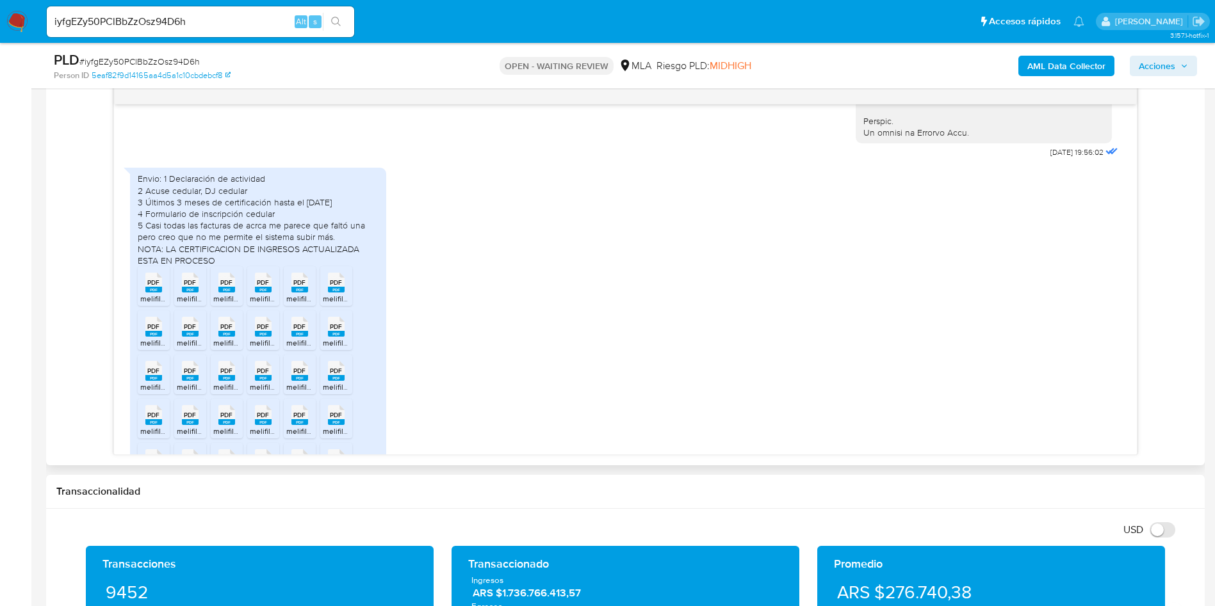
click at [305, 337] on rect at bounding box center [299, 334] width 17 height 6
click at [329, 337] on rect at bounding box center [336, 334] width 17 height 6
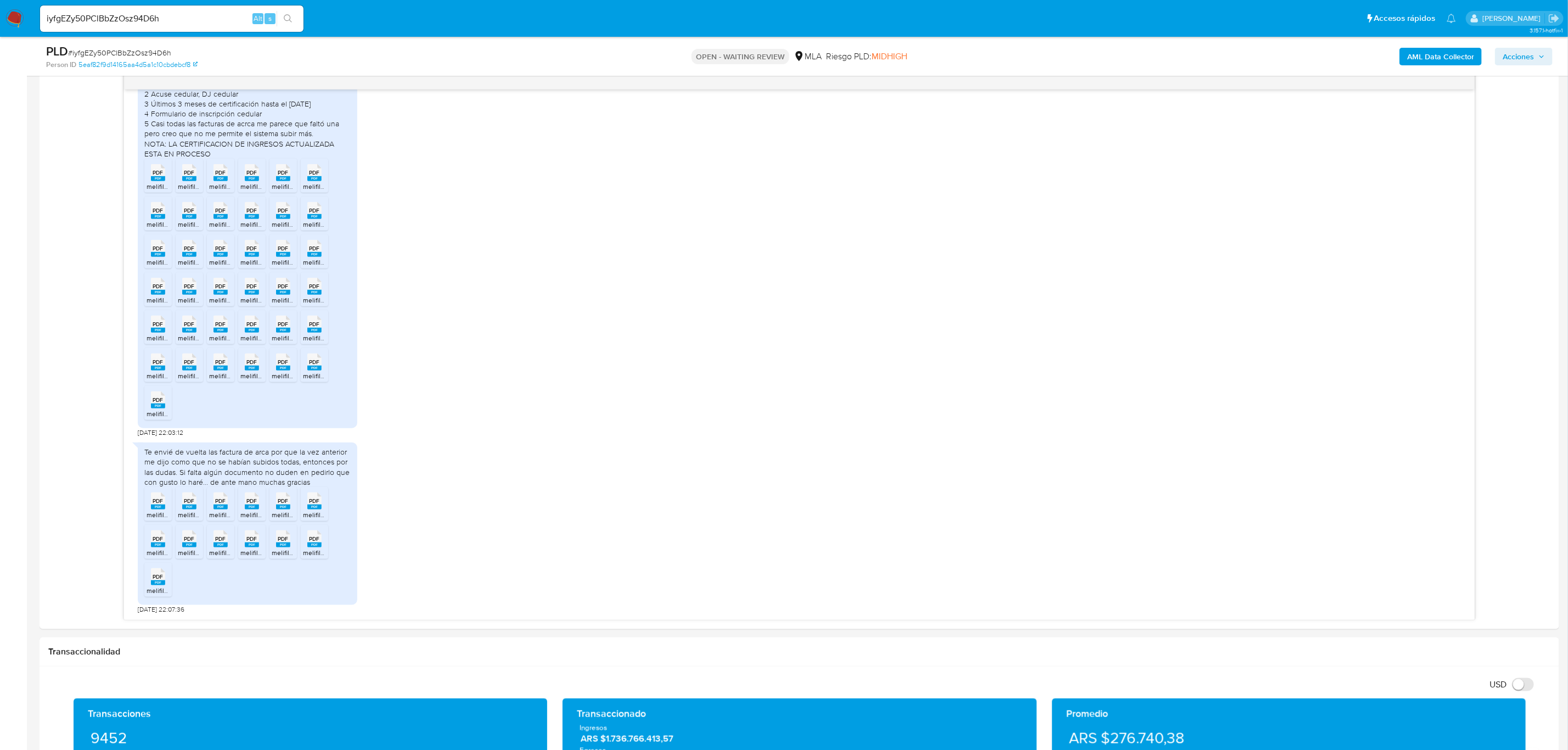
scroll to position [639, 0]
click at [149, 14] on input "iyfgEZy50PClBbZzOsz94D6h" at bounding box center [171, 18] width 263 height 15
paste input "Kd6vN7wXn4OAtJx8XxtlK8Pl"
type input "Kd6vN7wXn4OAtJx8XxtlK8Pl"
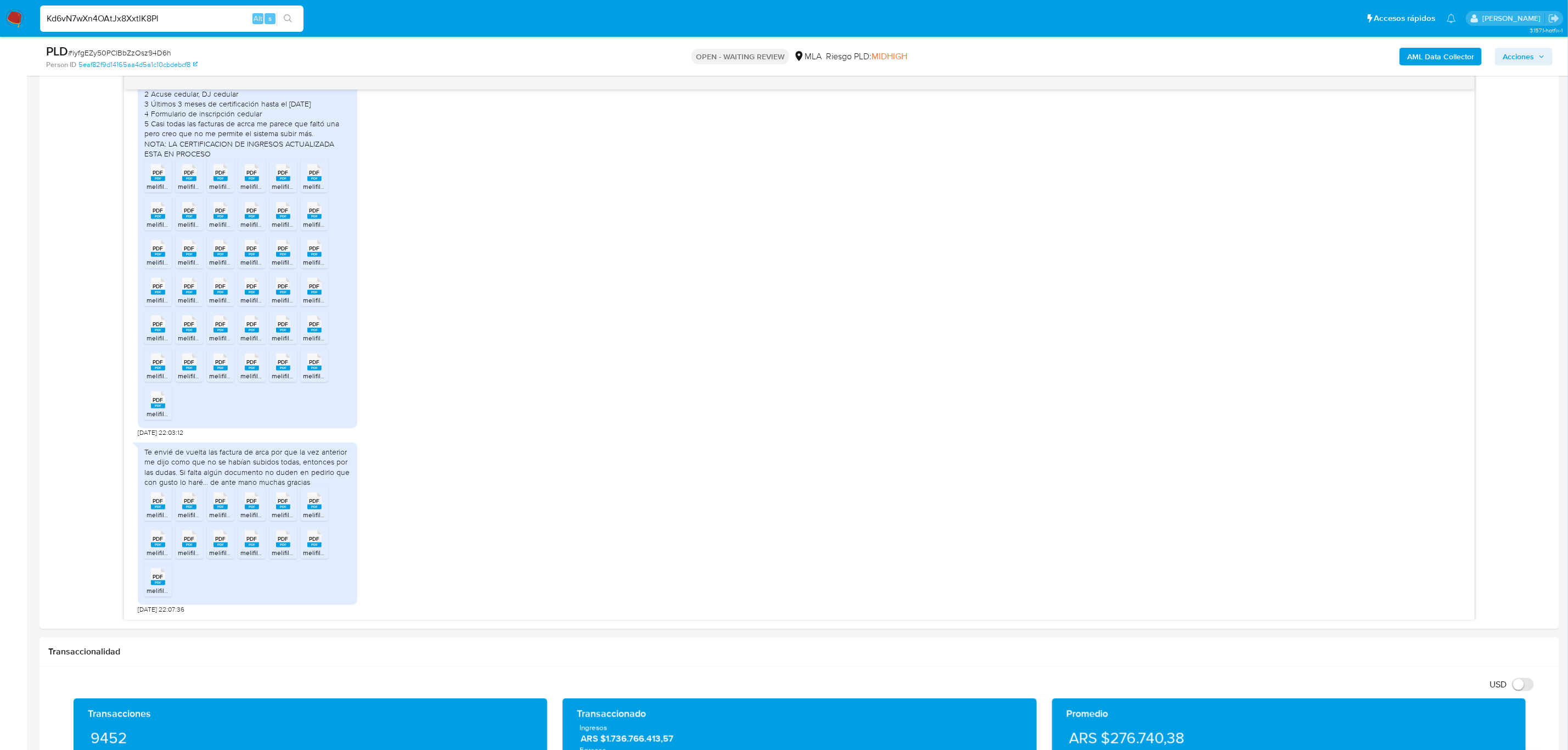
click at [286, 19] on icon "search-icon" at bounding box center [288, 19] width 9 height 9
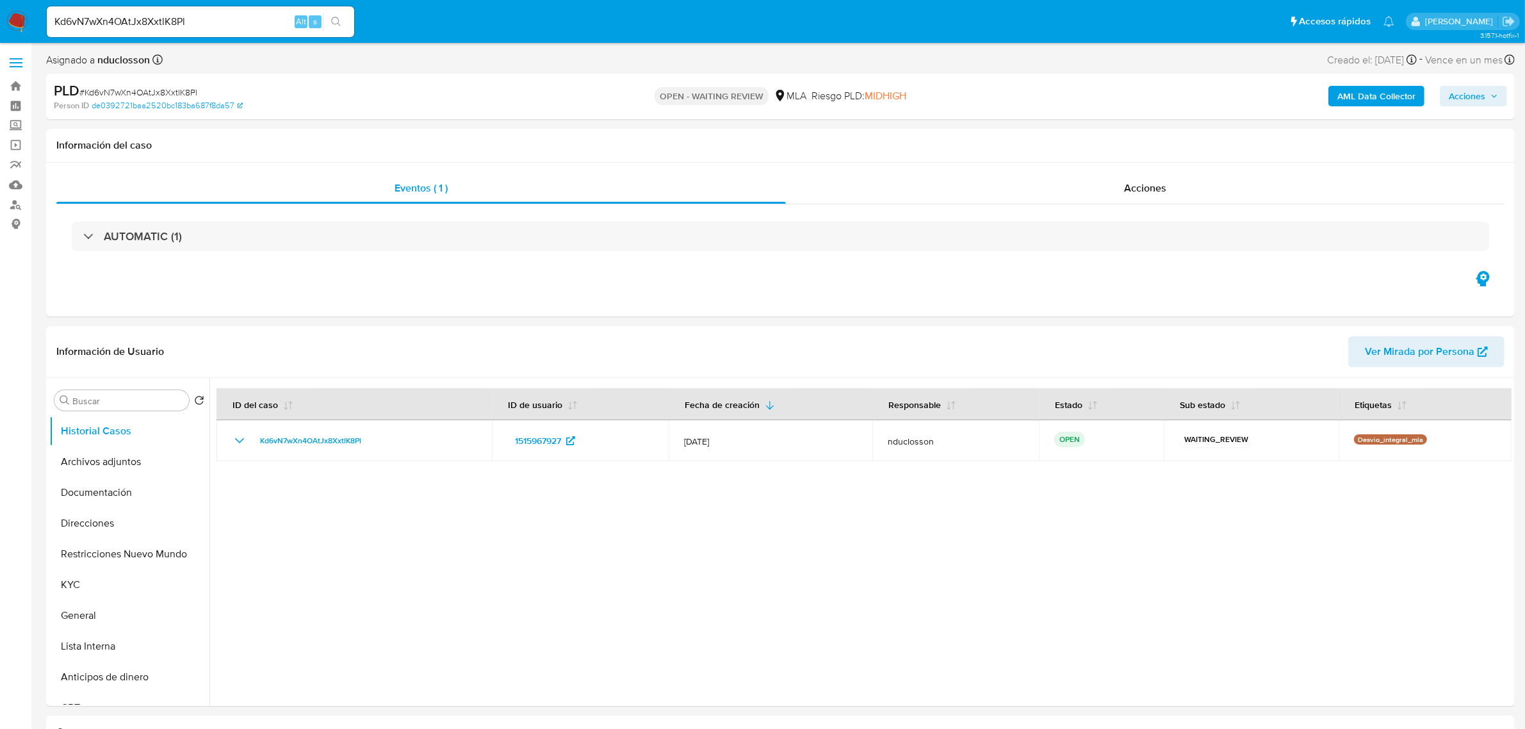
drag, startPoint x: 1644, startPoint y: 4, endPoint x: 334, endPoint y: 1, distance: 1310.9
click at [429, 104] on div "Person ID de0392721baa2520bc183ba687f8da57" at bounding box center [294, 106] width 481 height 12
select select "10"
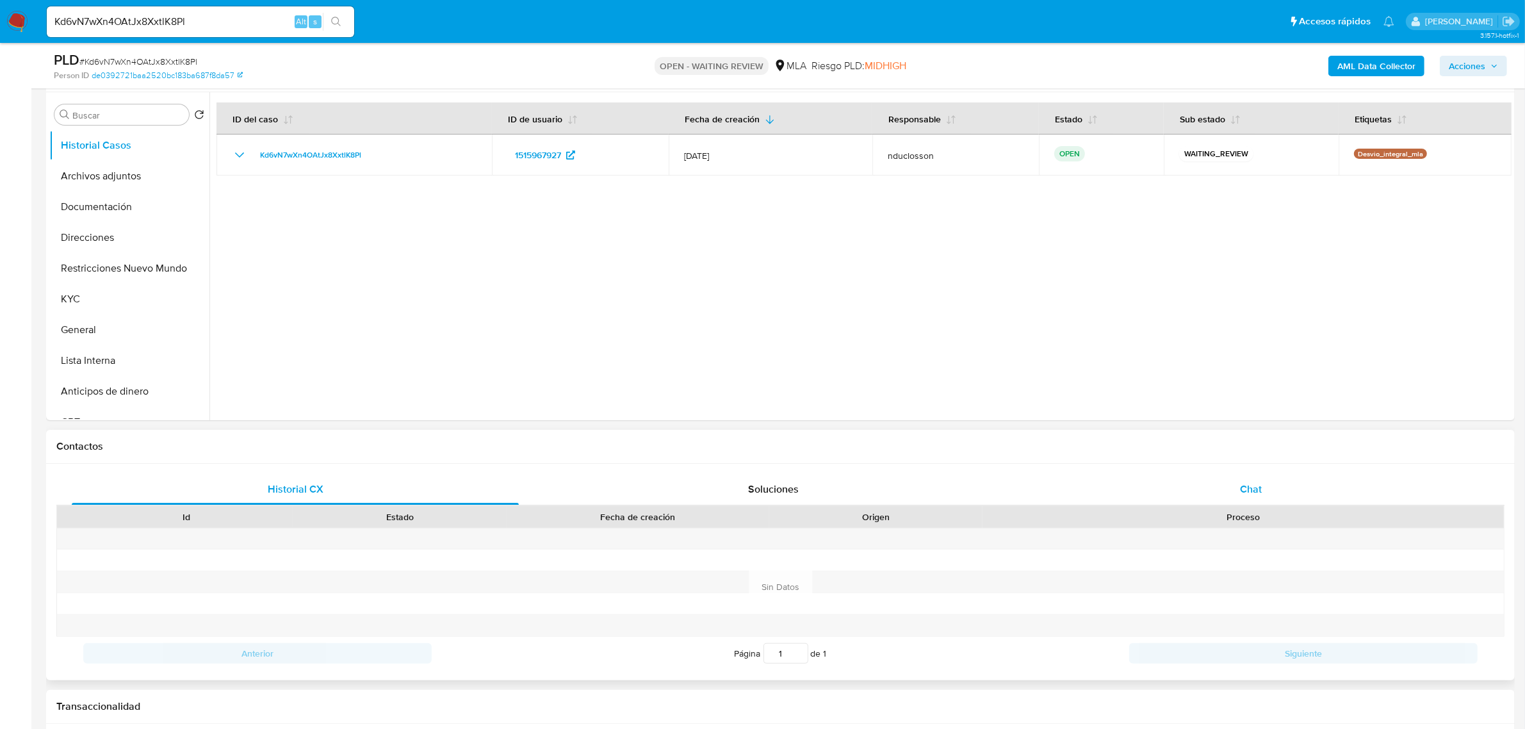
click at [1214, 494] on span "Chat" at bounding box center [1251, 489] width 22 height 15
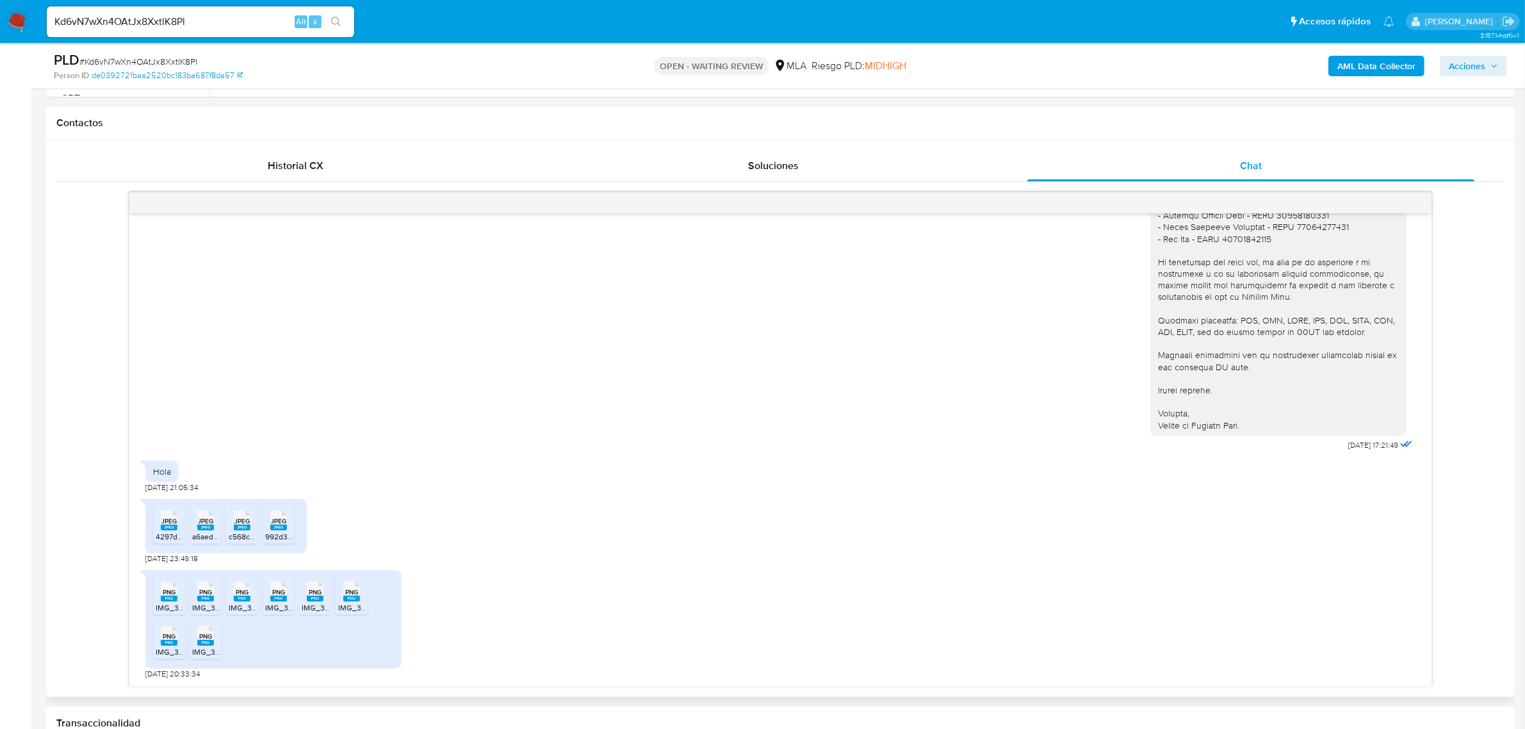
scroll to position [640, 0]
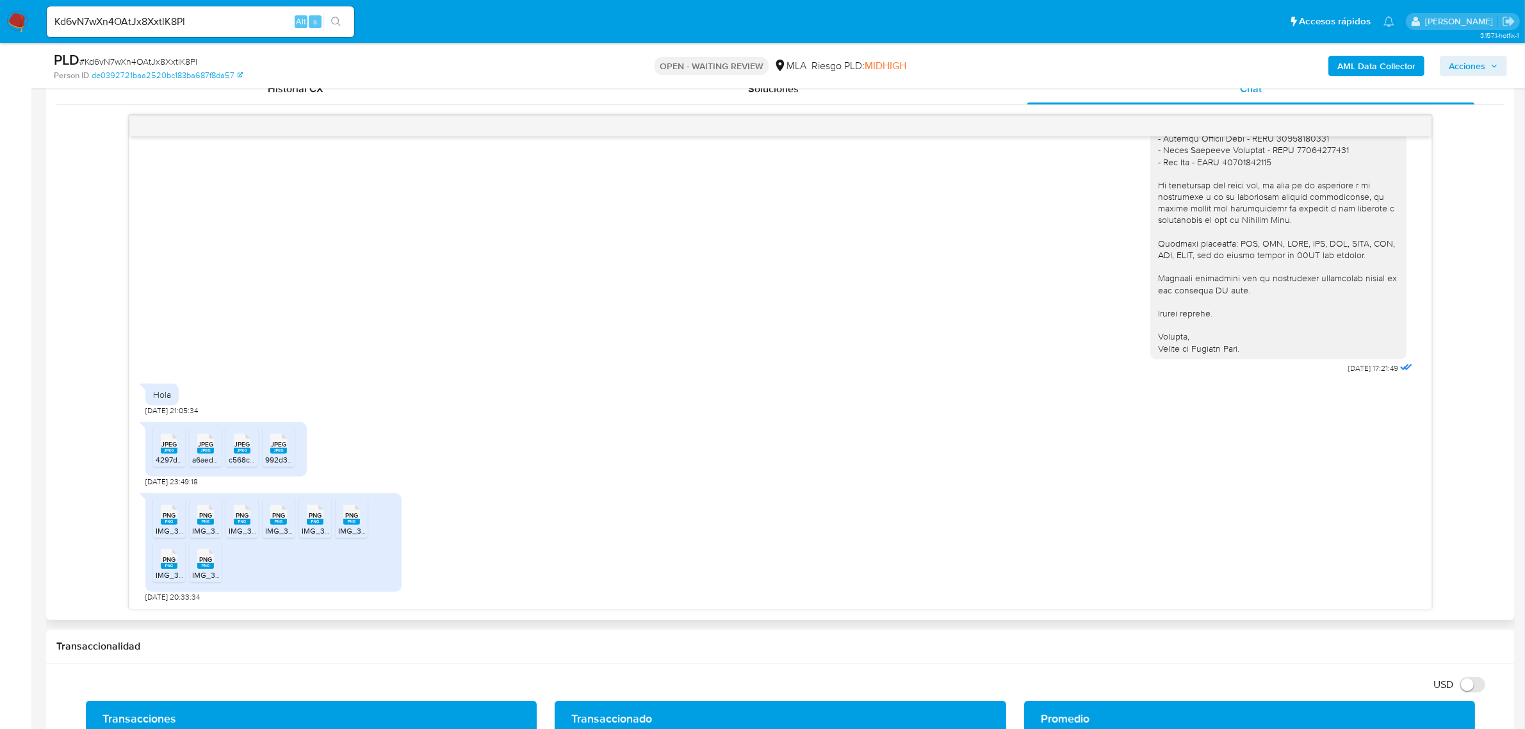
click at [163, 453] on rect at bounding box center [169, 451] width 17 height 6
click at [207, 451] on rect at bounding box center [205, 451] width 17 height 6
click at [232, 446] on div "JPEG JPEG" at bounding box center [242, 442] width 27 height 25
click at [288, 446] on div "JPEG JPEG" at bounding box center [278, 442] width 27 height 25
click at [170, 516] on span "PNG" at bounding box center [169, 515] width 13 height 8
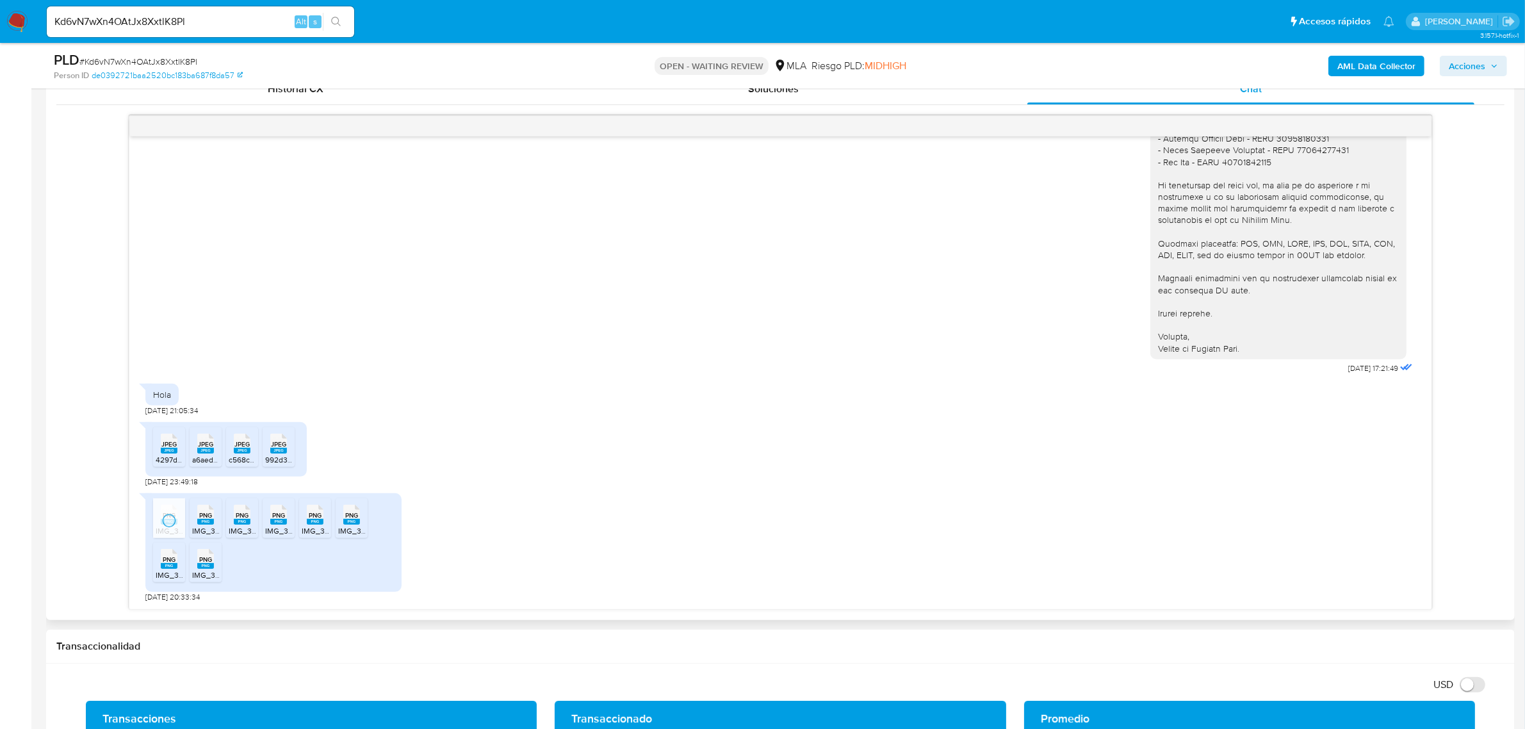
click at [211, 521] on rect at bounding box center [205, 522] width 17 height 6
click at [234, 523] on rect at bounding box center [242, 522] width 17 height 6
drag, startPoint x: 277, startPoint y: 527, endPoint x: 302, endPoint y: 523, distance: 25.9
click at [277, 527] on span "IMG_3489.png" at bounding box center [291, 530] width 52 height 11
click at [314, 521] on rect at bounding box center [315, 522] width 17 height 6
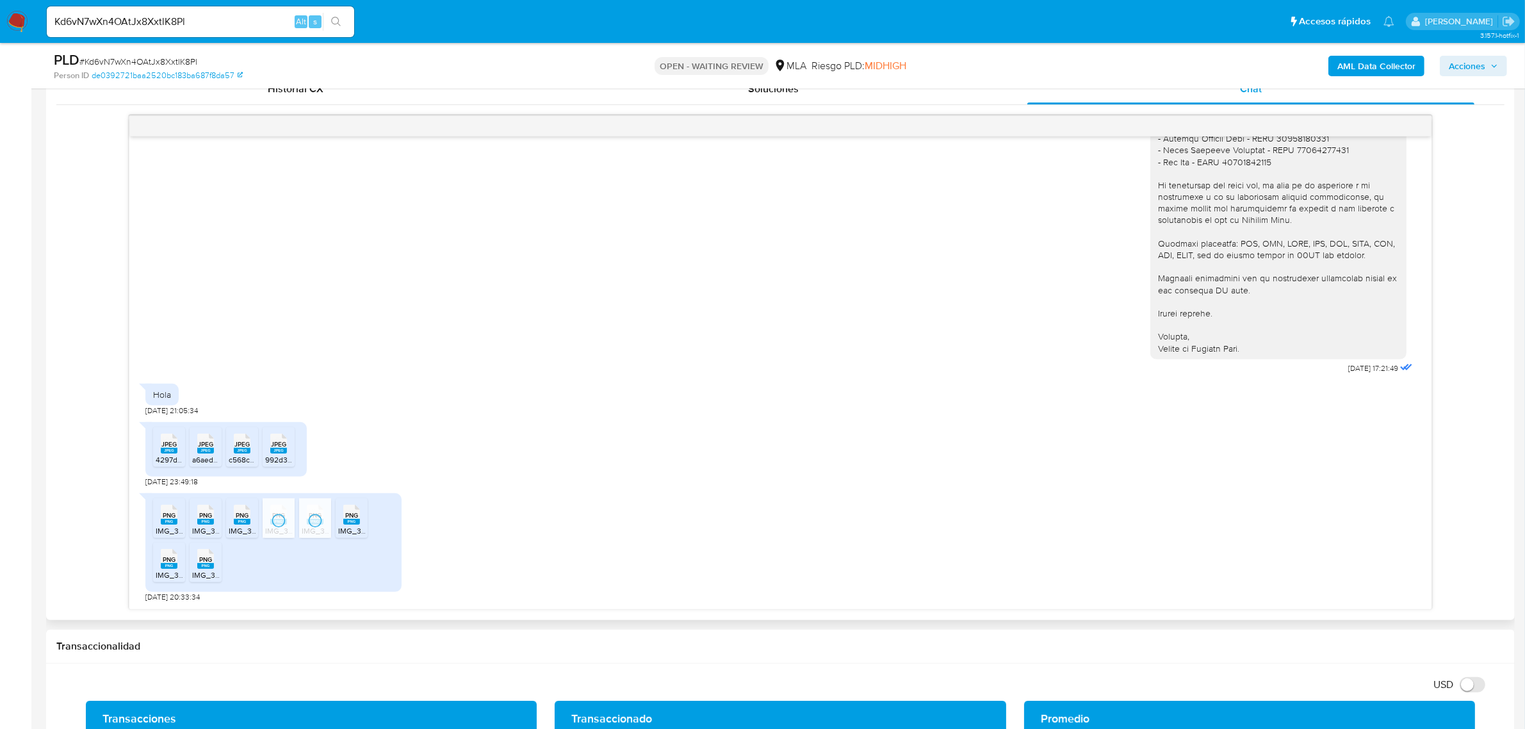
click at [348, 517] on span "PNG" at bounding box center [351, 515] width 13 height 8
click at [165, 567] on rect at bounding box center [169, 566] width 17 height 6
click at [193, 567] on div "PNG PNG" at bounding box center [205, 557] width 27 height 25
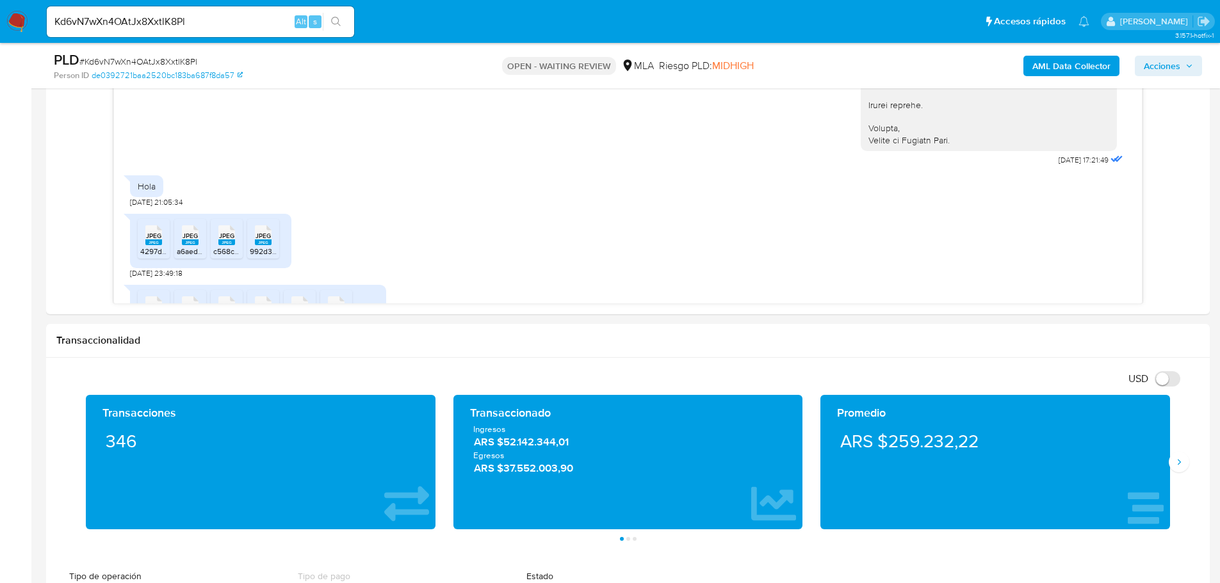
scroll to position [1276, 0]
drag, startPoint x: 1366, startPoint y: 15, endPoint x: 697, endPoint y: 364, distance: 754.5
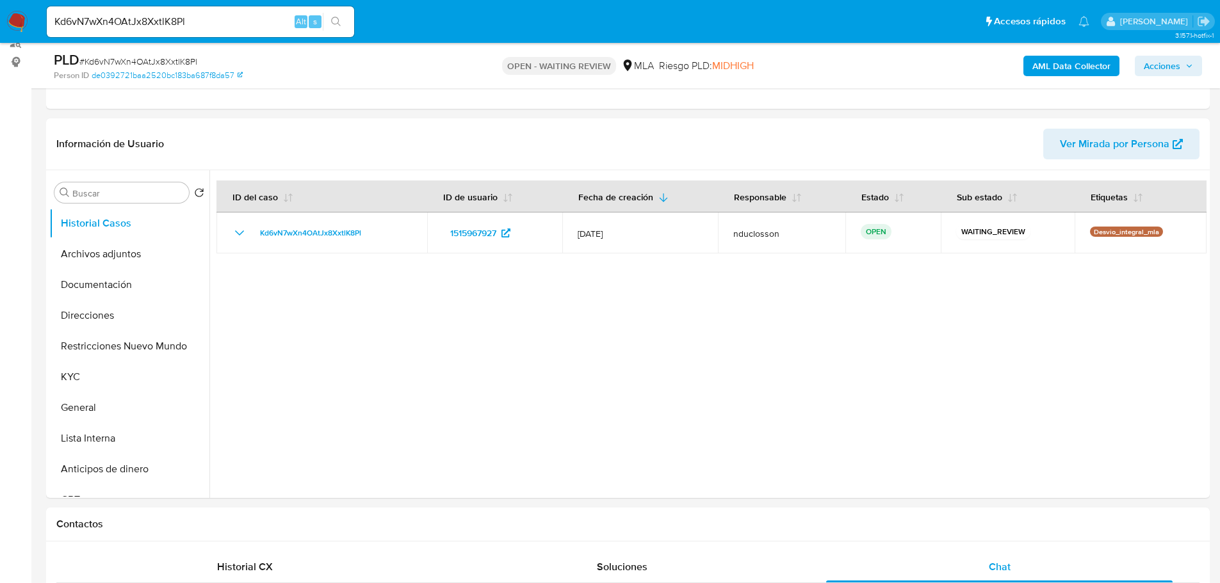
scroll to position [160, 0]
click at [95, 35] on div "Kd6vN7wXn4OAtJx8XxtlK8Pl Alt s" at bounding box center [200, 21] width 307 height 31
click at [90, 21] on input "Kd6vN7wXn4OAtJx8XxtlK8Pl" at bounding box center [200, 21] width 307 height 17
paste input "PzLuSxKrLuN4ZPRlegD1b4Zb"
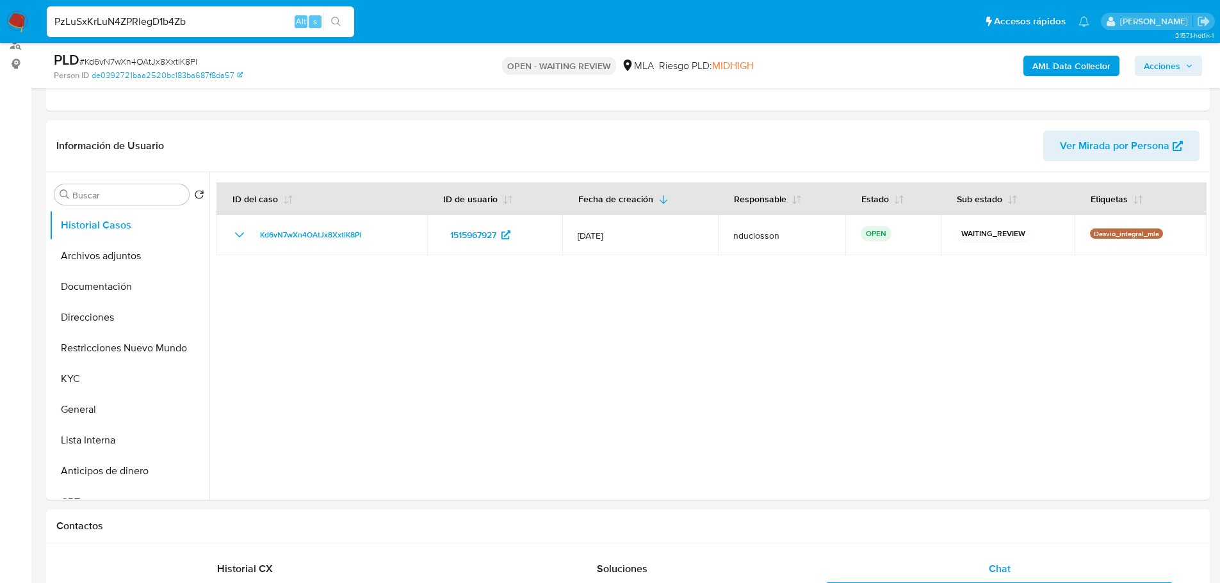
type input "PzLuSxKrLuN4ZPRlegD1b4Zb"
click at [339, 22] on icon "search-icon" at bounding box center [336, 22] width 10 height 10
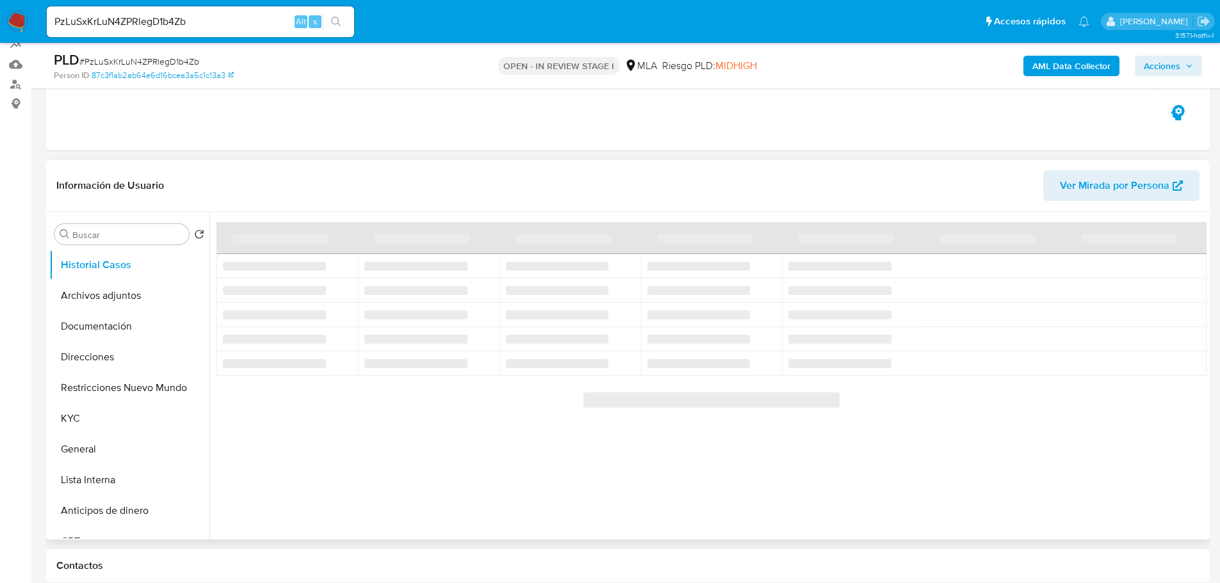
scroll to position [128, 0]
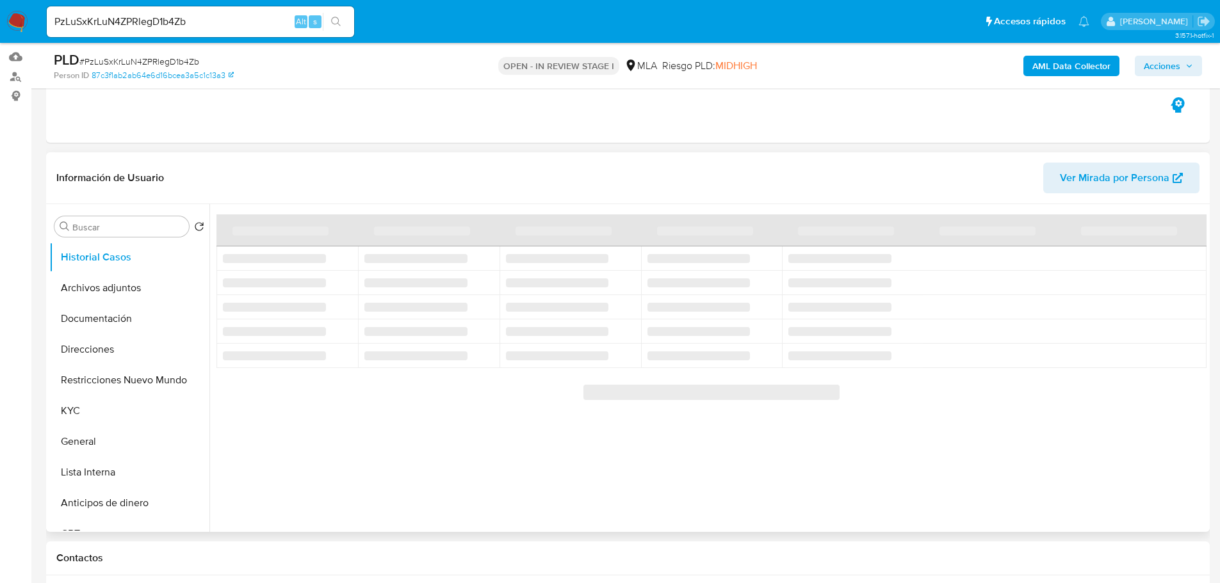
select select "10"
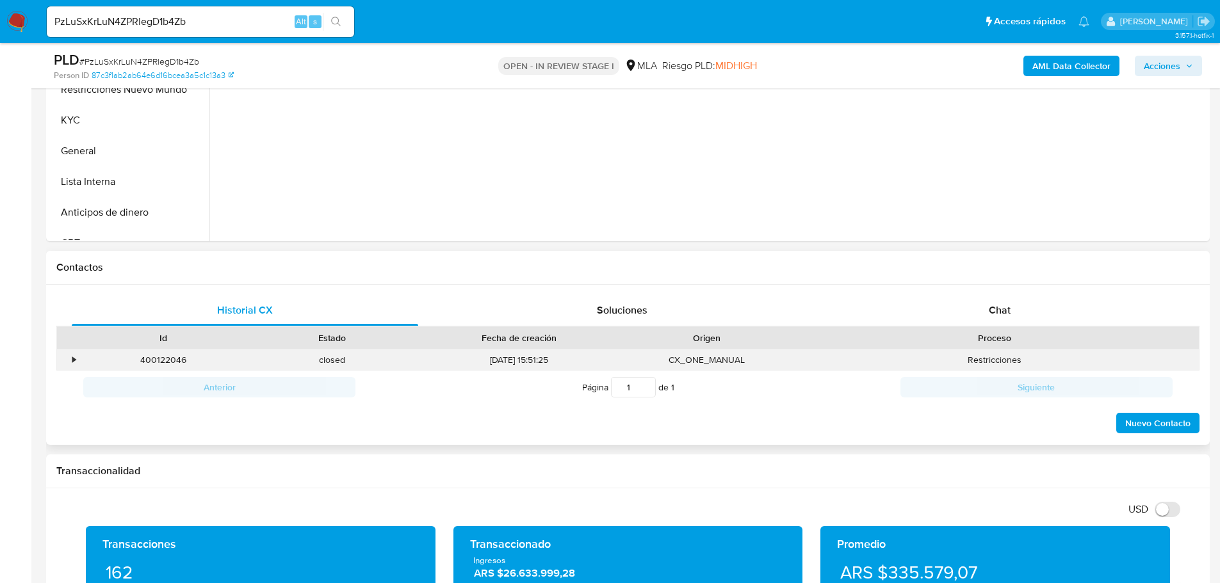
scroll to position [448, 0]
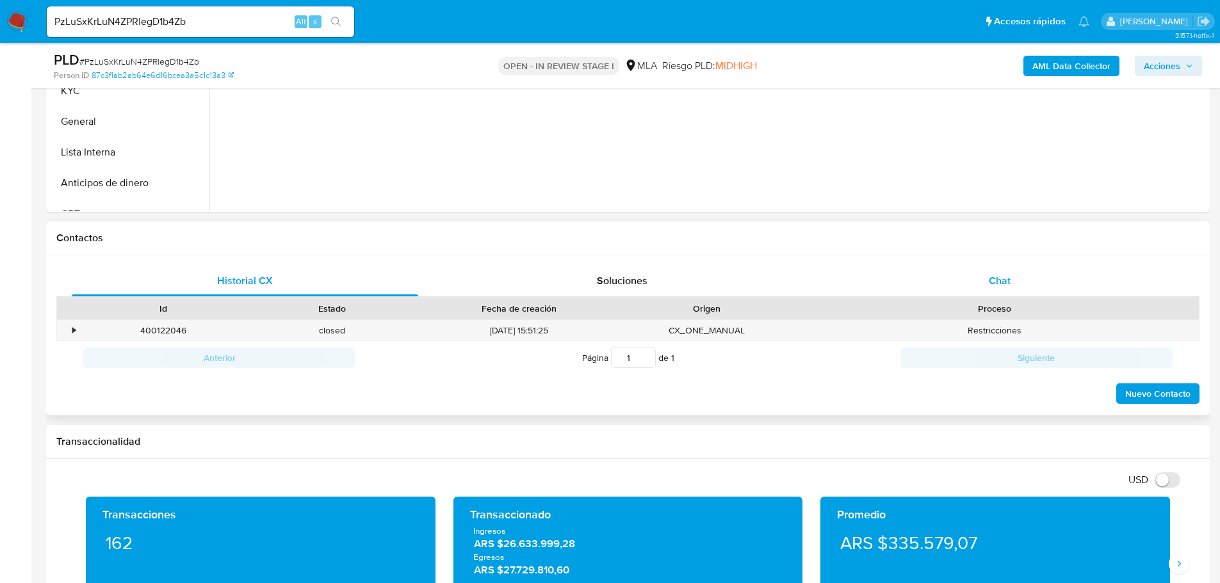
click at [977, 272] on div "Chat" at bounding box center [999, 281] width 346 height 31
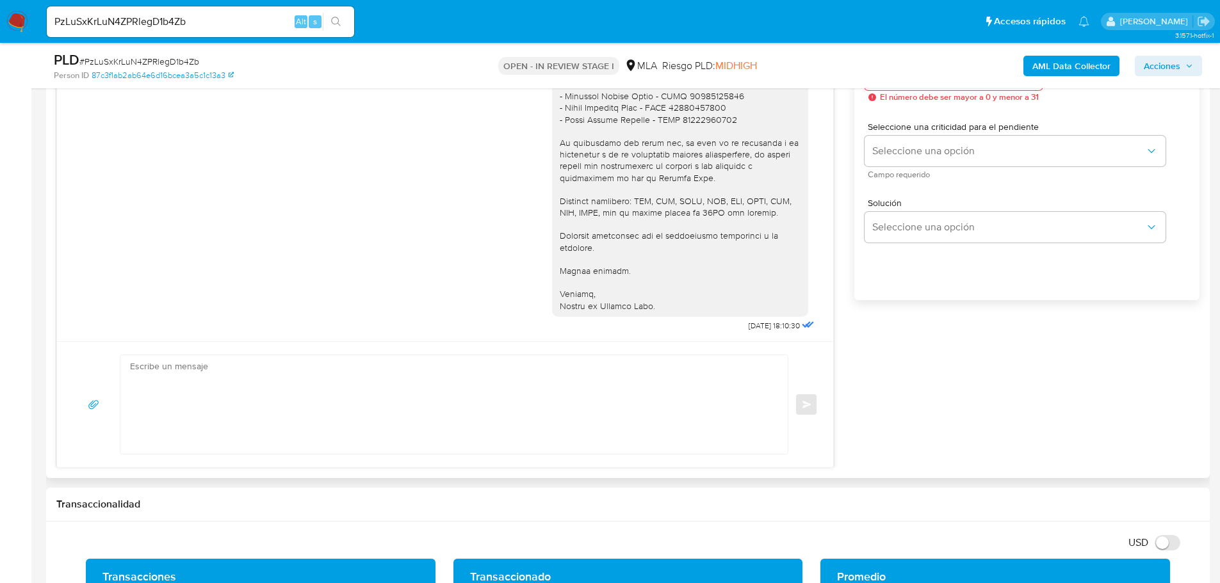
scroll to position [768, 0]
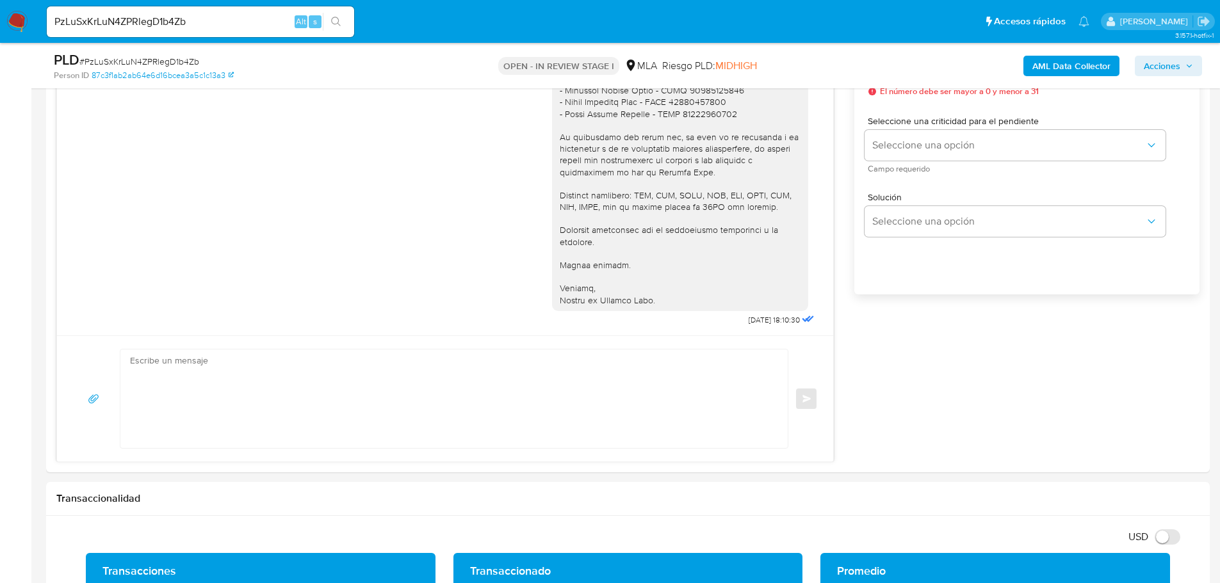
click at [119, 26] on input "PzLuSxKrLuN4ZPRlegD1b4Zb" at bounding box center [200, 21] width 307 height 17
click at [118, 27] on input "PzLuSxKrLuN4ZPRlegD1b4Zb" at bounding box center [200, 21] width 307 height 17
paste input "91vMWH0fMXFZaCercO1nPNwJ"
type input "91vMWH0fMXFZaCercO1nPNwJ"
click at [330, 22] on button "search-icon" at bounding box center [336, 22] width 26 height 18
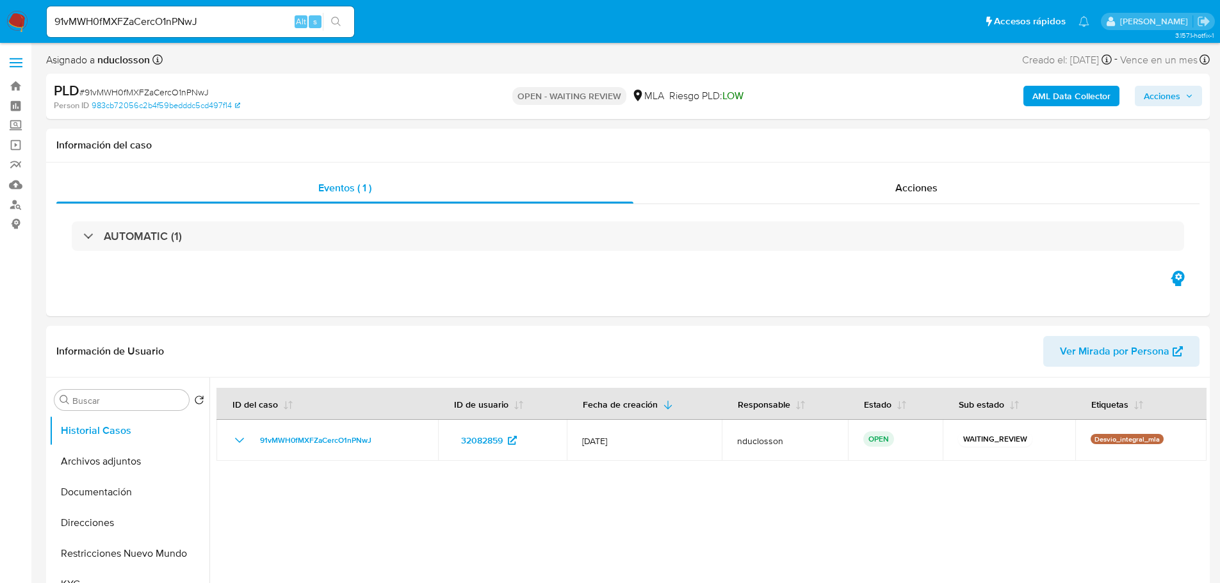
select select "10"
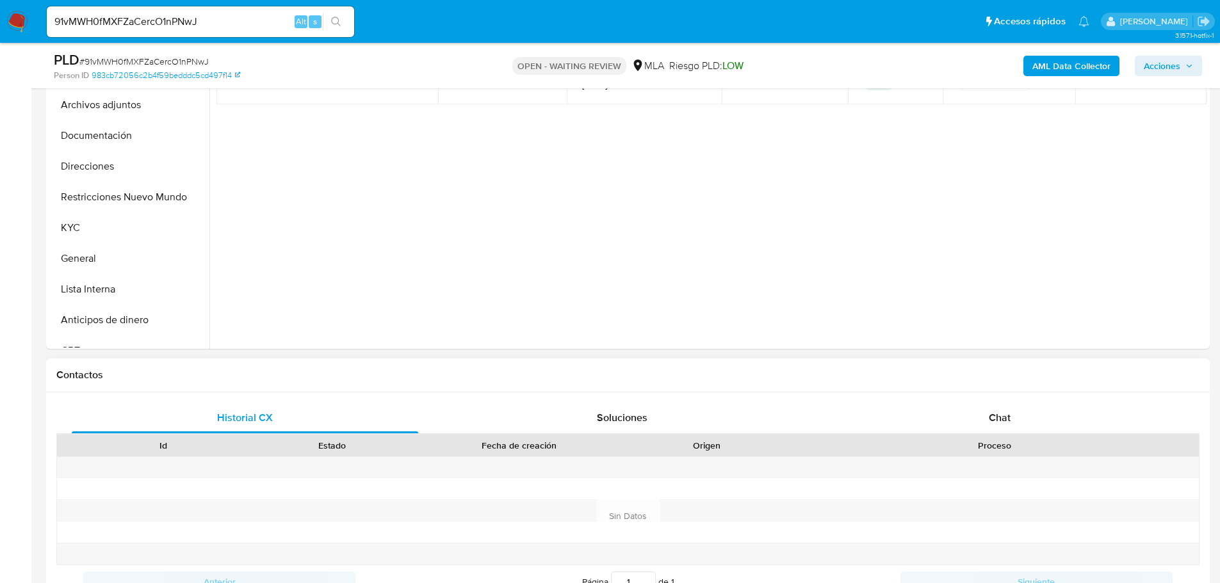
scroll to position [384, 0]
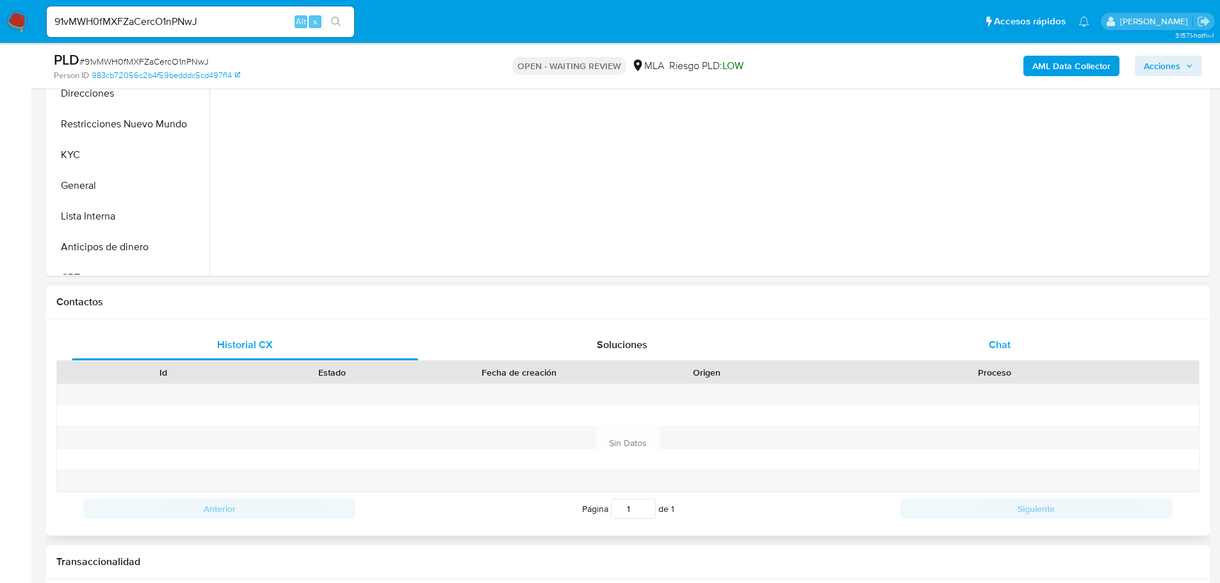
click at [964, 359] on div "Chat" at bounding box center [999, 345] width 346 height 31
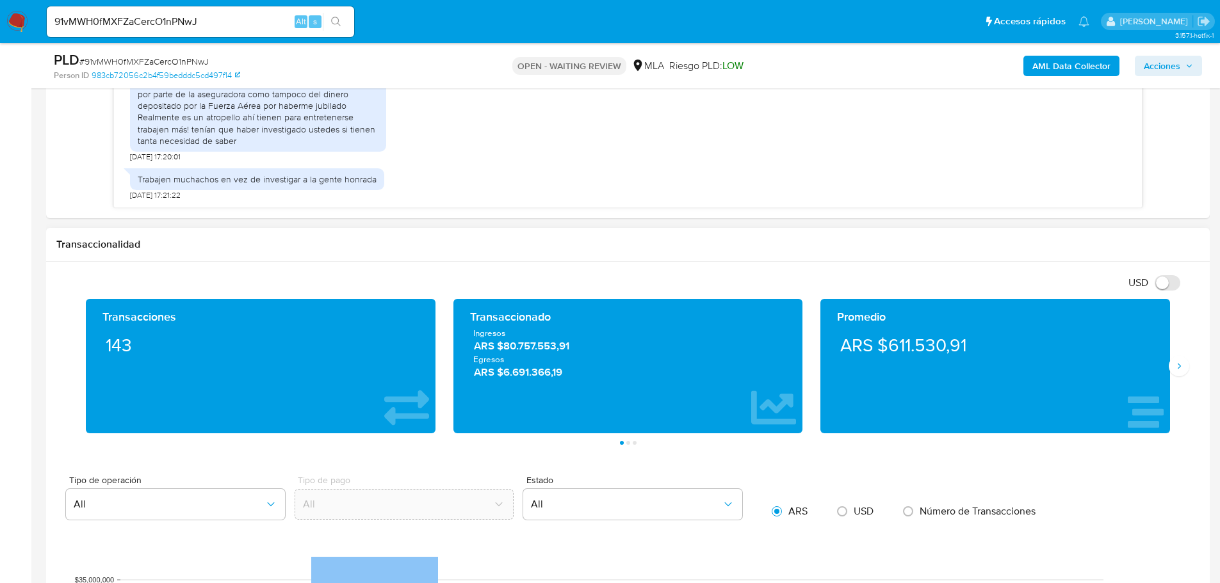
scroll to position [961, 0]
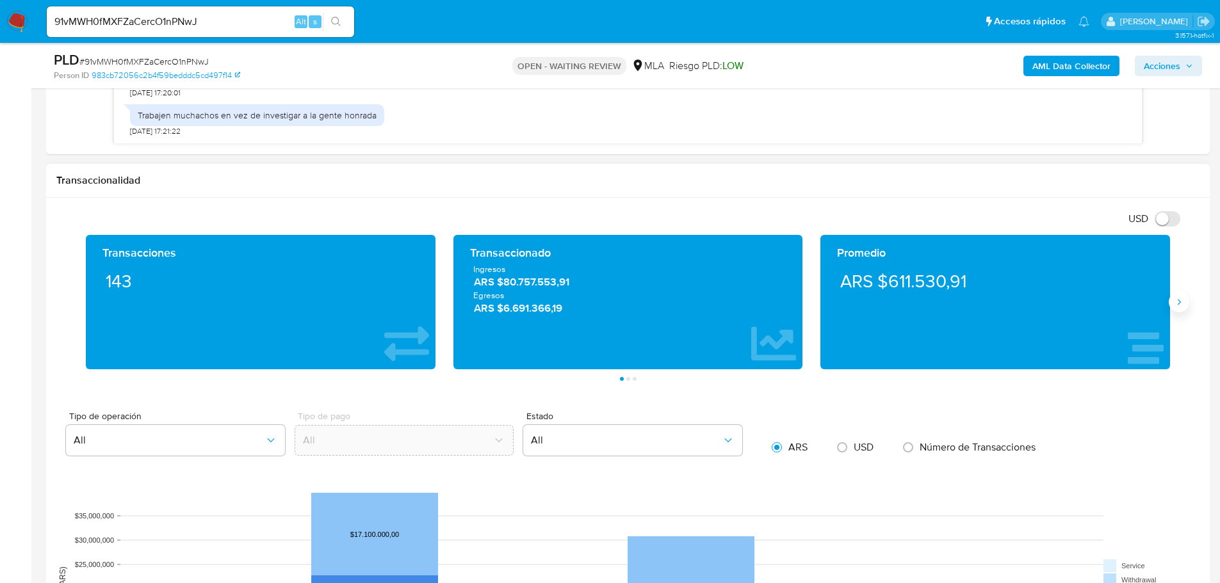
click at [1180, 302] on icon "Siguiente" at bounding box center [1179, 303] width 3 height 6
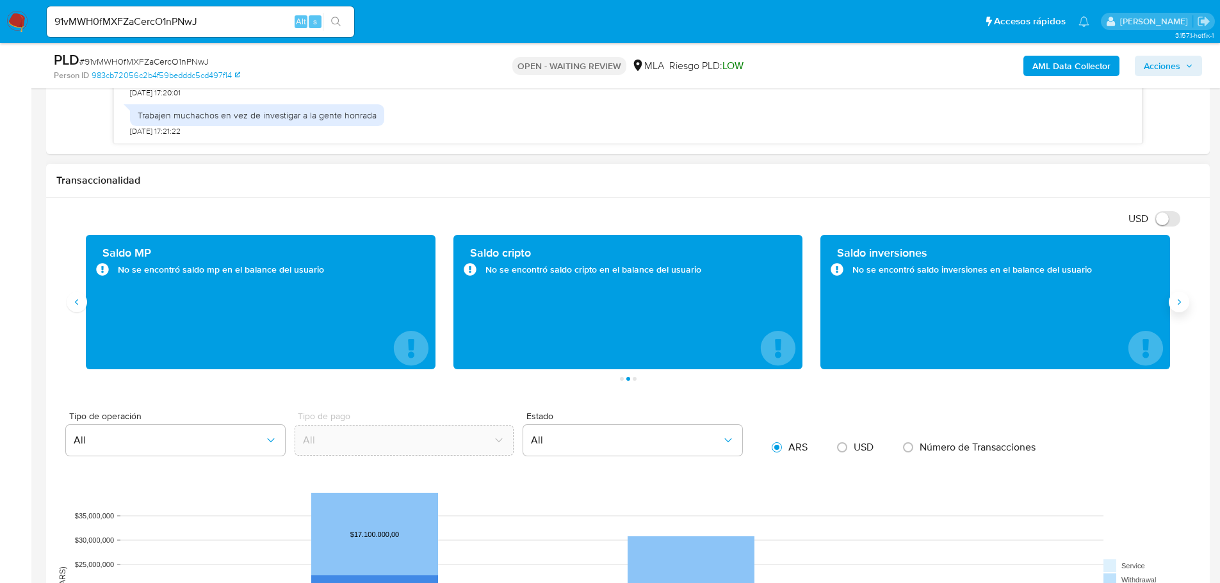
click at [1180, 302] on icon "Siguiente" at bounding box center [1179, 303] width 3 height 6
click at [76, 296] on button "Anterior" at bounding box center [77, 302] width 20 height 20
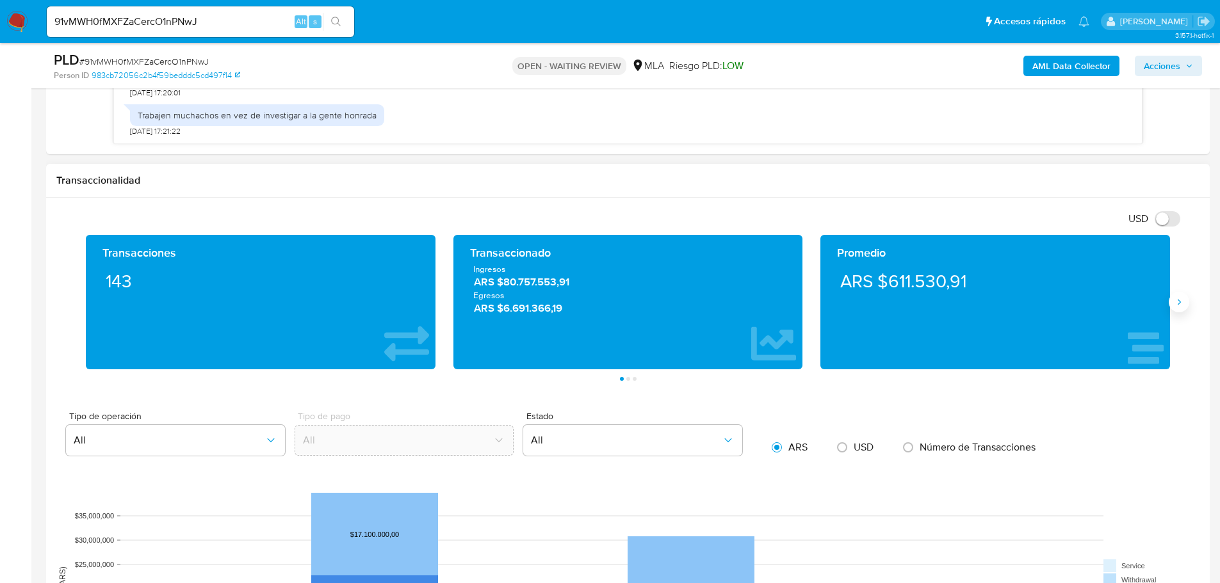
click at [1183, 304] on icon "Siguiente" at bounding box center [1179, 302] width 10 height 10
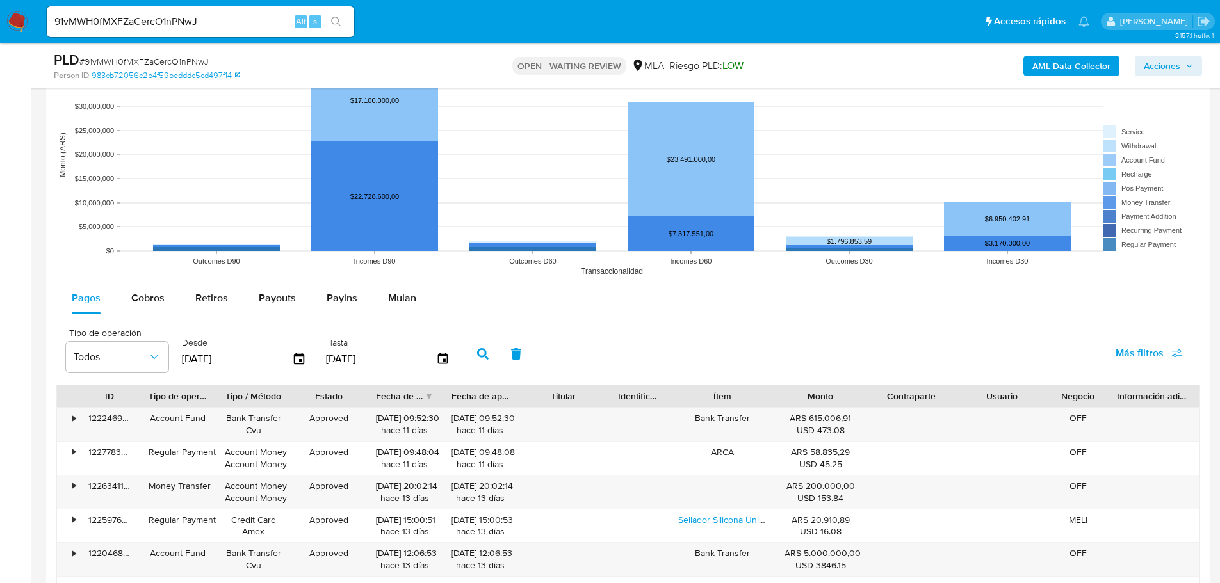
scroll to position [1409, 0]
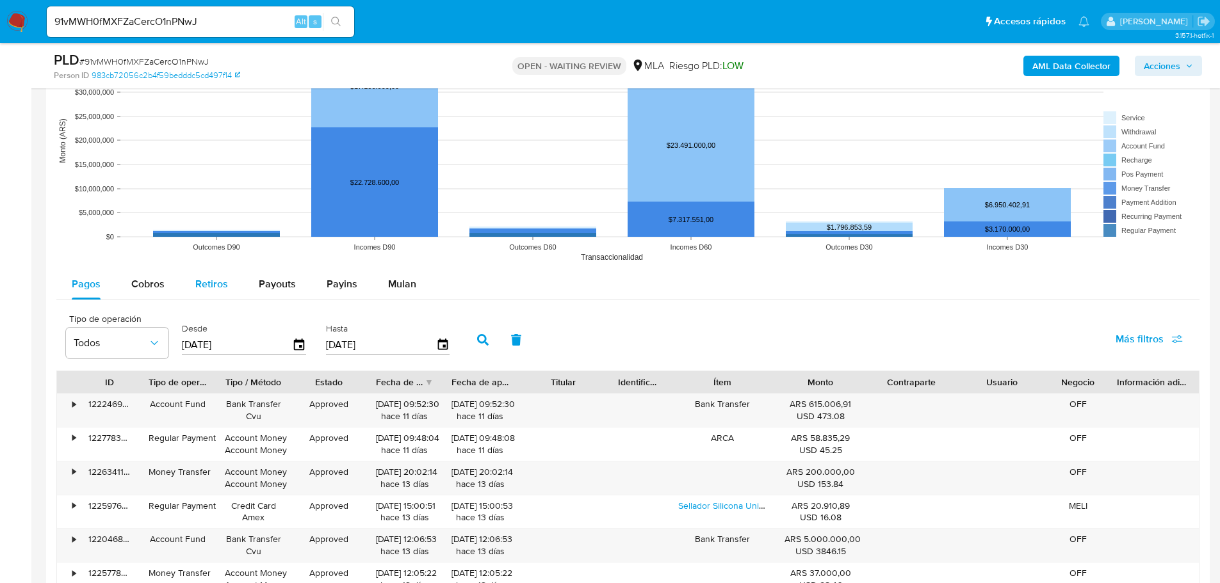
click at [227, 283] on button "Retiros" at bounding box center [211, 284] width 63 height 31
select select "10"
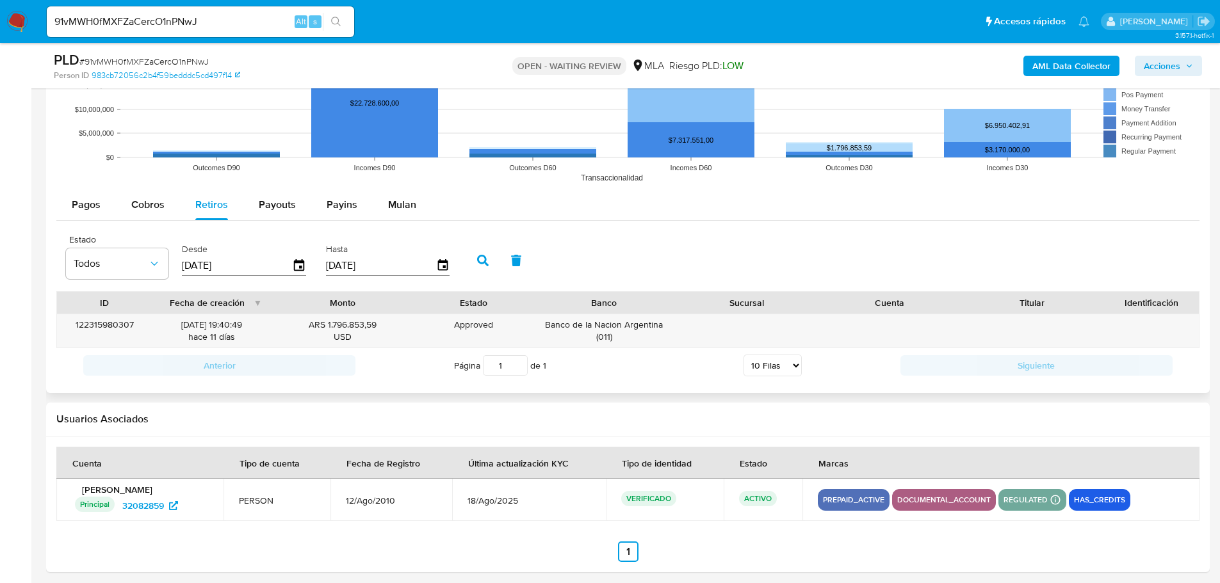
scroll to position [1495, 0]
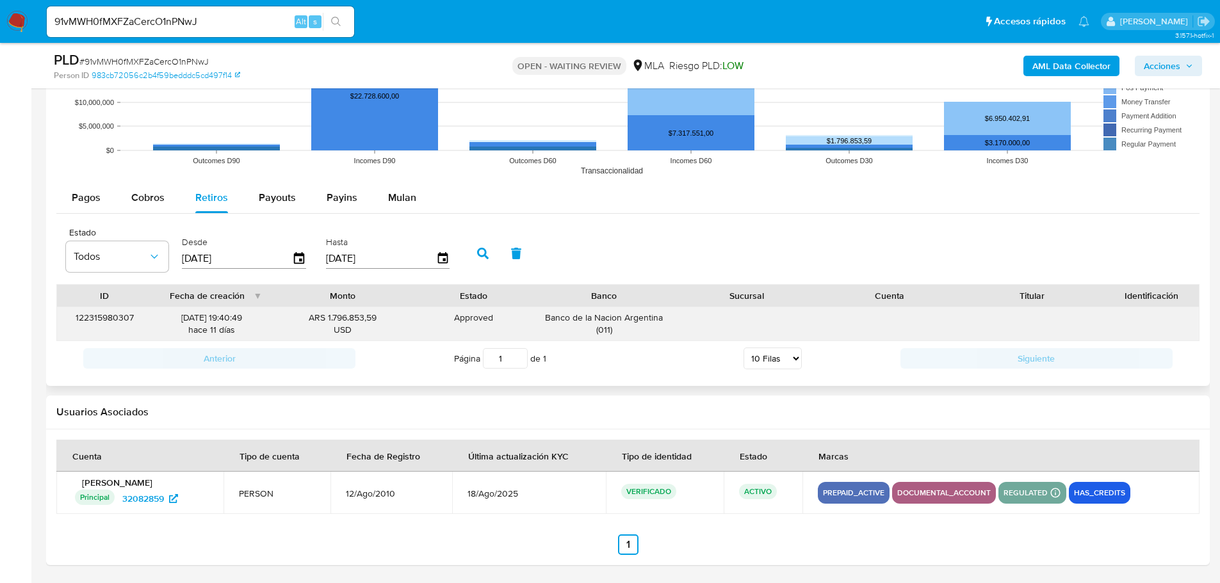
click at [325, 323] on div "ARS 1.796.853,59 USD" at bounding box center [342, 324] width 125 height 24
click at [259, 206] on div "Payouts" at bounding box center [277, 198] width 37 height 31
select select "10"
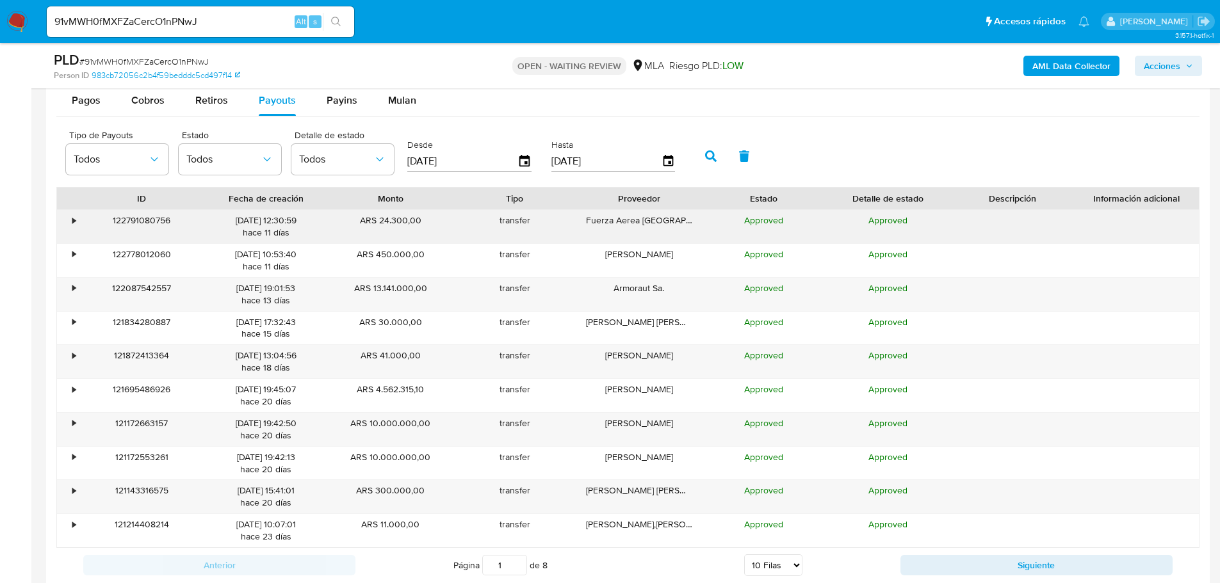
scroll to position [1623, 0]
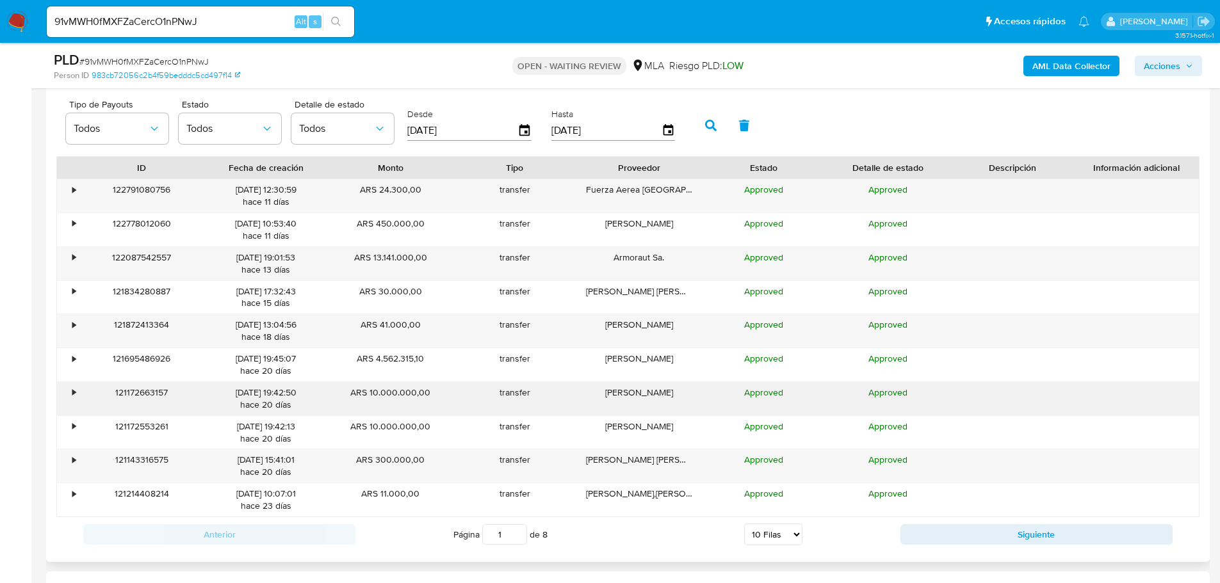
click at [419, 391] on div "ARS 10.000.000,00" at bounding box center [390, 398] width 124 height 33
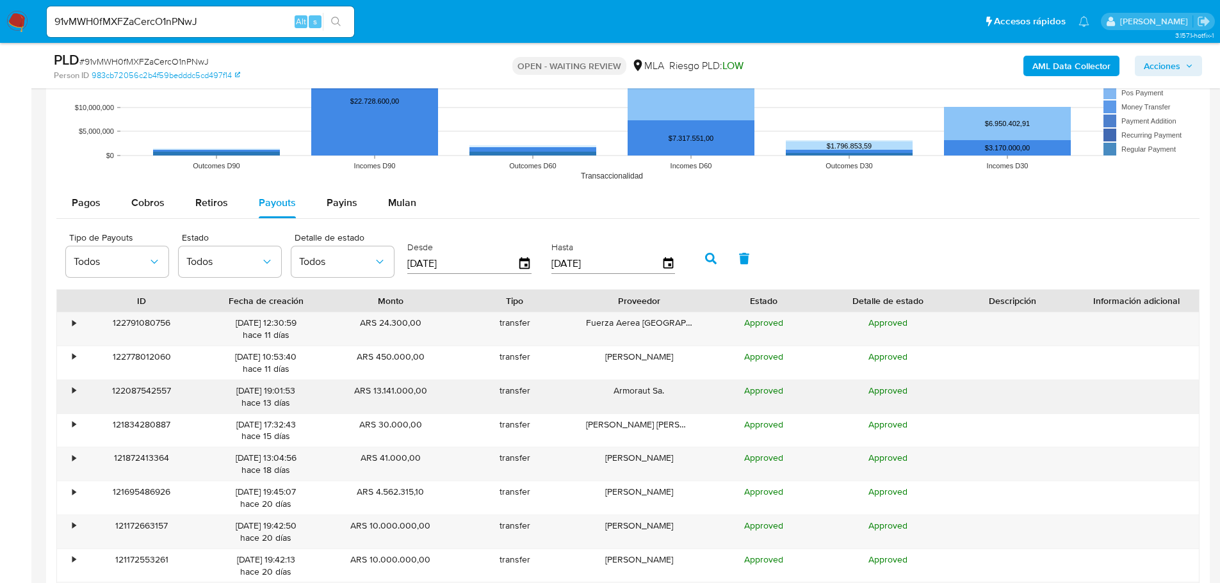
scroll to position [1431, 0]
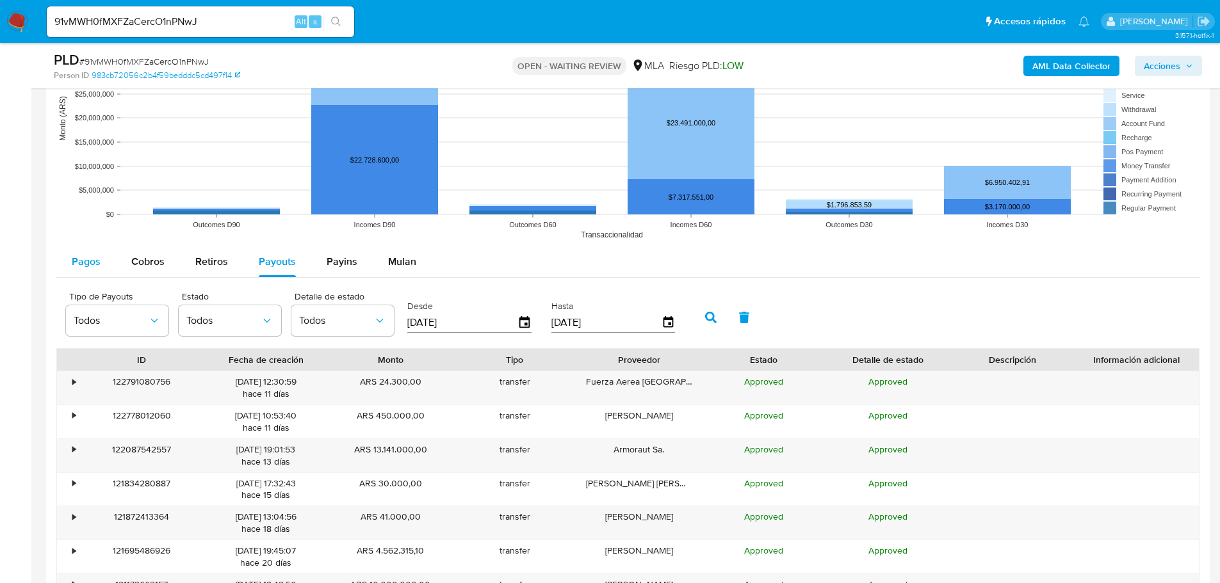
click at [98, 259] on span "Pagos" at bounding box center [86, 261] width 29 height 15
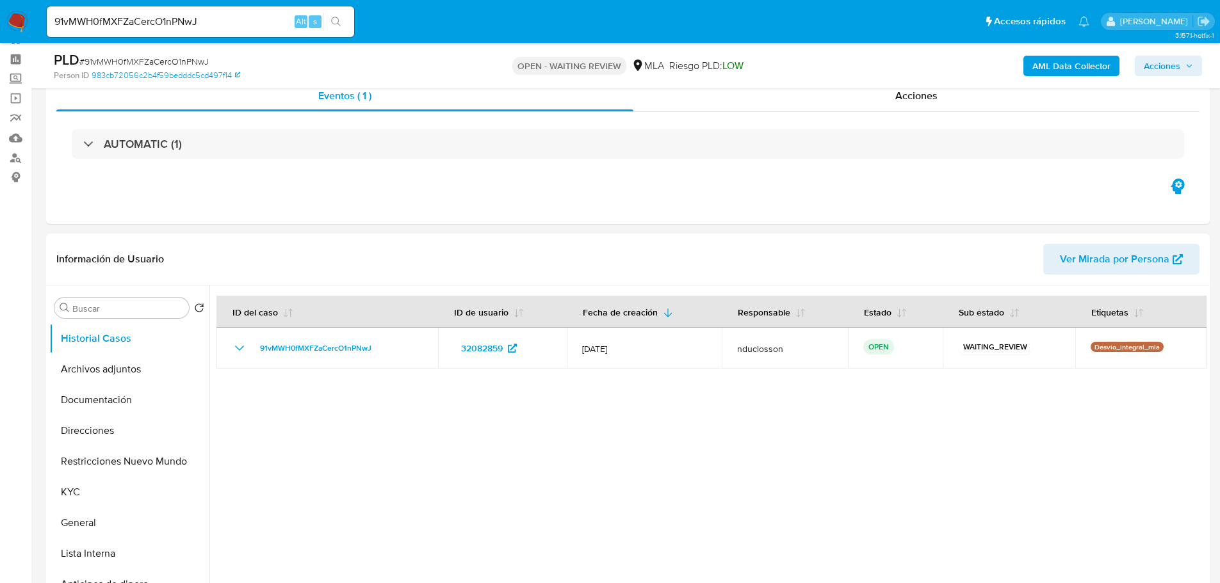
scroll to position [0, 0]
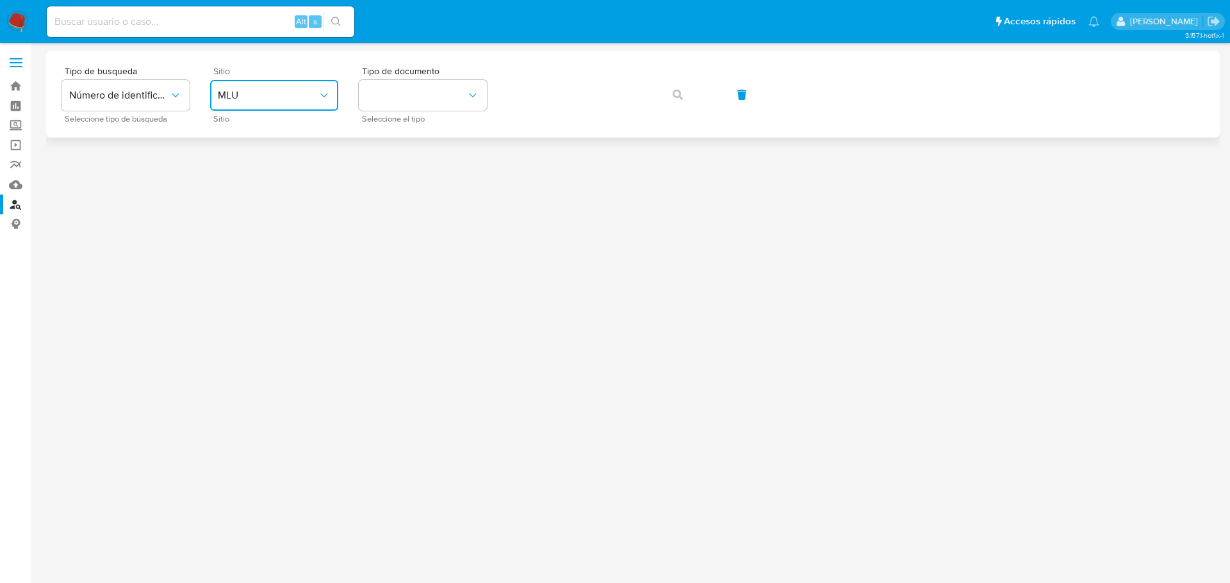
click at [262, 92] on span "MLU" at bounding box center [268, 95] width 100 height 13
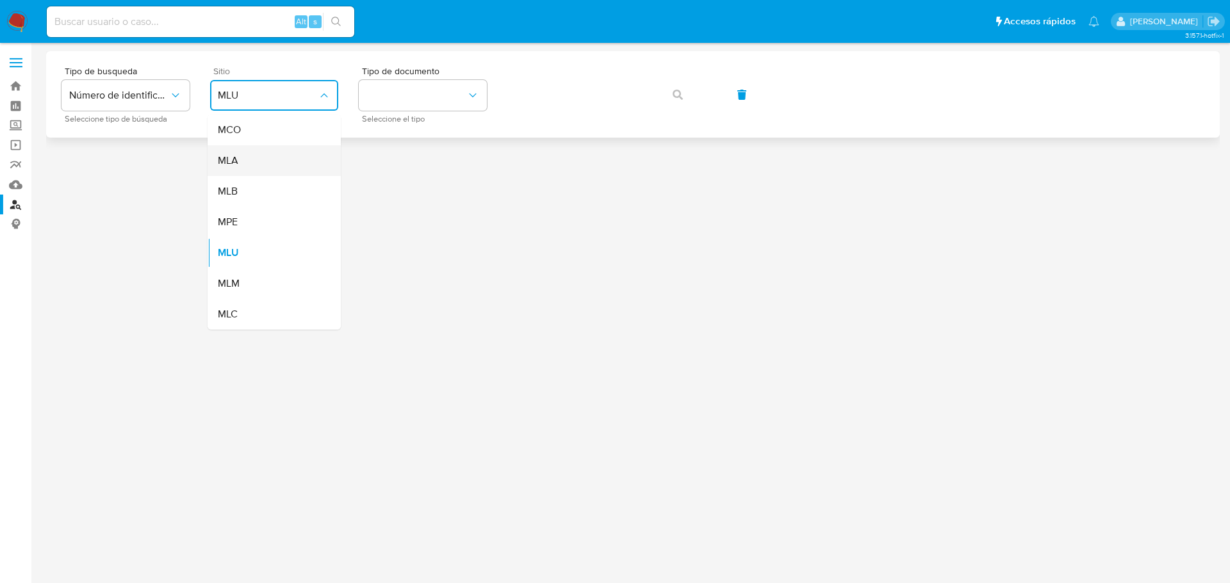
click at [232, 165] on span "MLA" at bounding box center [228, 160] width 20 height 13
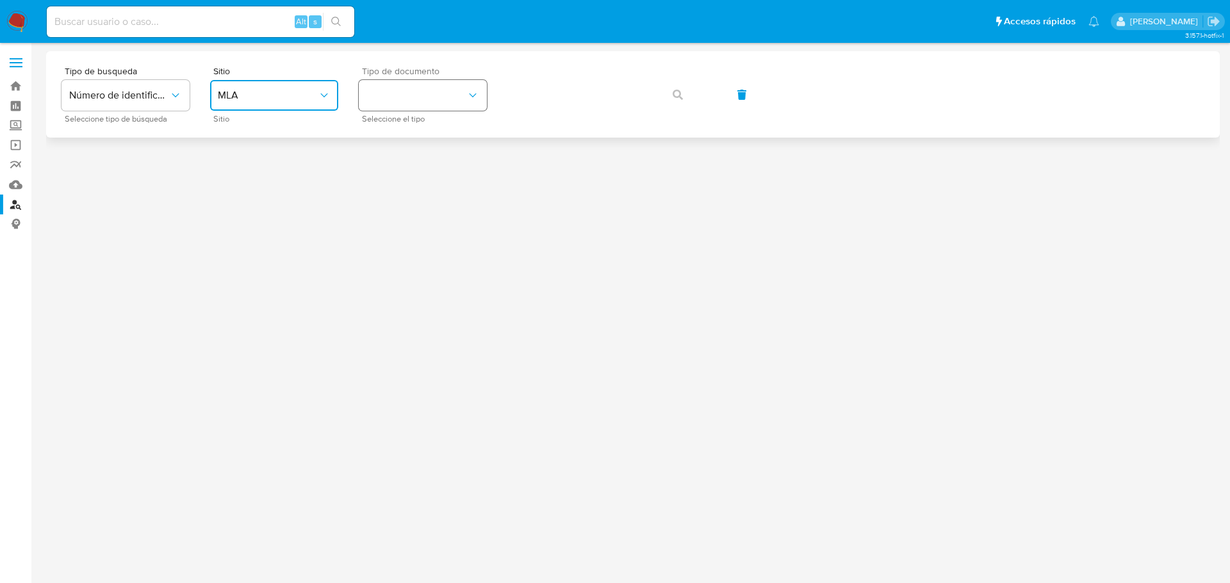
click at [387, 105] on button "identificationType" at bounding box center [423, 95] width 128 height 31
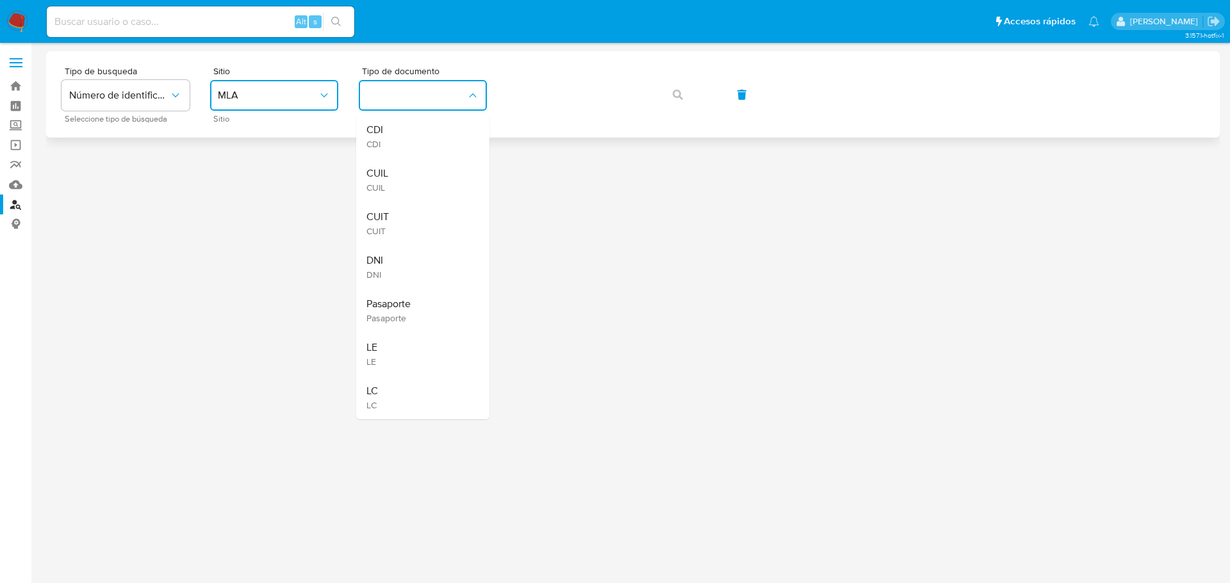
drag, startPoint x: 394, startPoint y: 180, endPoint x: 503, endPoint y: 114, distance: 127.3
click at [395, 179] on div "CUIL CUIL" at bounding box center [418, 180] width 105 height 44
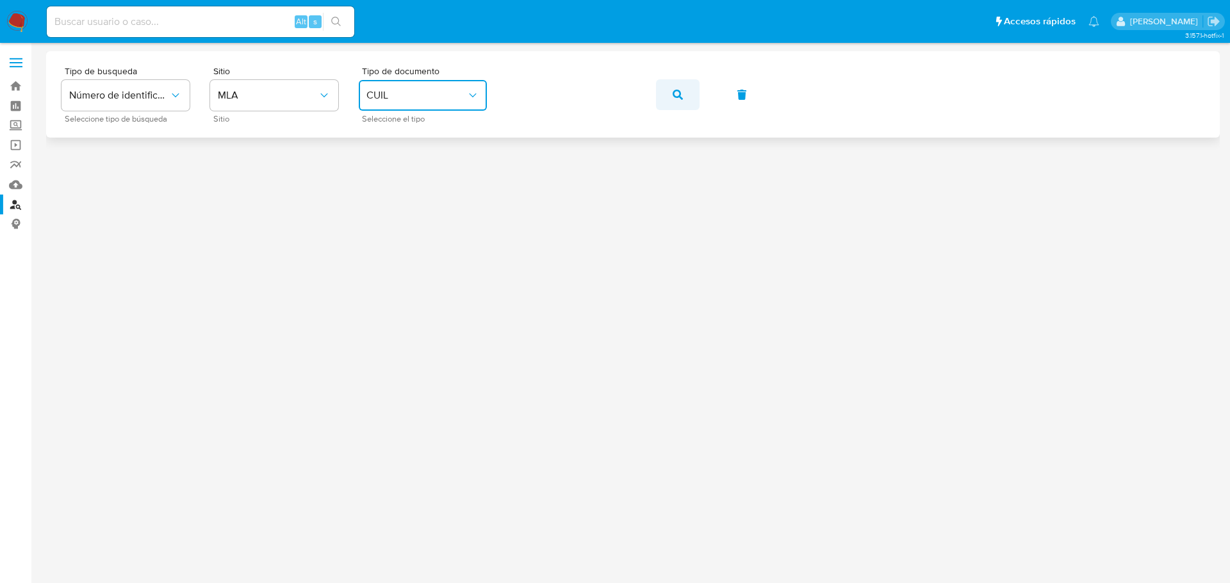
click at [683, 94] on button "button" at bounding box center [678, 94] width 44 height 31
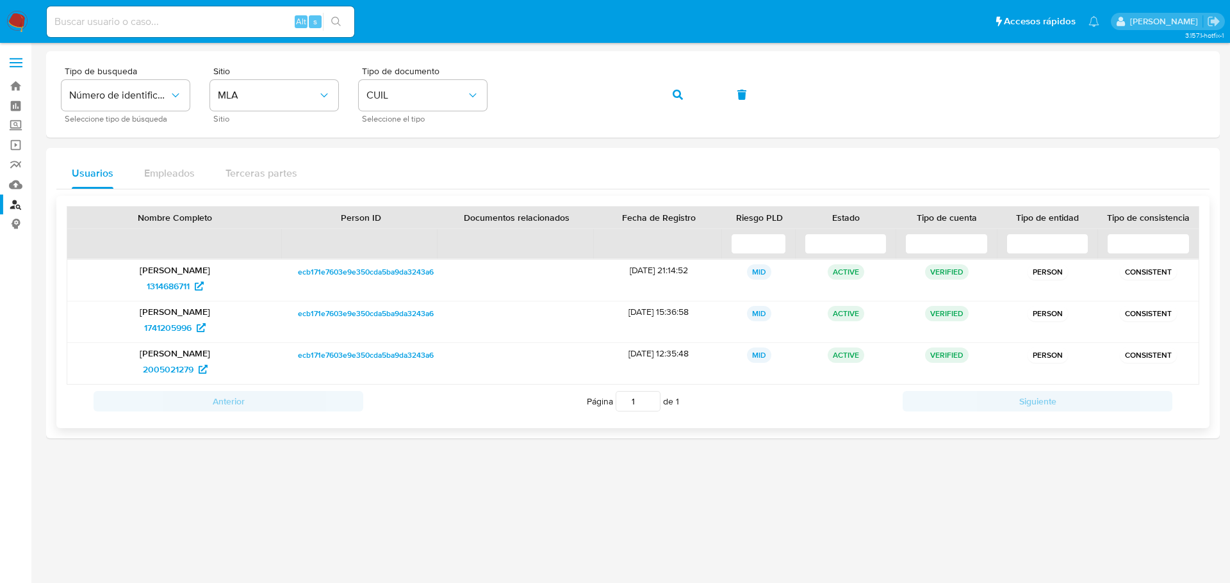
click at [162, 339] on div "[PERSON_NAME] 1741205996" at bounding box center [174, 322] width 215 height 41
click at [161, 337] on span "1741205996" at bounding box center [167, 328] width 47 height 20
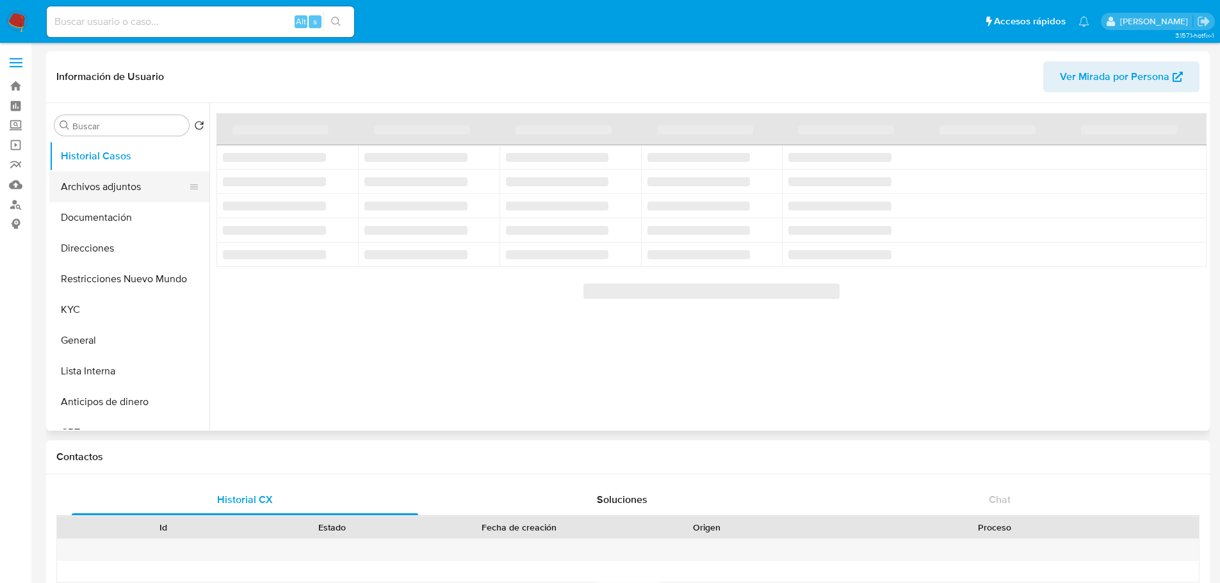
click at [99, 195] on button "Archivos adjuntos" at bounding box center [124, 187] width 150 height 31
select select "10"
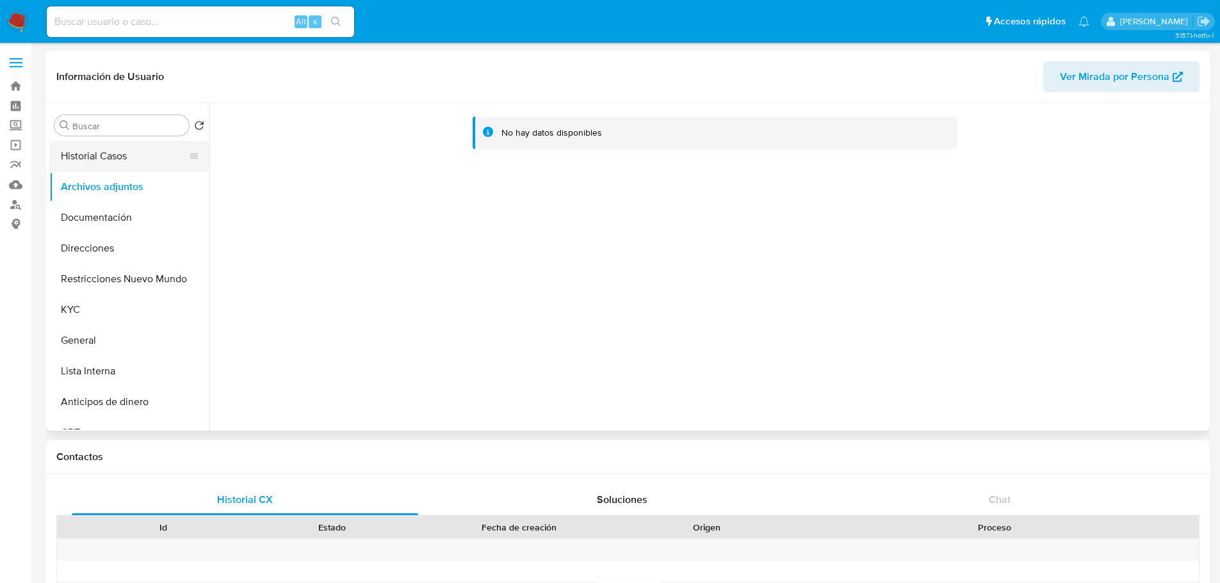
click at [103, 157] on button "Historial Casos" at bounding box center [124, 156] width 150 height 31
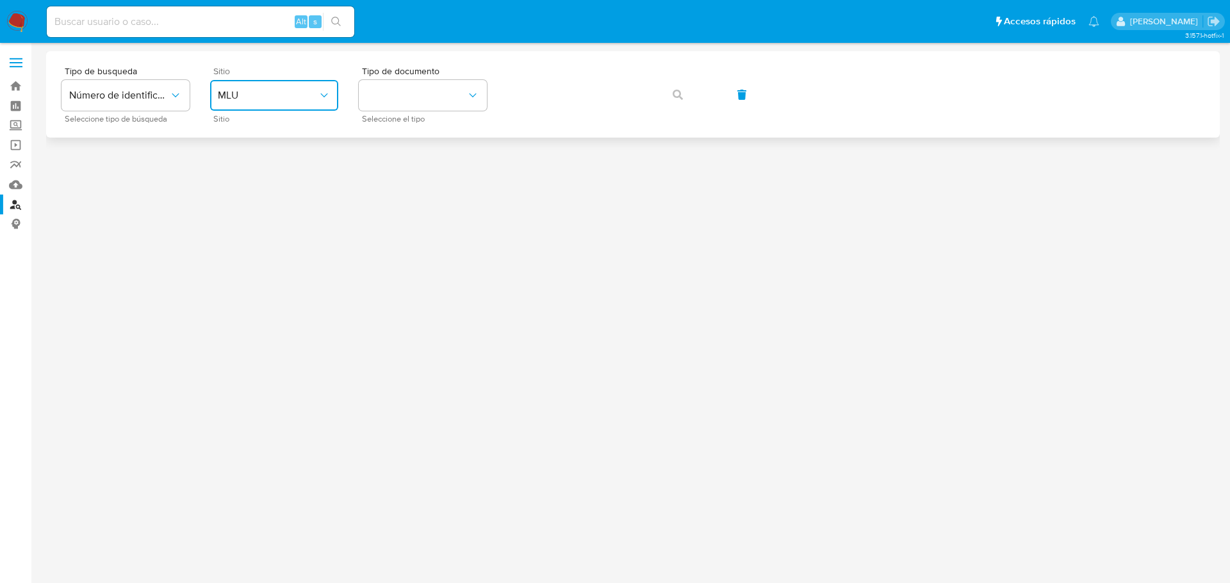
click at [304, 94] on span "MLU" at bounding box center [268, 95] width 100 height 13
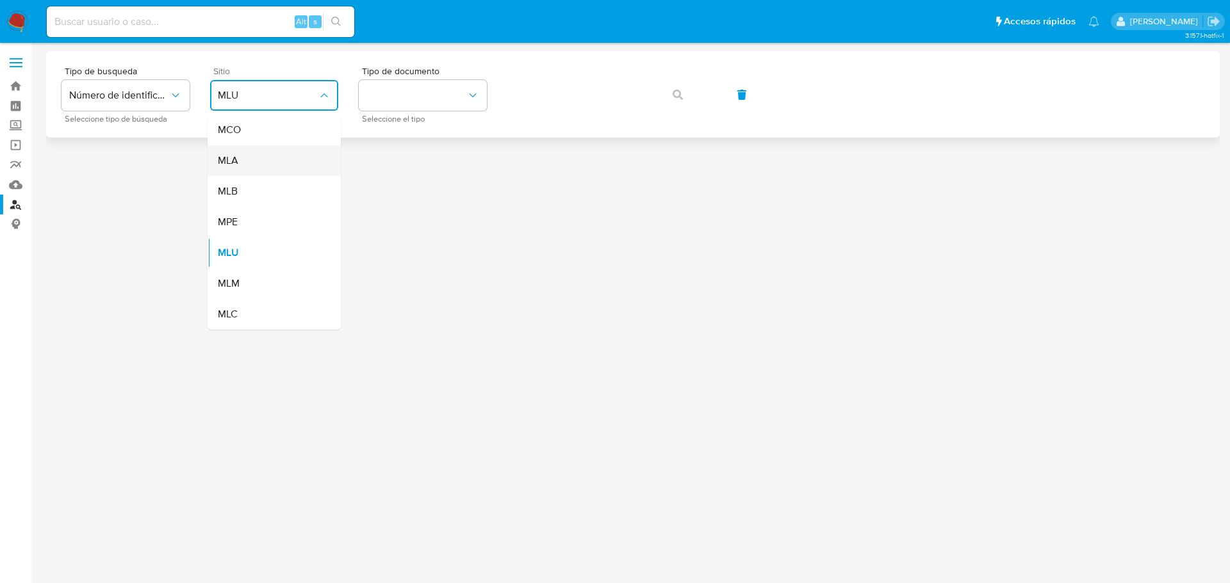
click at [241, 163] on div "MLA" at bounding box center [270, 160] width 105 height 31
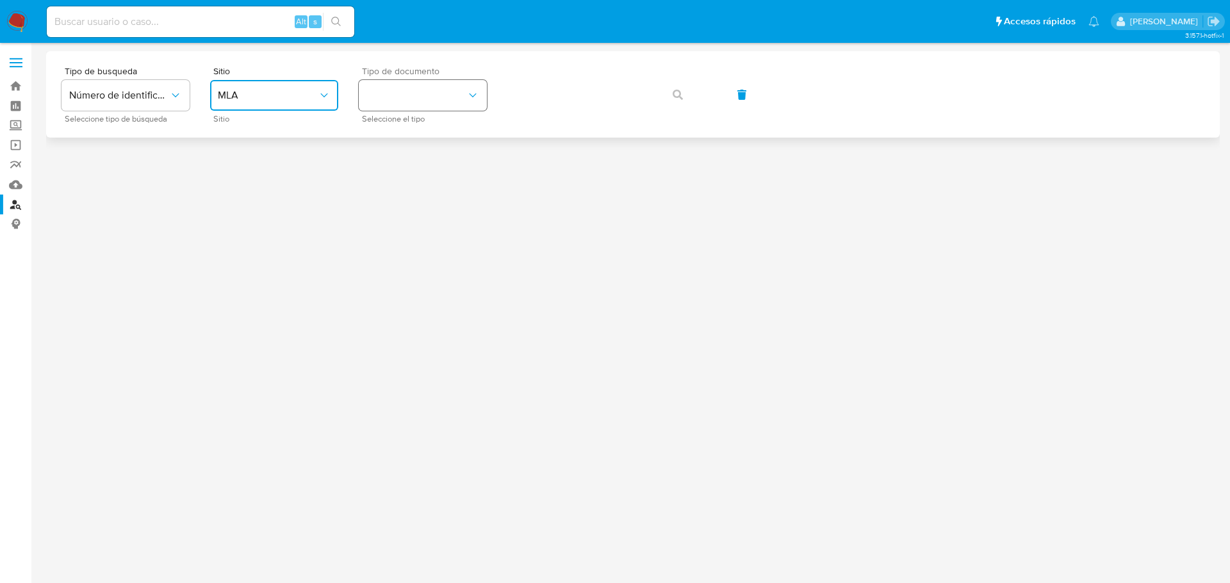
click at [400, 104] on button "identificationType" at bounding box center [423, 95] width 128 height 31
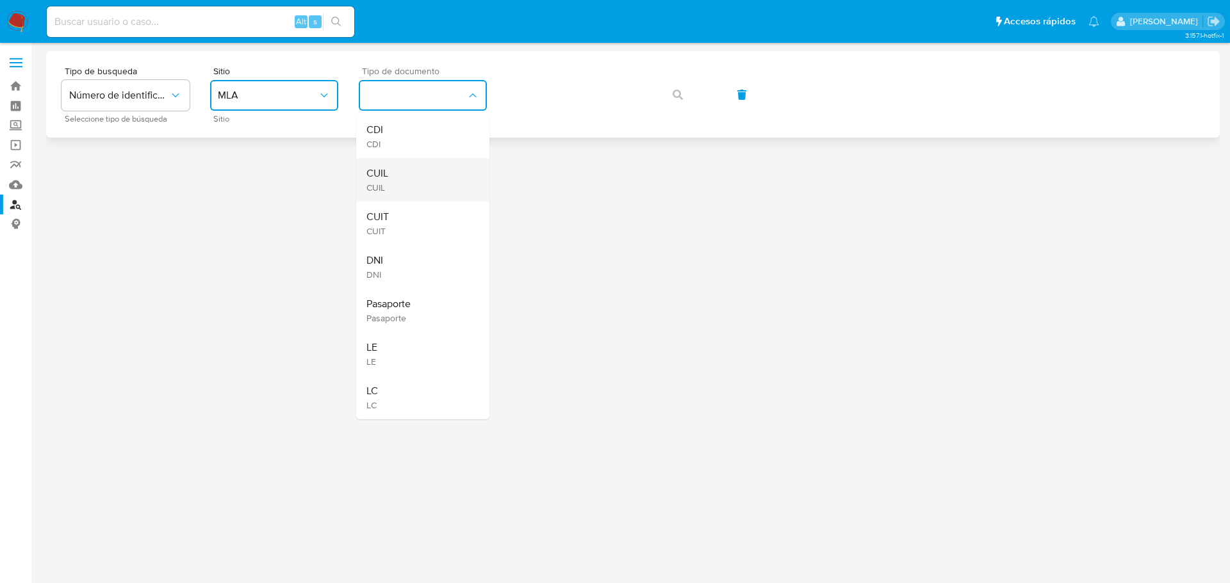
click at [399, 170] on div "CUIL CUIL" at bounding box center [418, 180] width 105 height 44
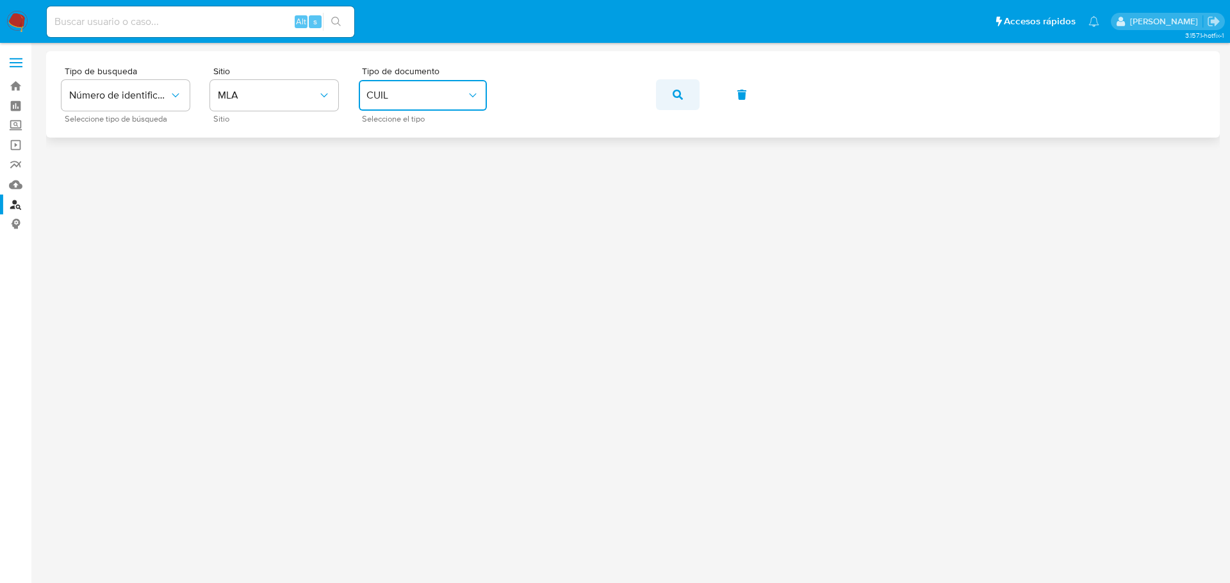
click at [675, 99] on icon "button" at bounding box center [677, 95] width 10 height 10
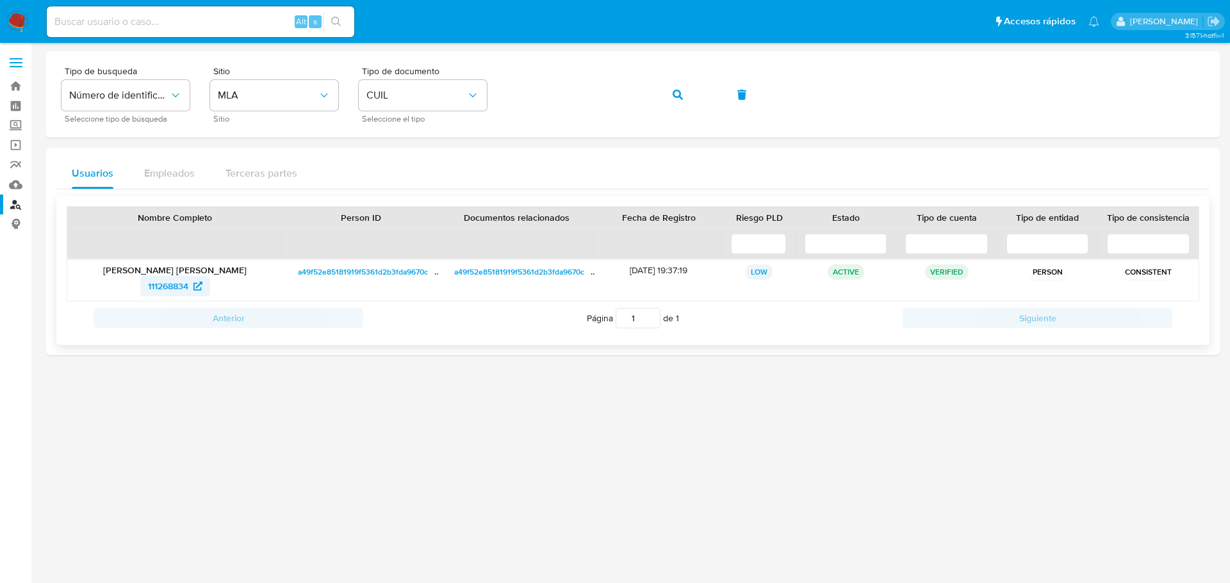
click at [157, 284] on span "111268834" at bounding box center [168, 286] width 40 height 20
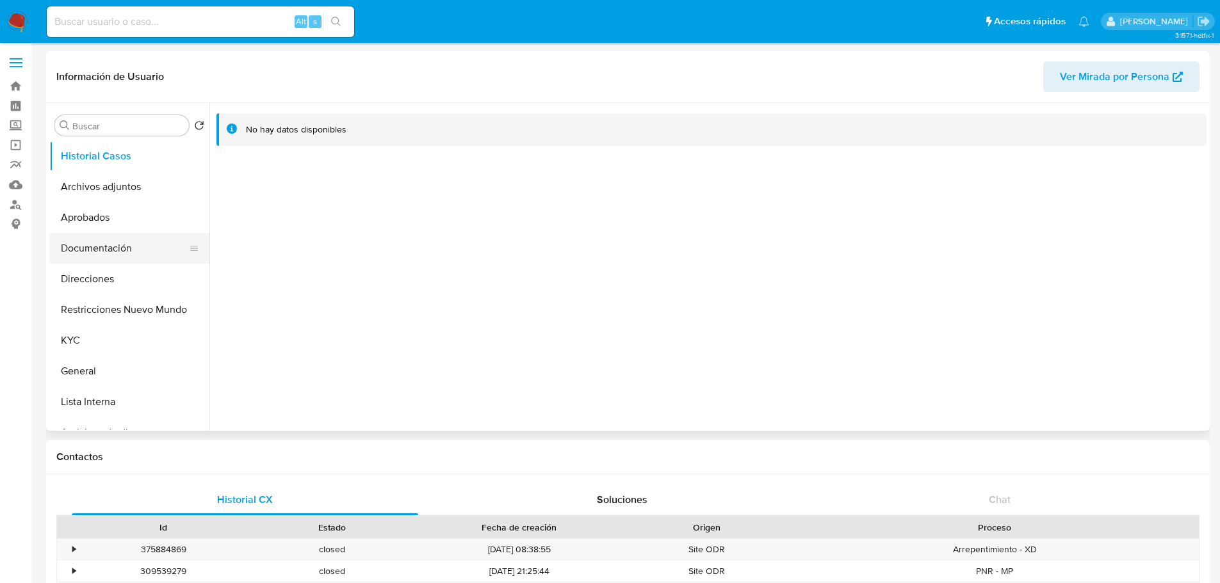
click at [118, 251] on button "Documentación" at bounding box center [124, 248] width 150 height 31
select select "10"
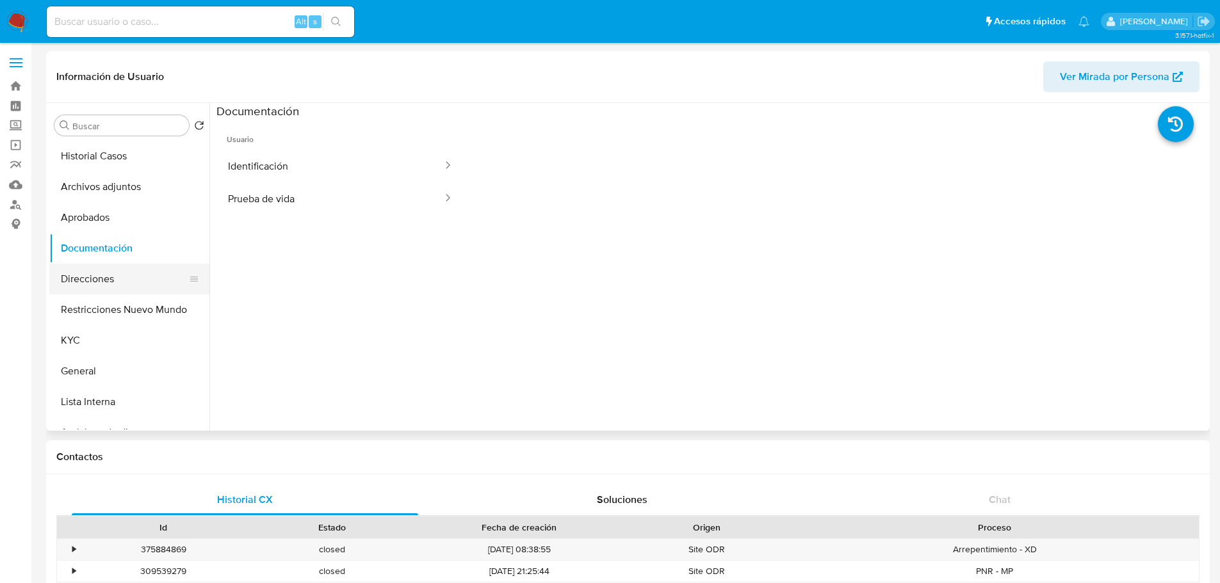
click at [108, 287] on button "Direcciones" at bounding box center [124, 279] width 150 height 31
